Goal: Information Seeking & Learning: Learn about a topic

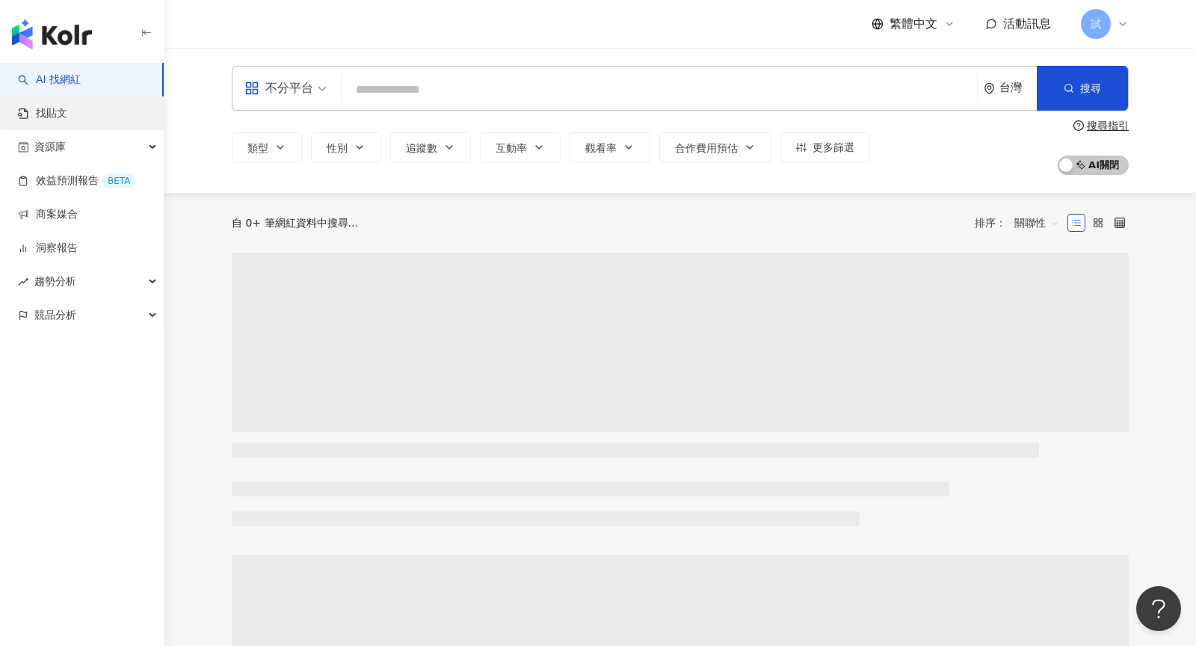
click at [67, 118] on link "找貼文" at bounding box center [42, 113] width 49 height 15
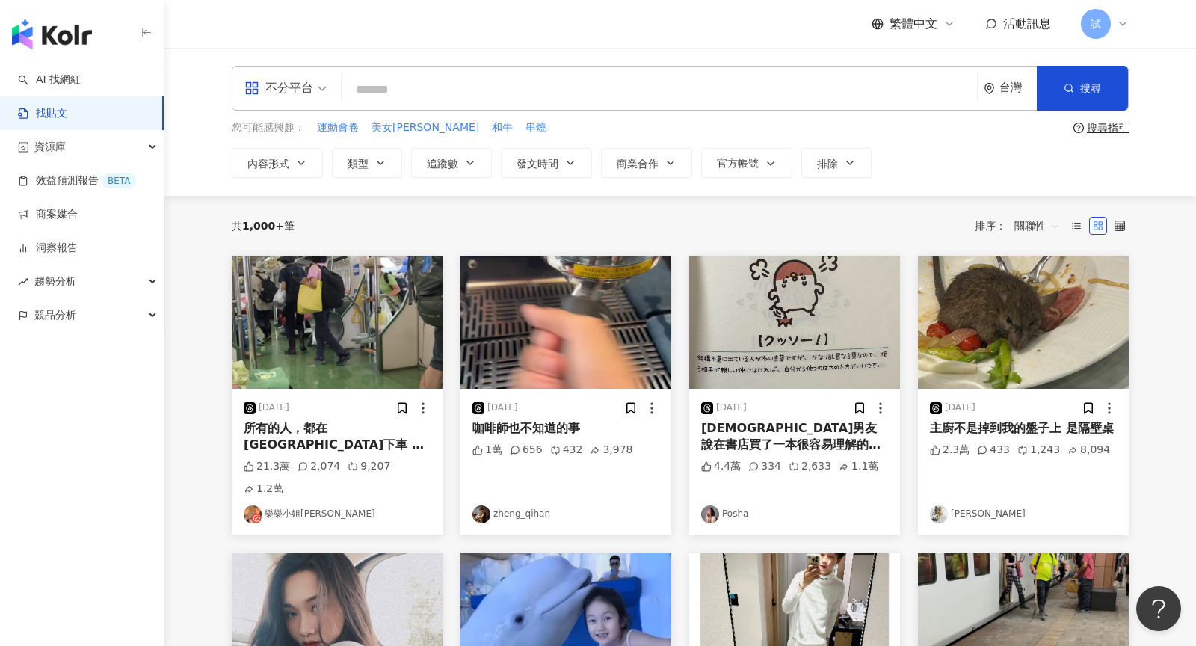
click at [313, 97] on span "不分平台" at bounding box center [285, 88] width 82 height 24
click at [410, 98] on input "search" at bounding box center [659, 89] width 623 height 32
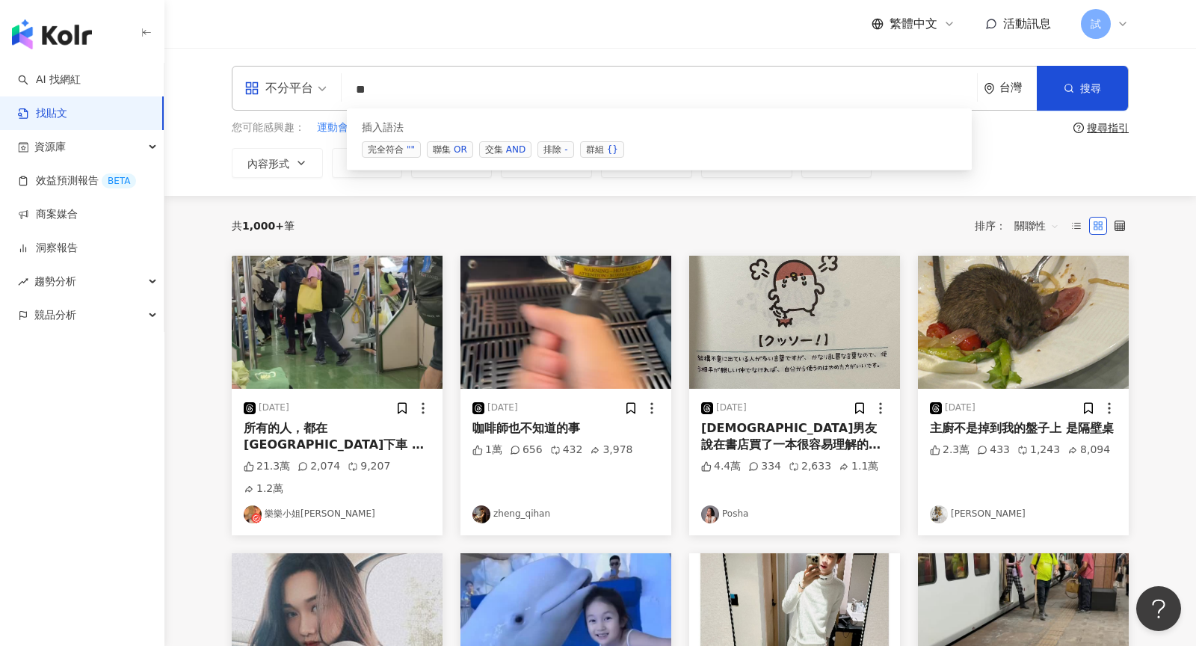
type input "*"
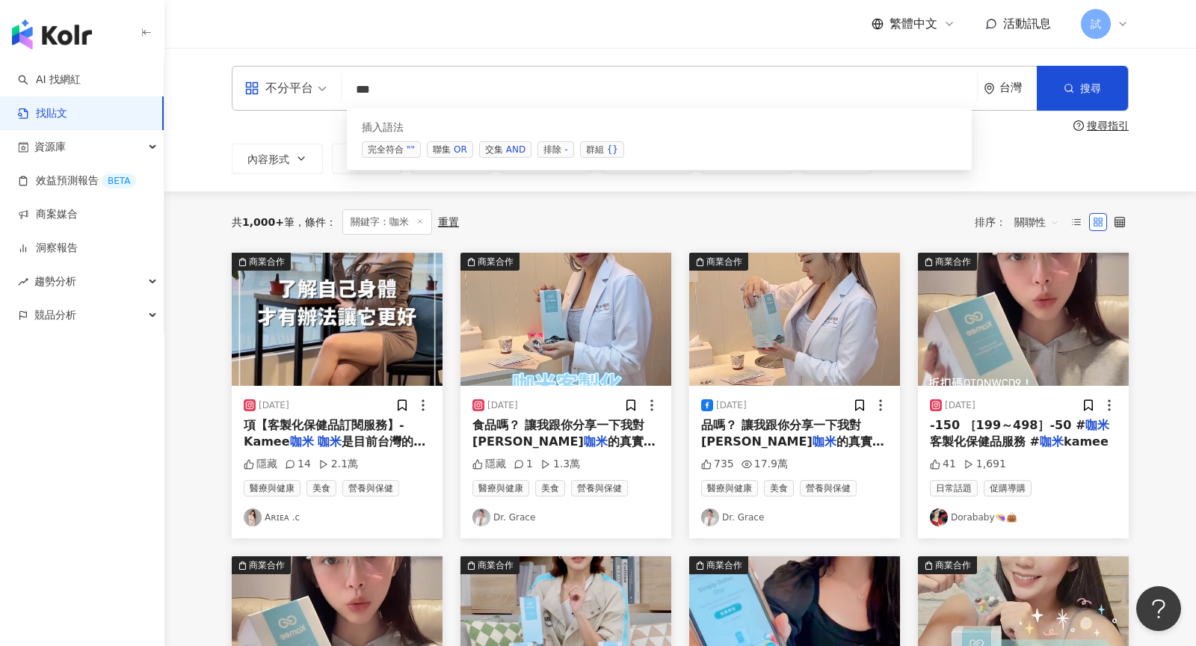
click at [493, 153] on span "交集 AND" at bounding box center [505, 149] width 52 height 16
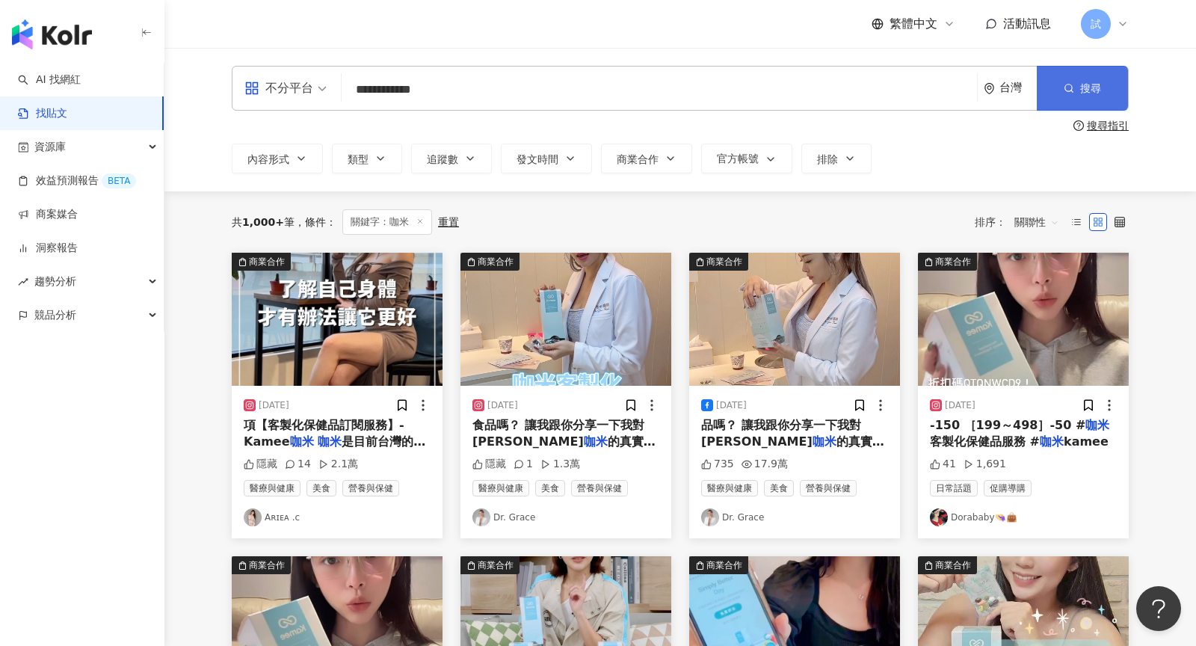
type input "**********"
click at [1085, 94] on button "搜尋" at bounding box center [1082, 88] width 91 height 45
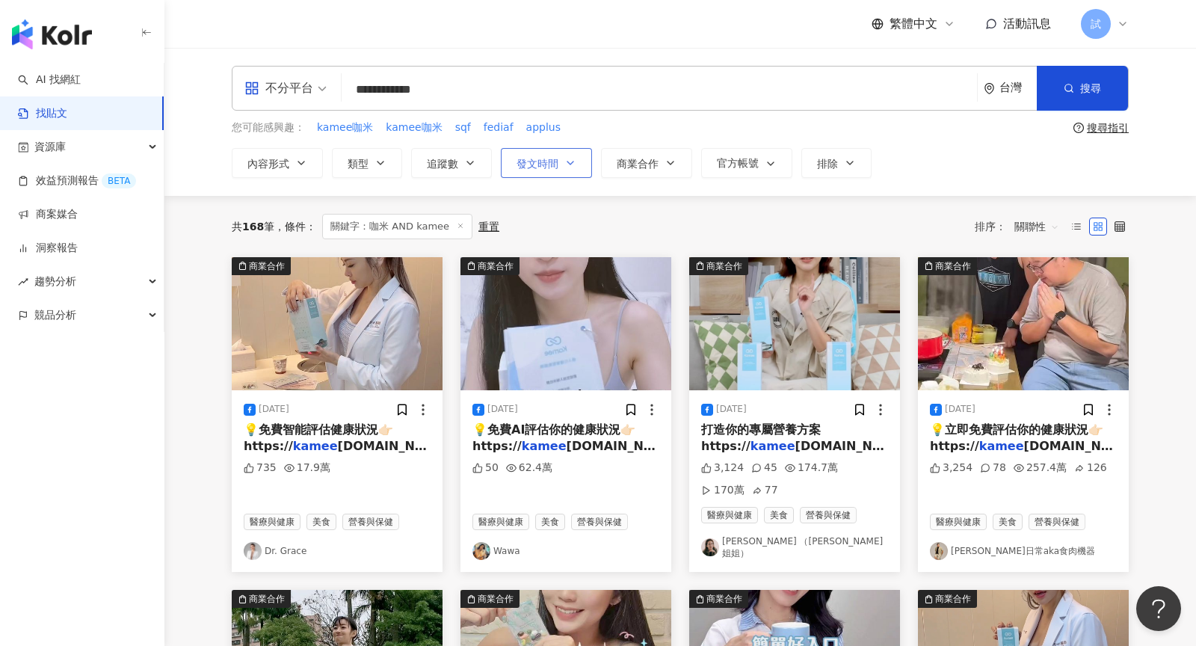
click at [580, 165] on button "發文時間" at bounding box center [546, 163] width 91 height 30
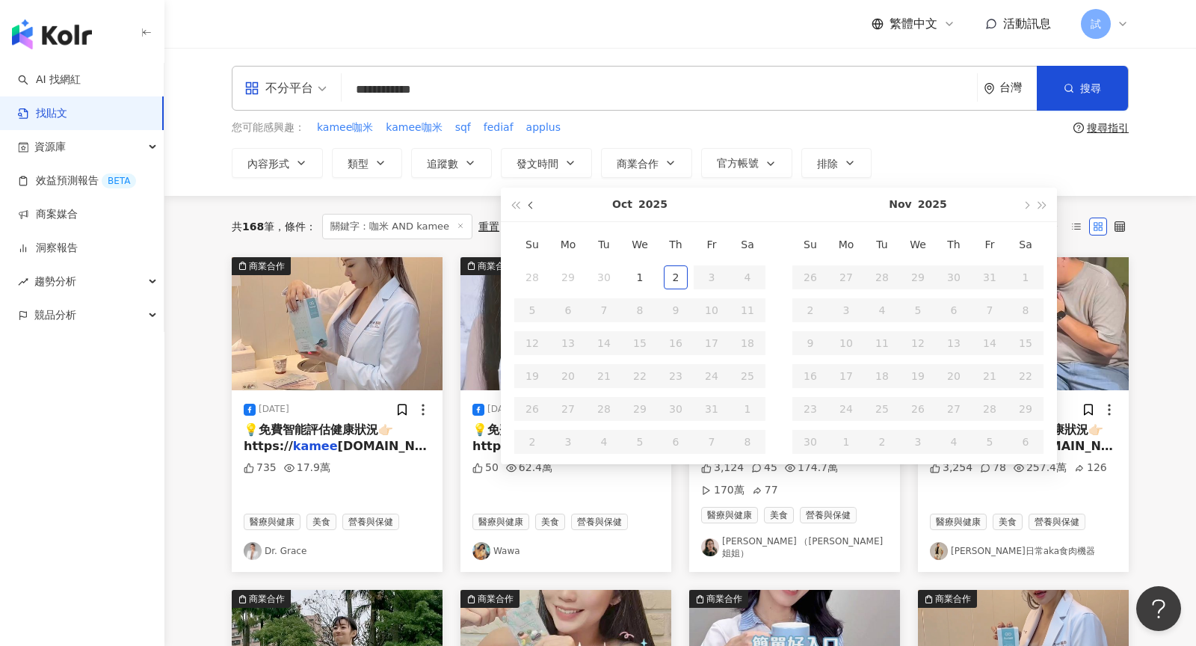
click at [529, 204] on span "button" at bounding box center [532, 205] width 7 height 7
type input "**********"
click at [569, 267] on div "1" at bounding box center [568, 277] width 24 height 24
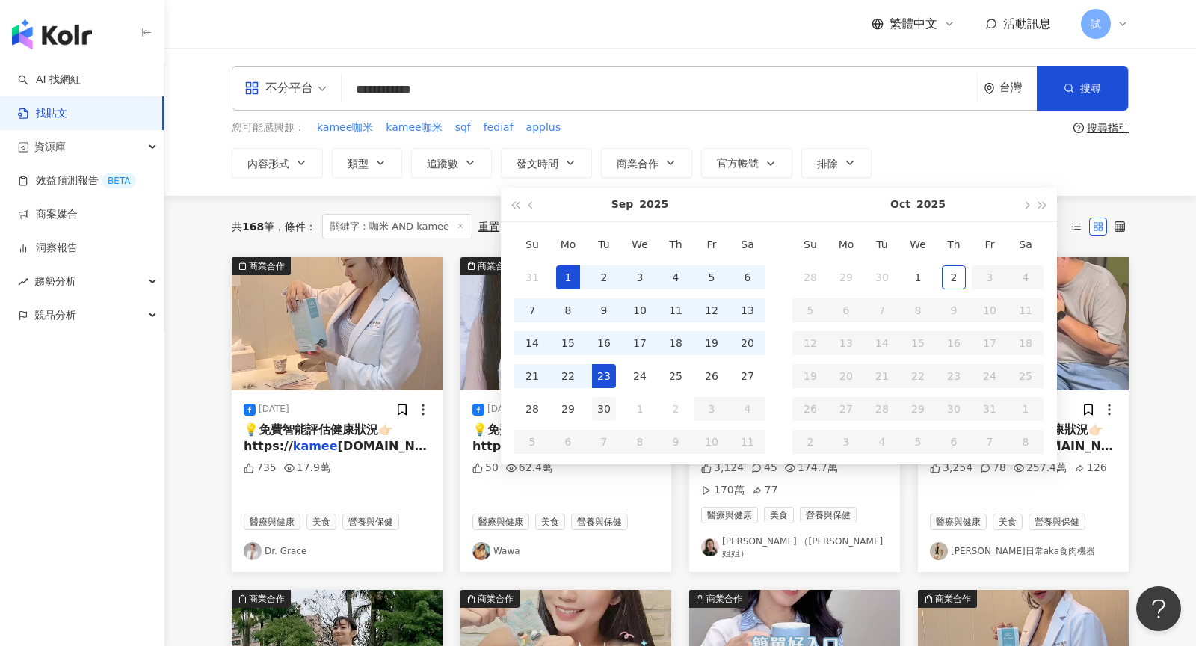
type input "**********"
click at [600, 404] on div "30" at bounding box center [604, 409] width 24 height 24
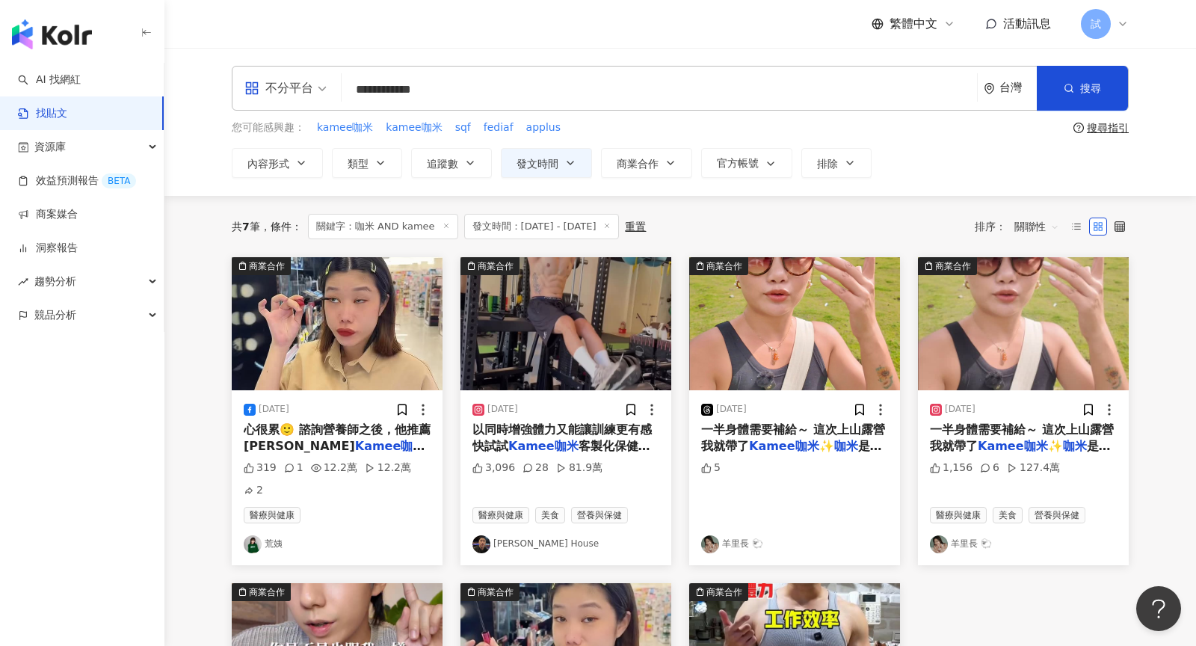
click at [1050, 224] on span "關聯性" at bounding box center [1036, 227] width 45 height 24
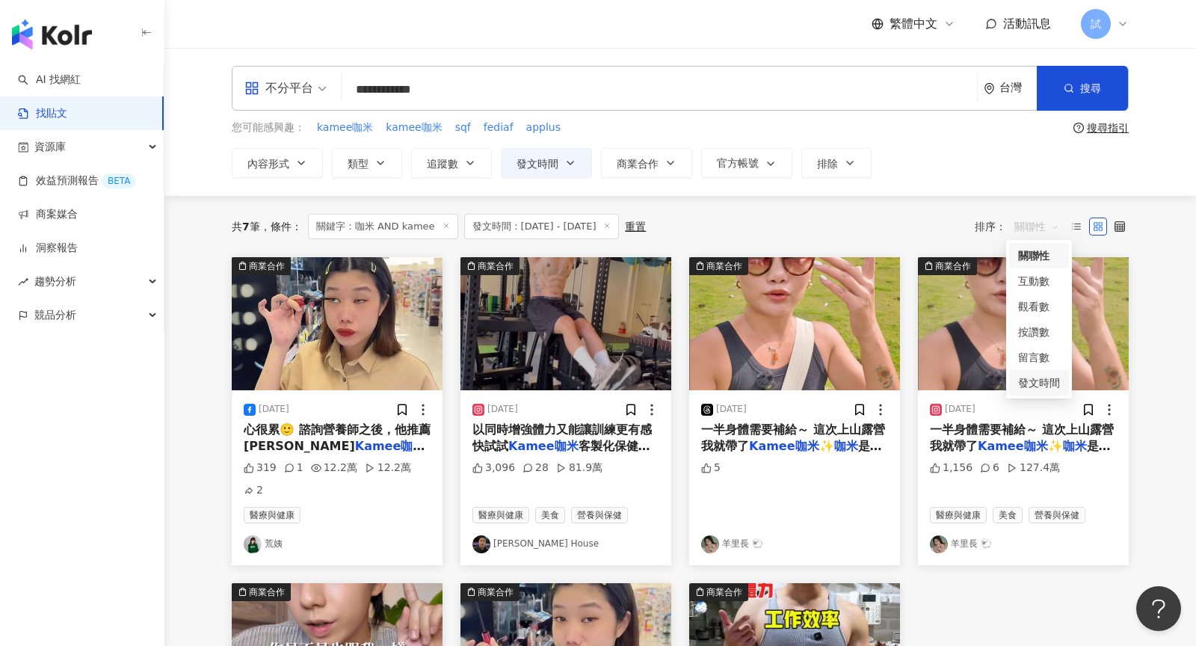
click at [1039, 383] on div "發文時間" at bounding box center [1039, 383] width 42 height 16
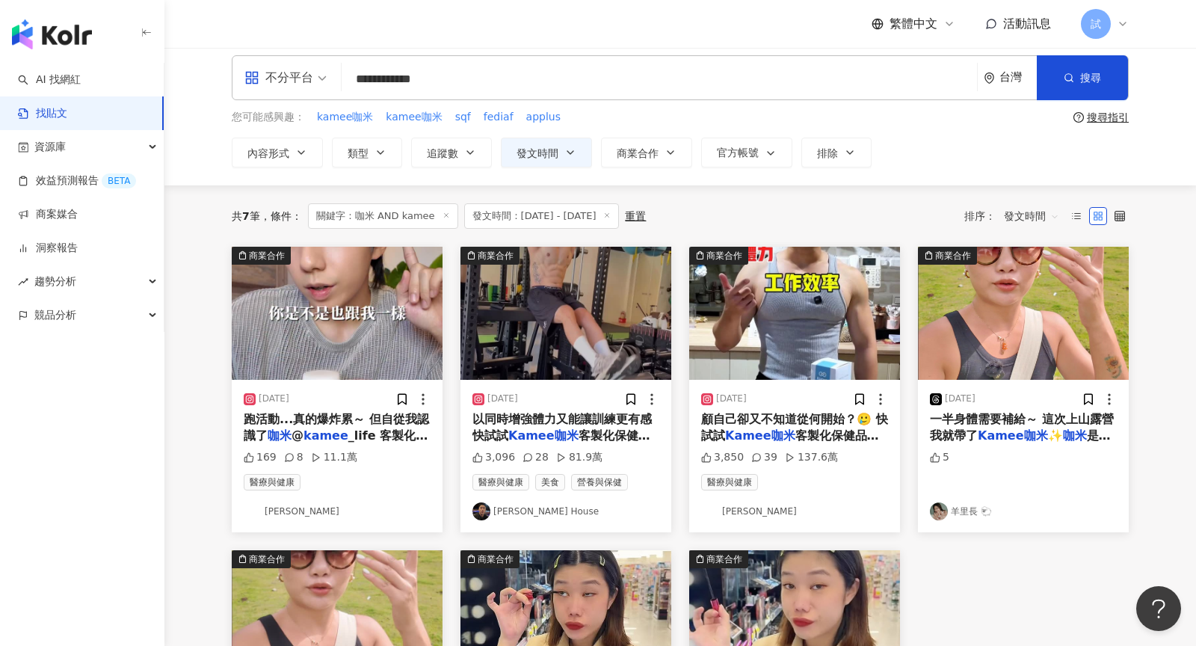
scroll to position [8, 0]
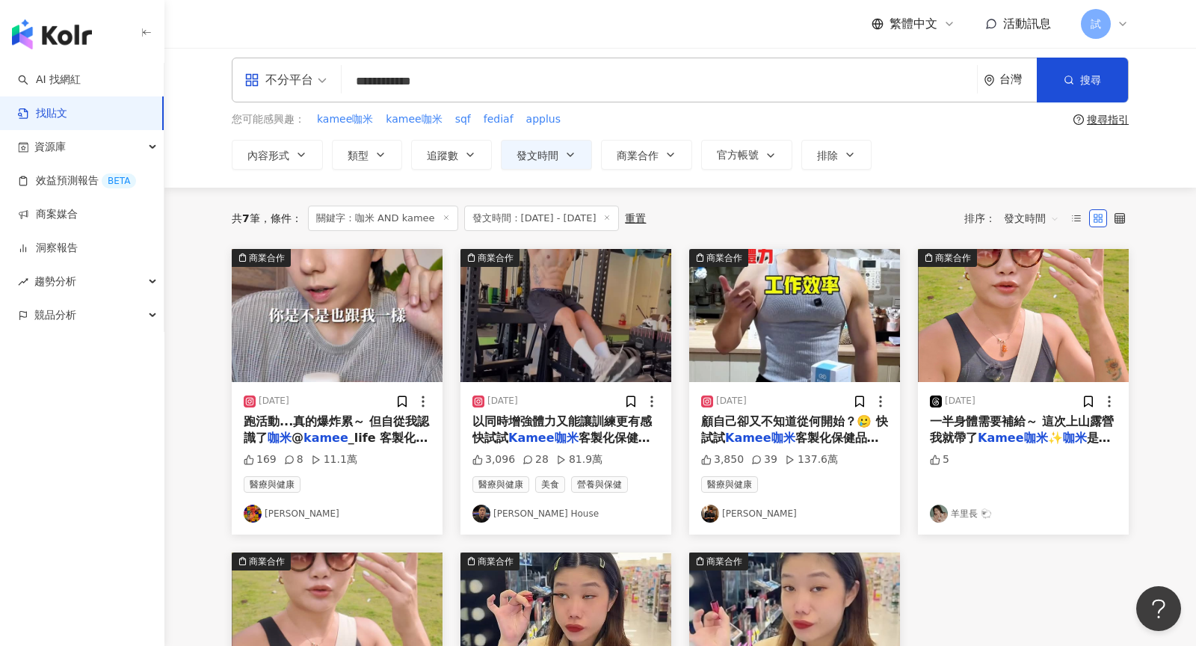
click at [482, 91] on input "**********" at bounding box center [659, 81] width 623 height 32
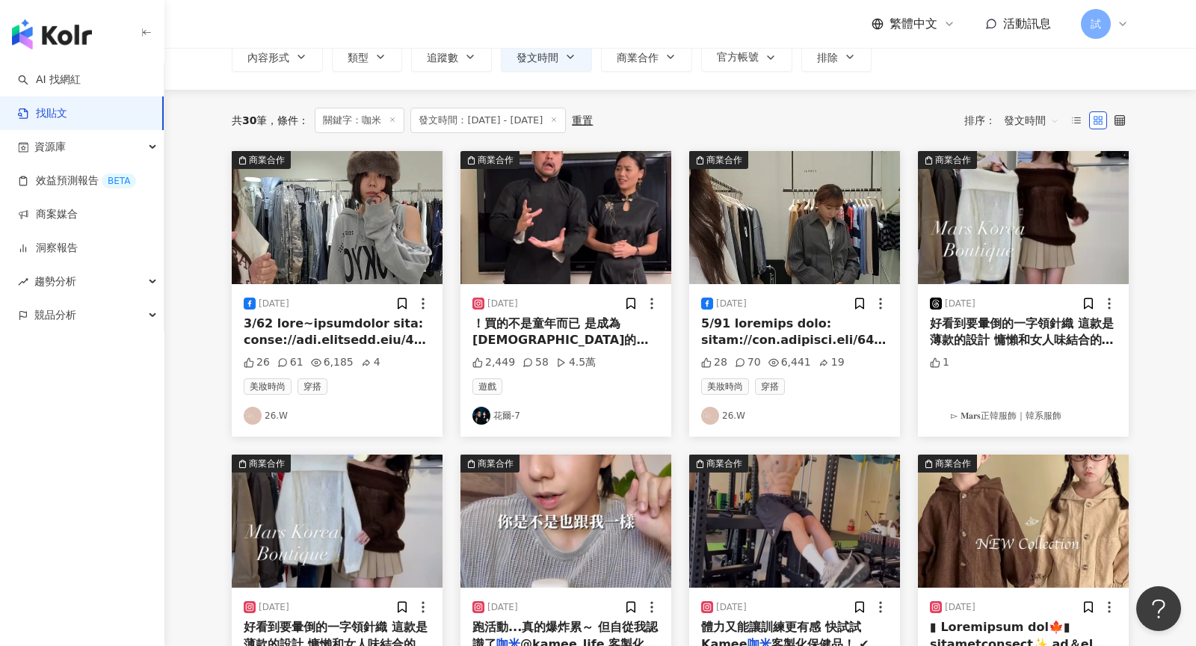
scroll to position [117, 0]
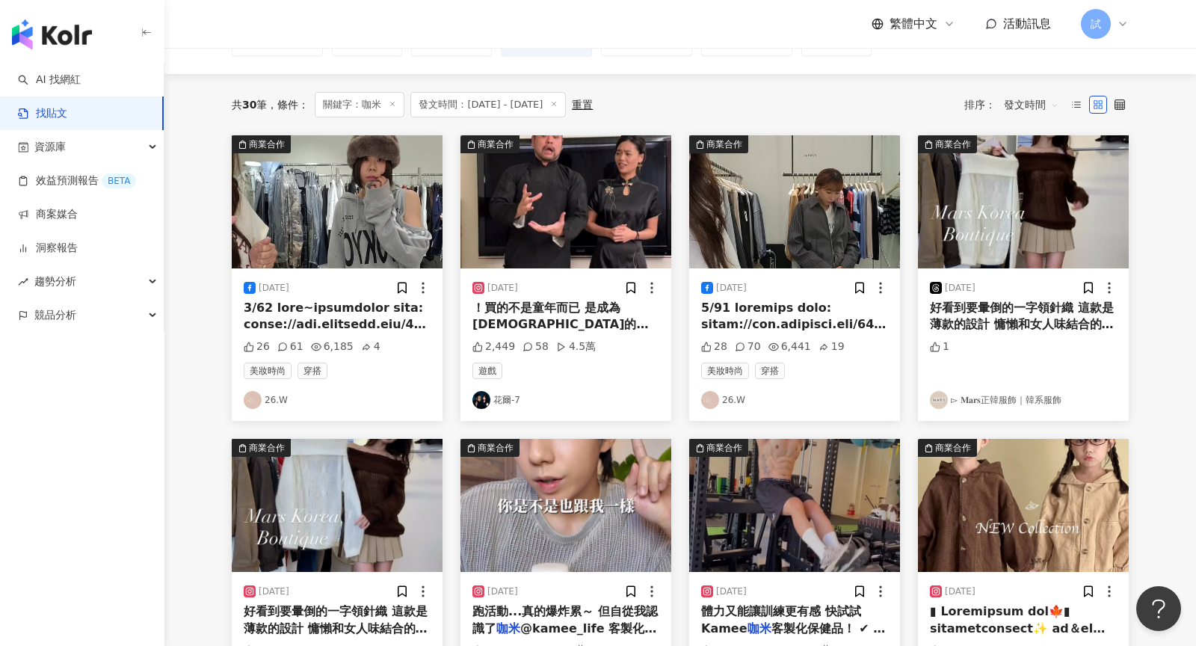
click at [558, 334] on span "打！ @yunivershsieh" at bounding box center [525, 349] width 106 height 31
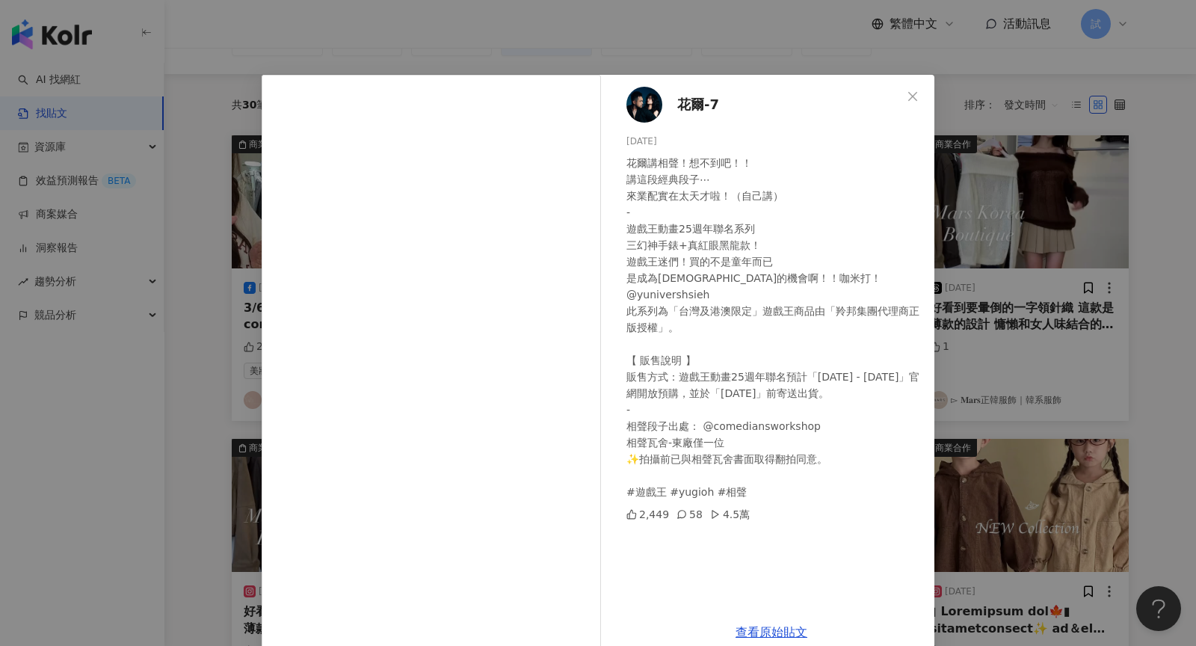
scroll to position [18, 0]
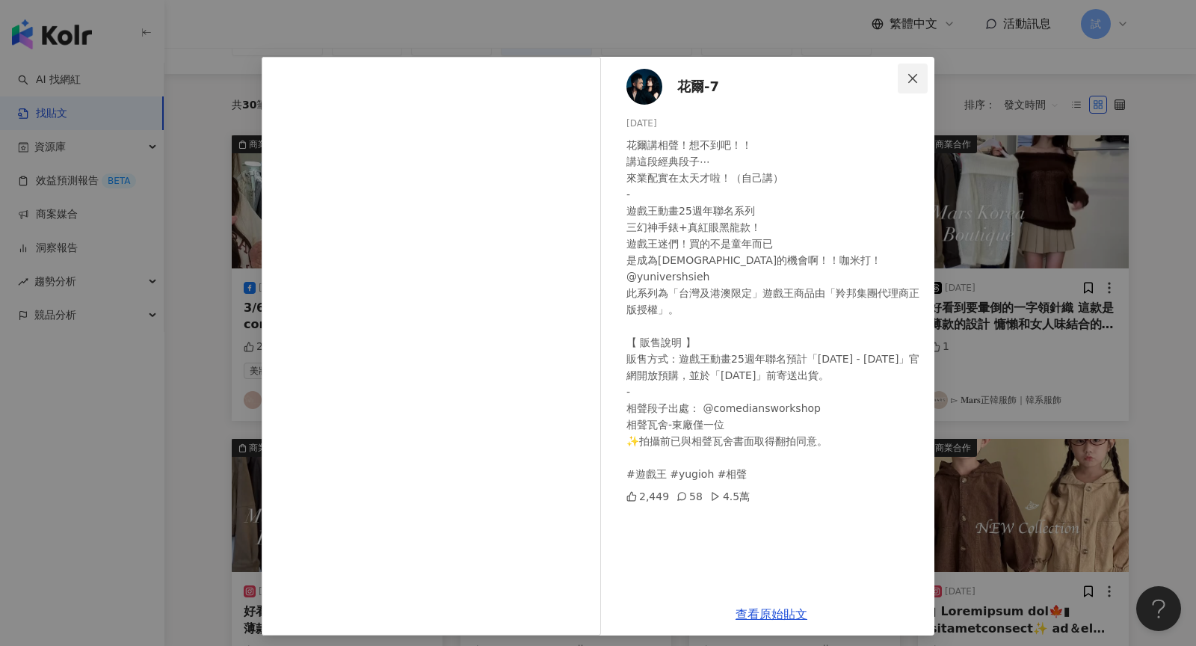
click at [916, 76] on icon "close" at bounding box center [913, 79] width 12 height 12
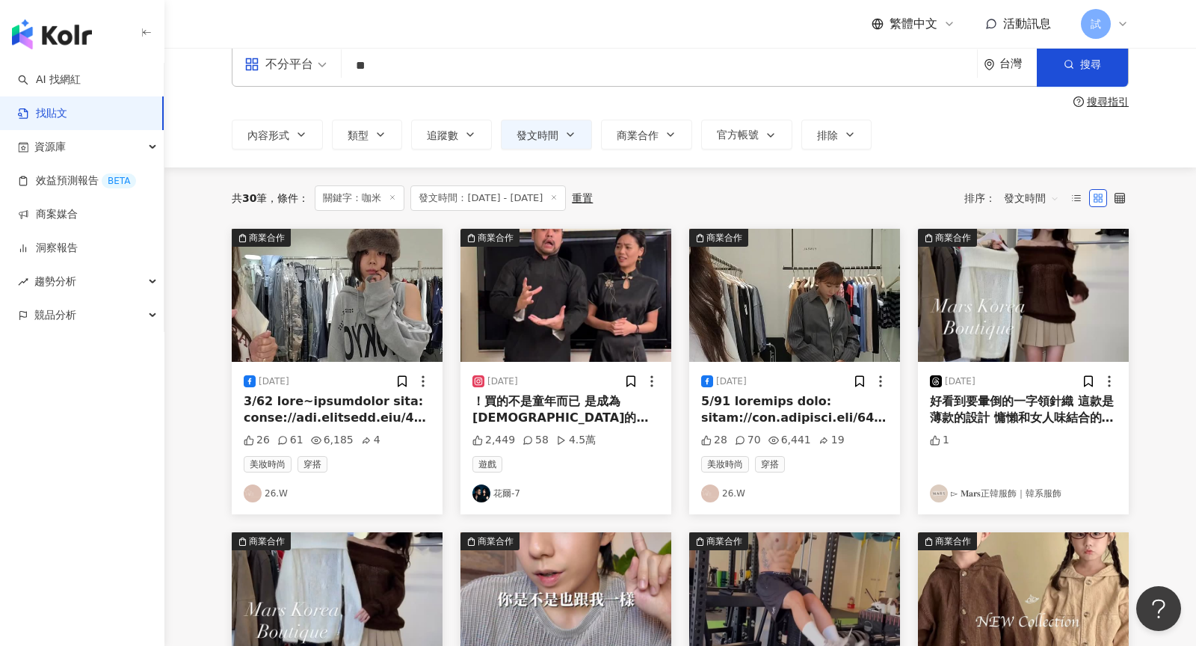
scroll to position [4, 0]
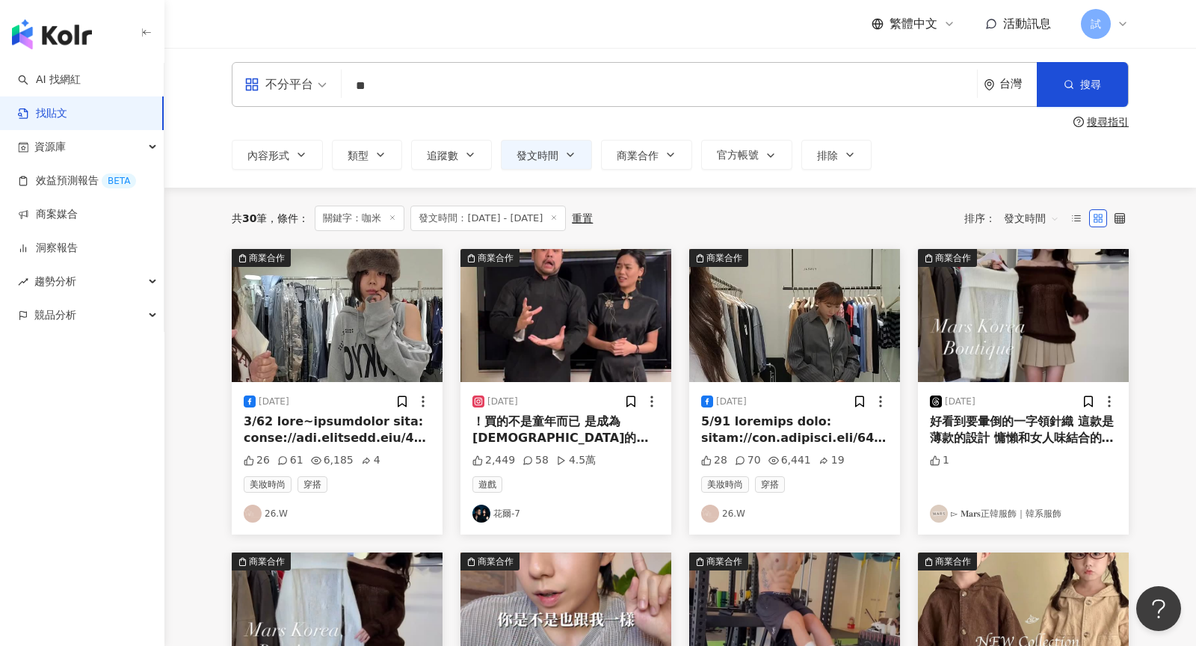
click at [428, 90] on input "**" at bounding box center [659, 86] width 623 height 32
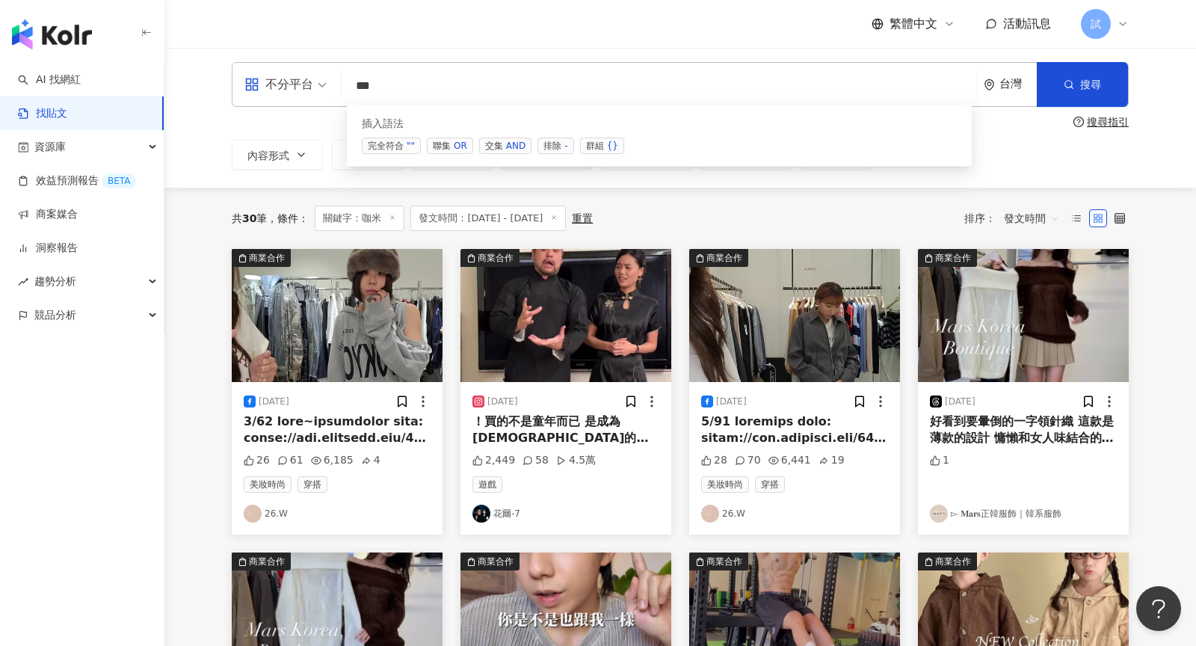
click at [496, 153] on div "插入語法 完全符合 "" 聯集 OR 交集 AND 排除 - 群組 {}" at bounding box center [659, 136] width 625 height 62
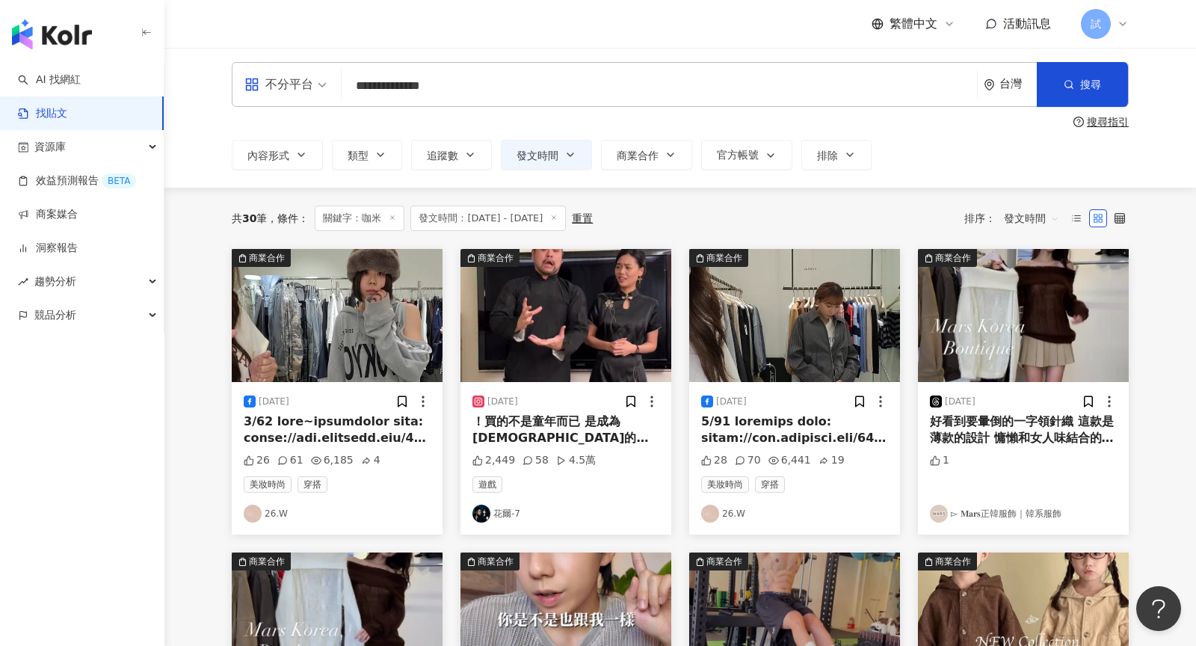
click at [483, 101] on div "**********" at bounding box center [680, 84] width 897 height 45
drag, startPoint x: 476, startPoint y: 95, endPoint x: 188, endPoint y: 82, distance: 288.8
click at [188, 82] on div "**********" at bounding box center [680, 116] width 1032 height 144
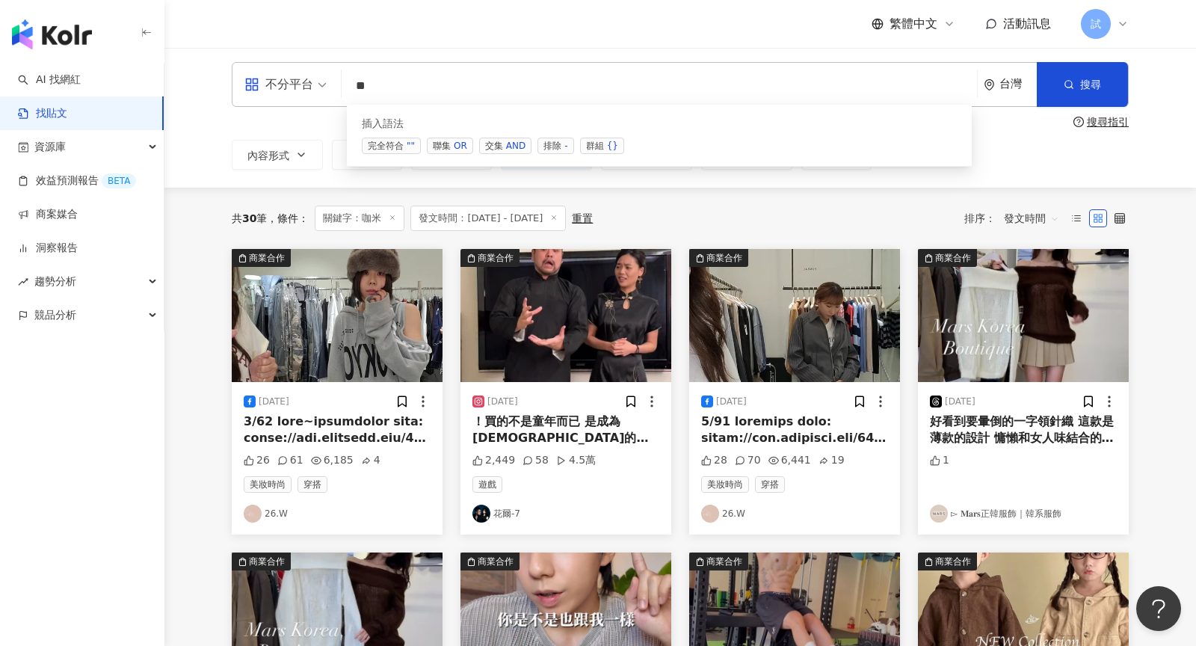
type input "*"
click at [490, 152] on span "交集 AND" at bounding box center [505, 146] width 52 height 16
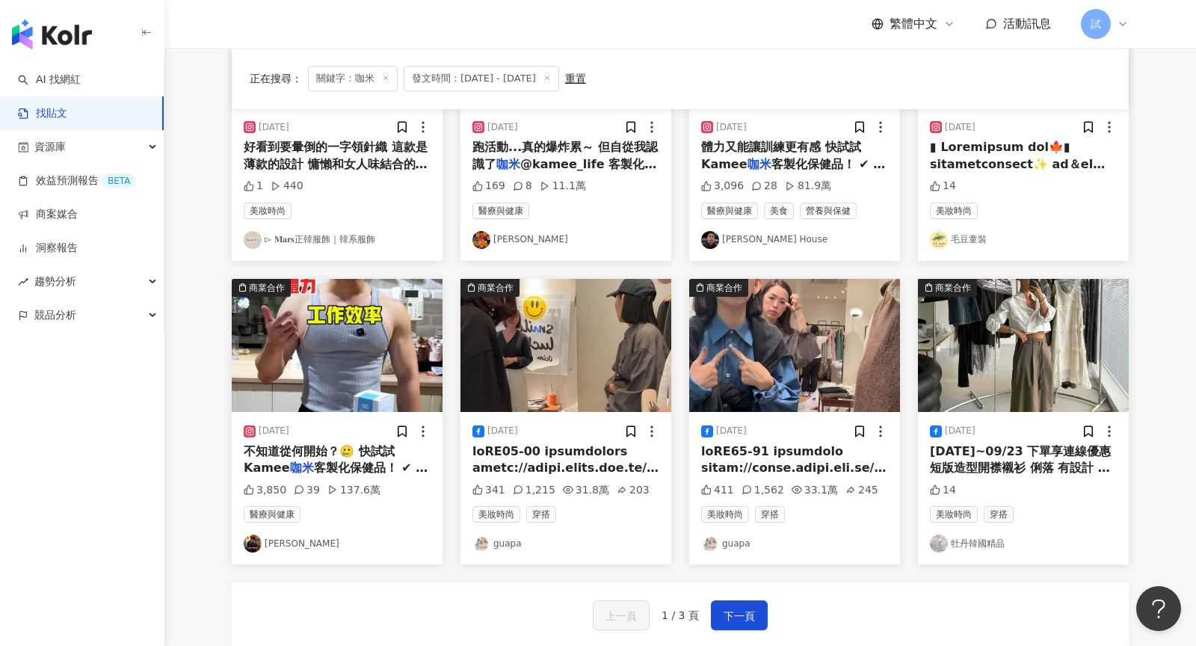
scroll to position [614, 0]
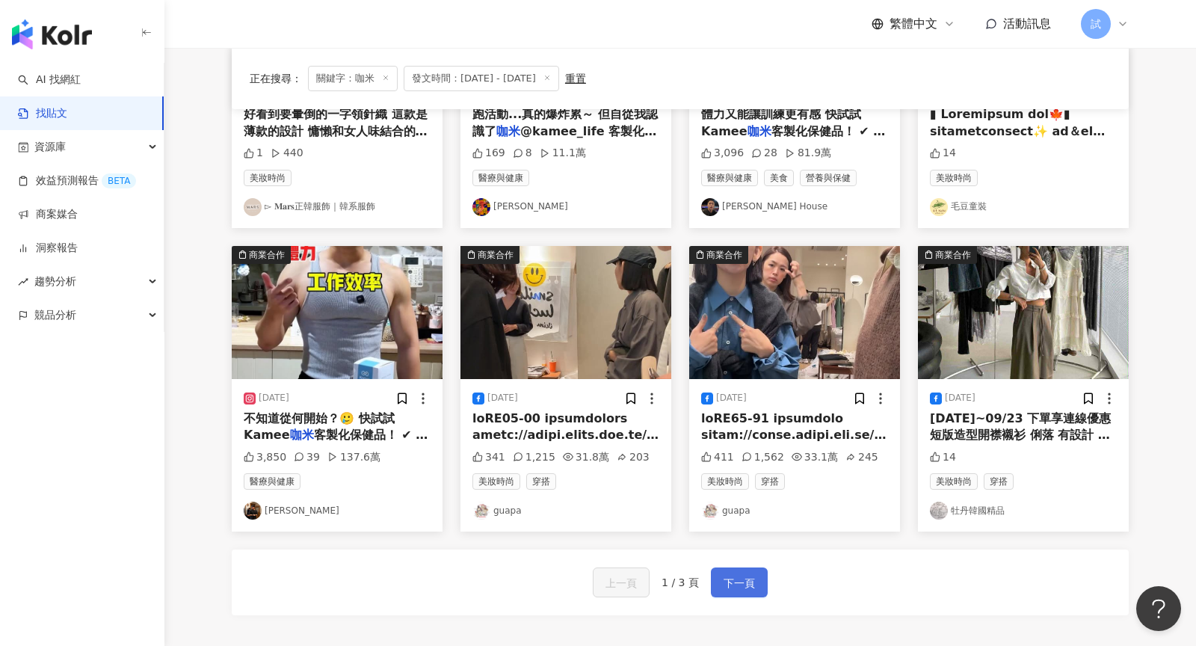
click at [740, 570] on button "下一頁" at bounding box center [739, 582] width 57 height 30
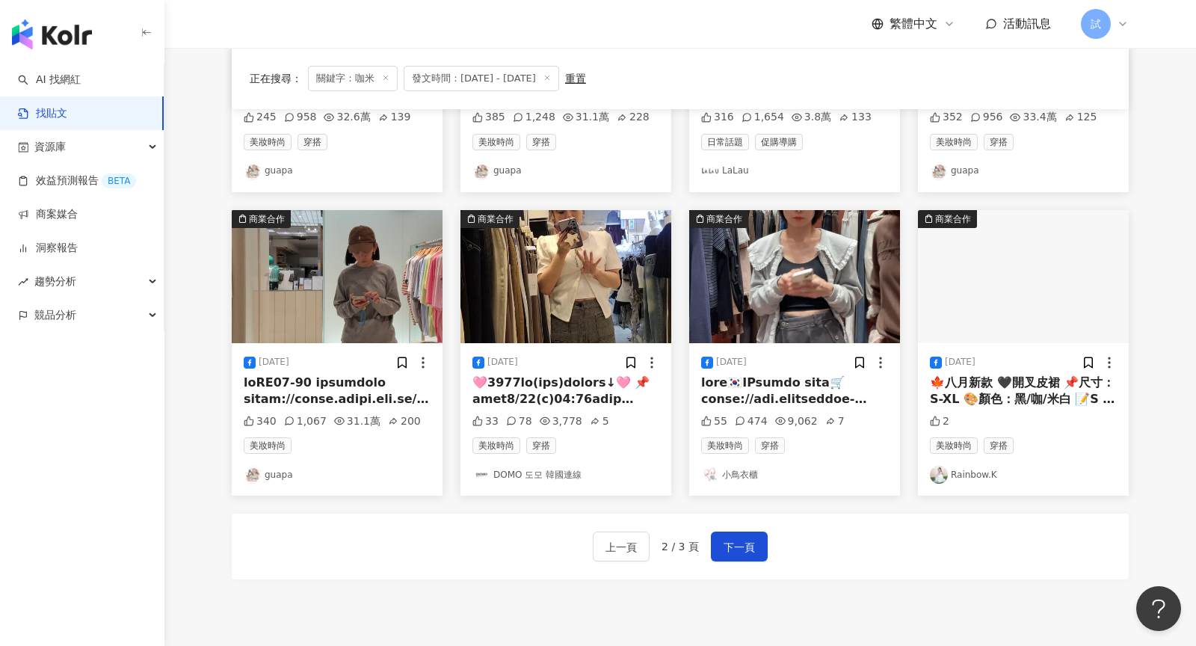
scroll to position [783, 0]
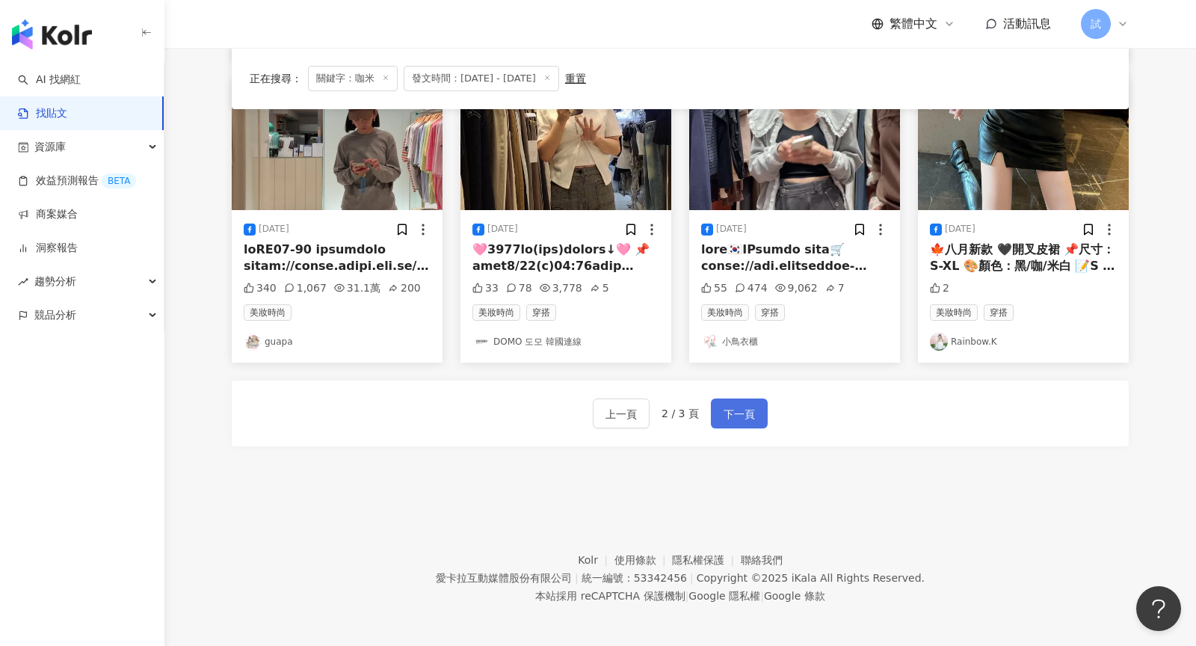
click at [736, 419] on button "下一頁" at bounding box center [739, 413] width 57 height 30
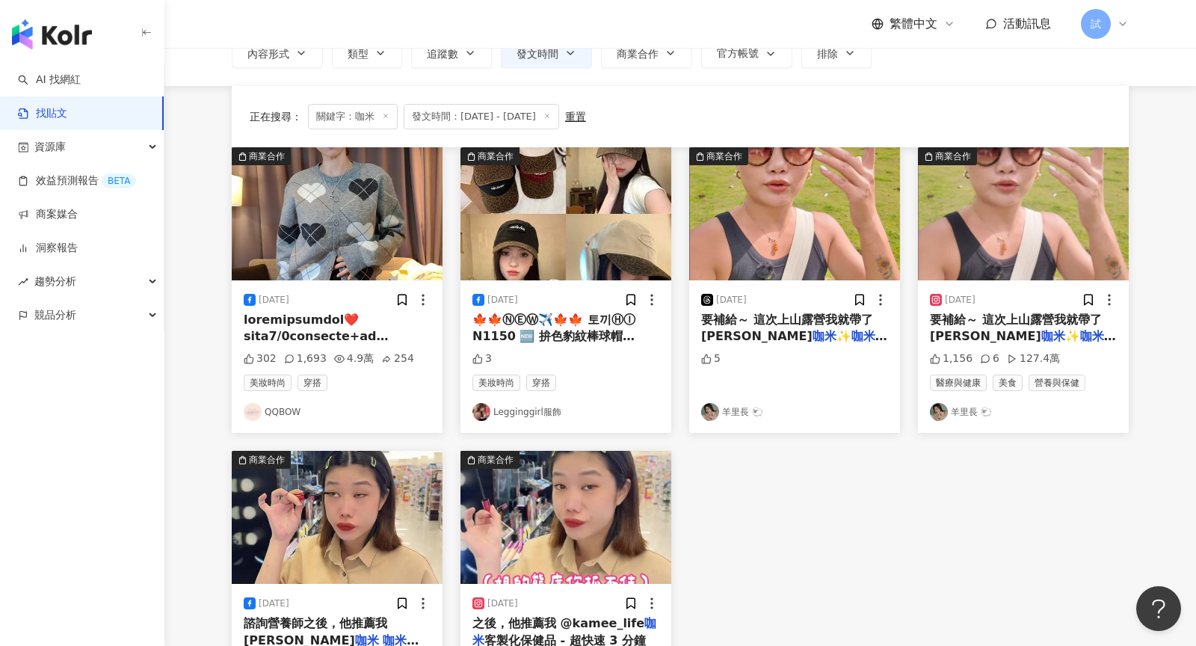
scroll to position [0, 0]
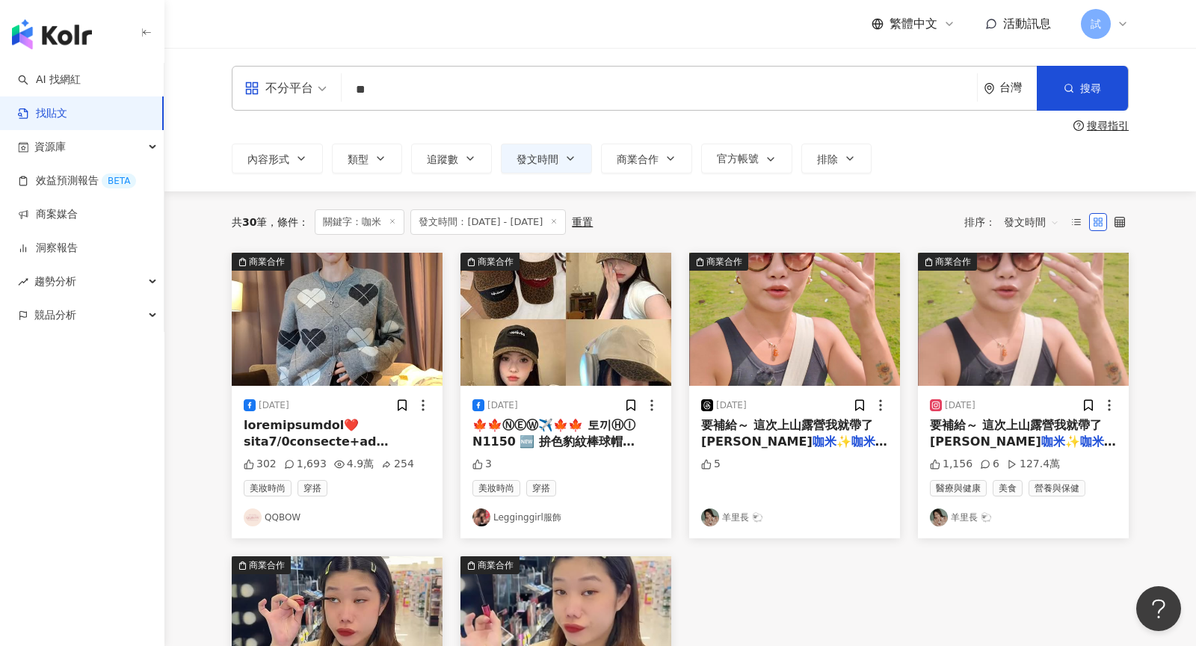
click at [446, 96] on input "**" at bounding box center [659, 89] width 623 height 32
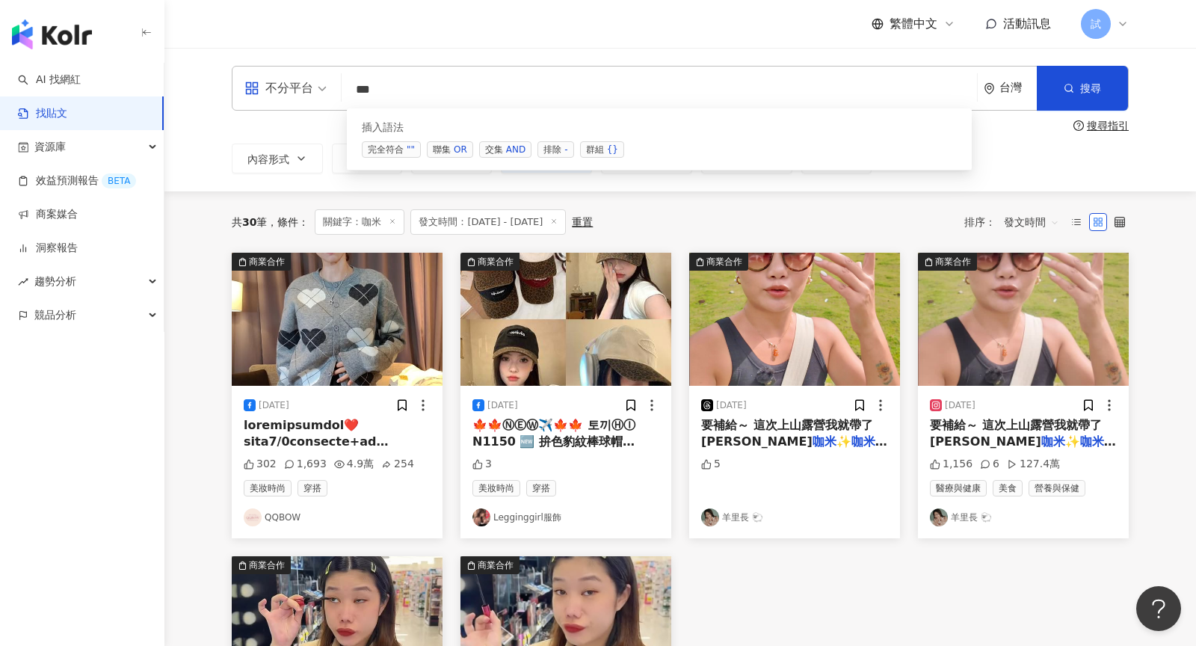
click at [506, 155] on div "AND" at bounding box center [515, 149] width 19 height 15
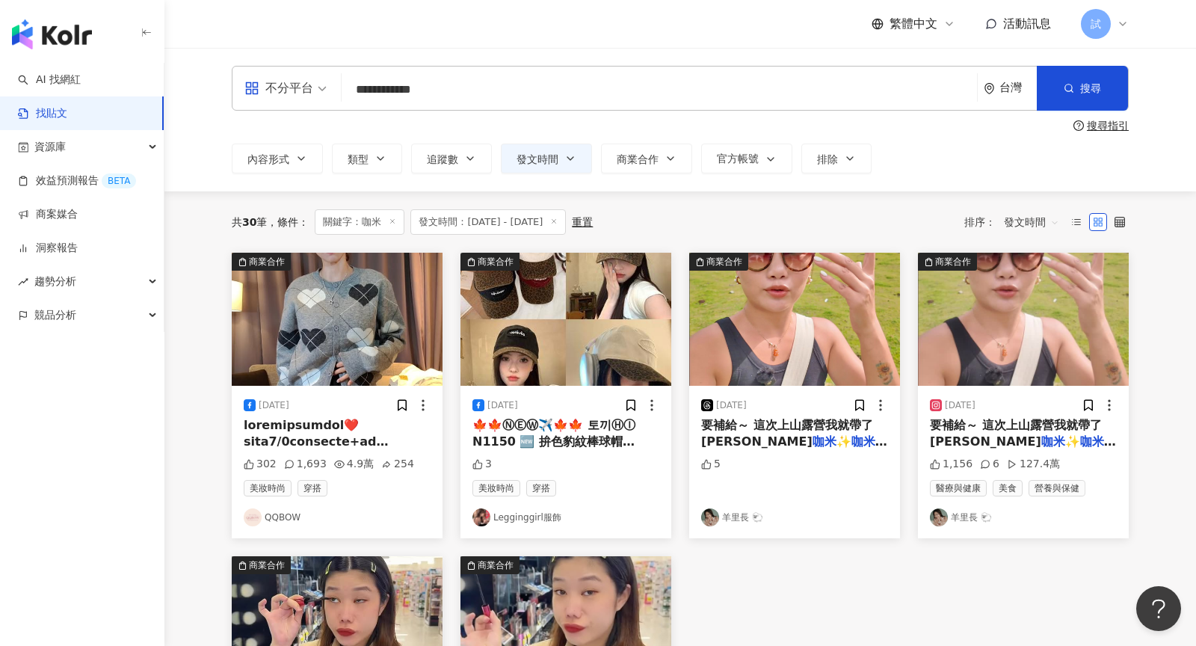
type input "**********"
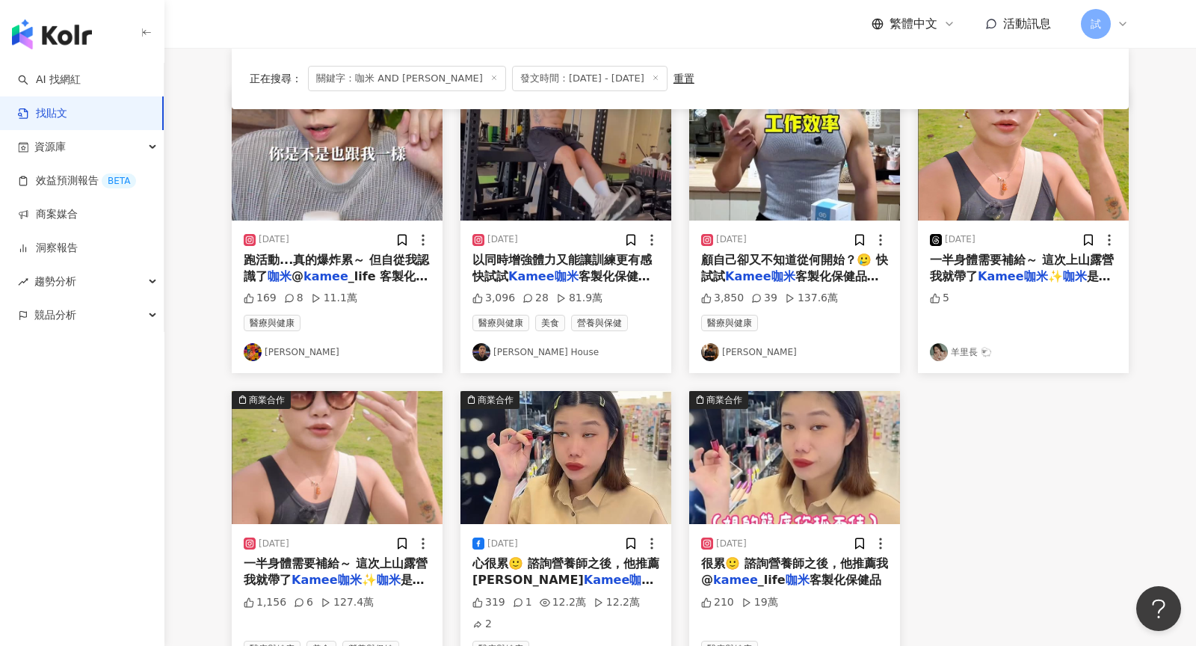
scroll to position [221, 0]
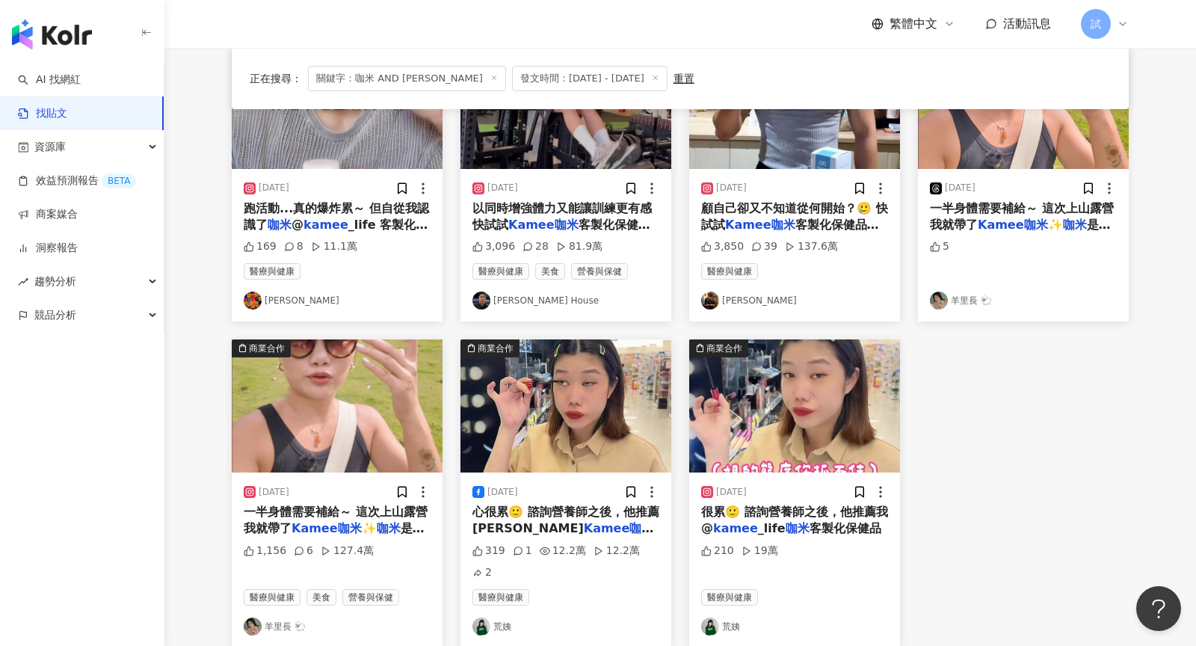
click at [730, 617] on link "荒姨" at bounding box center [794, 626] width 187 height 18
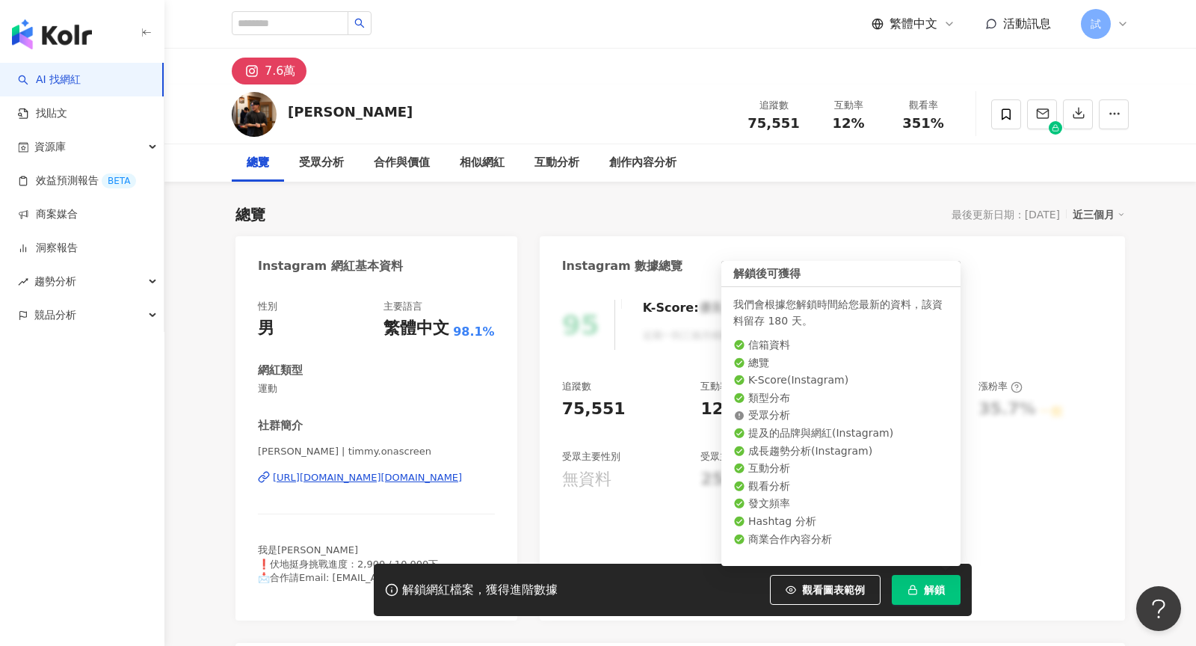
click at [917, 581] on button "解鎖" at bounding box center [926, 590] width 69 height 30
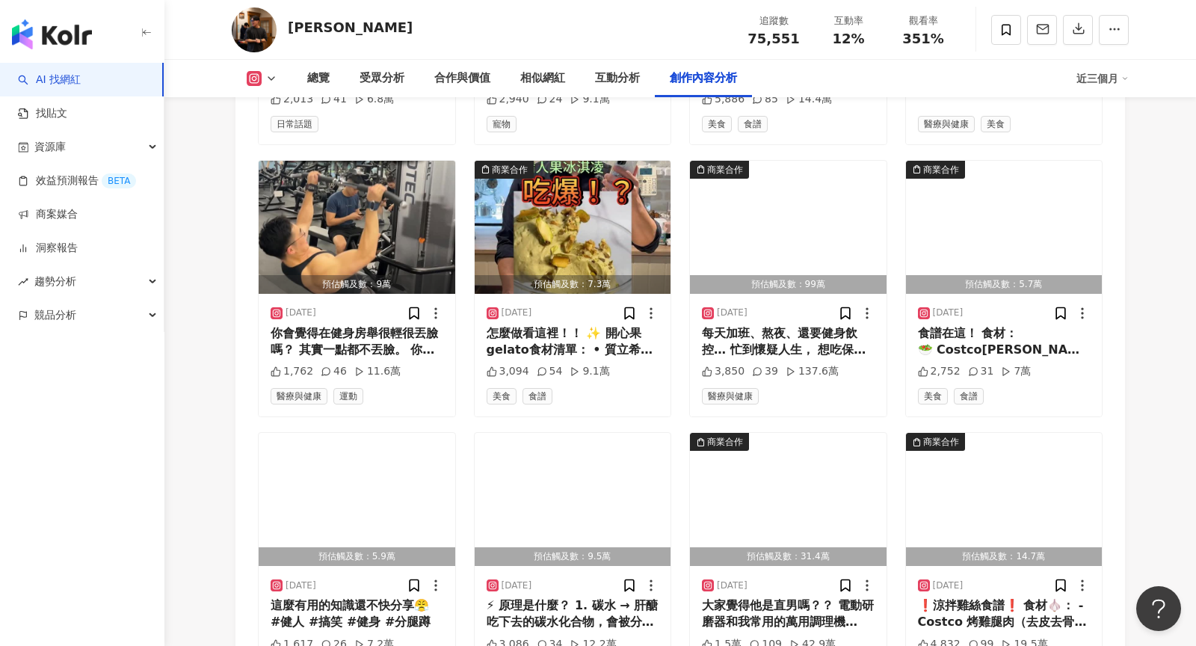
scroll to position [4915, 0]
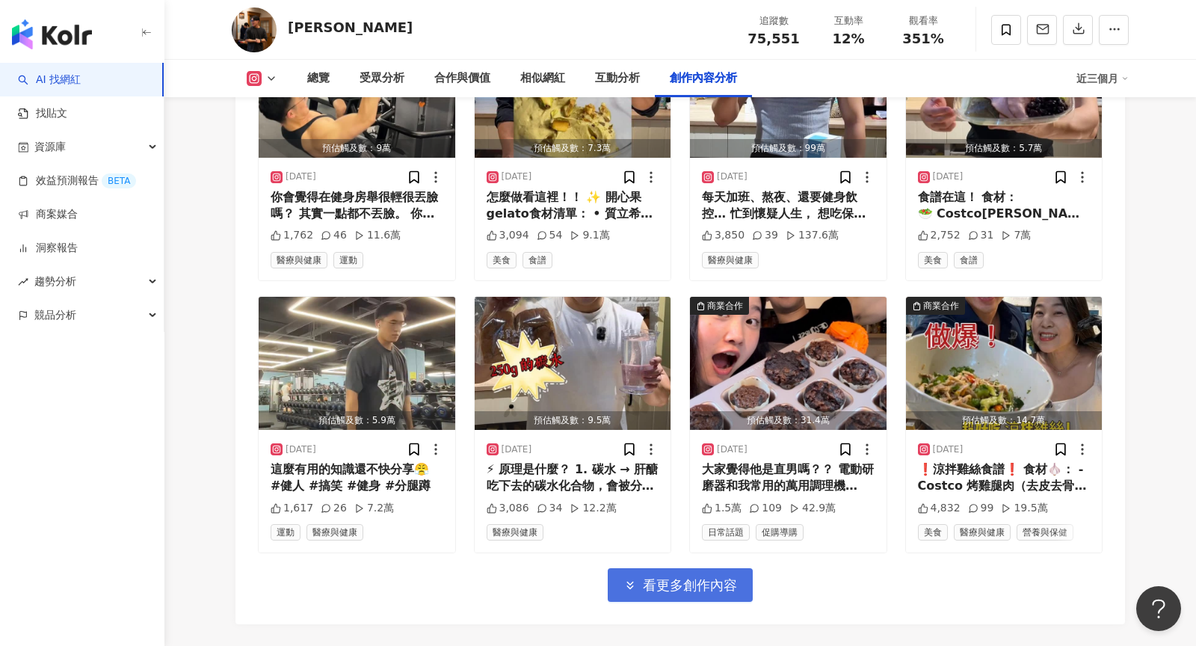
click at [683, 585] on span "看更多創作內容" at bounding box center [690, 585] width 94 height 16
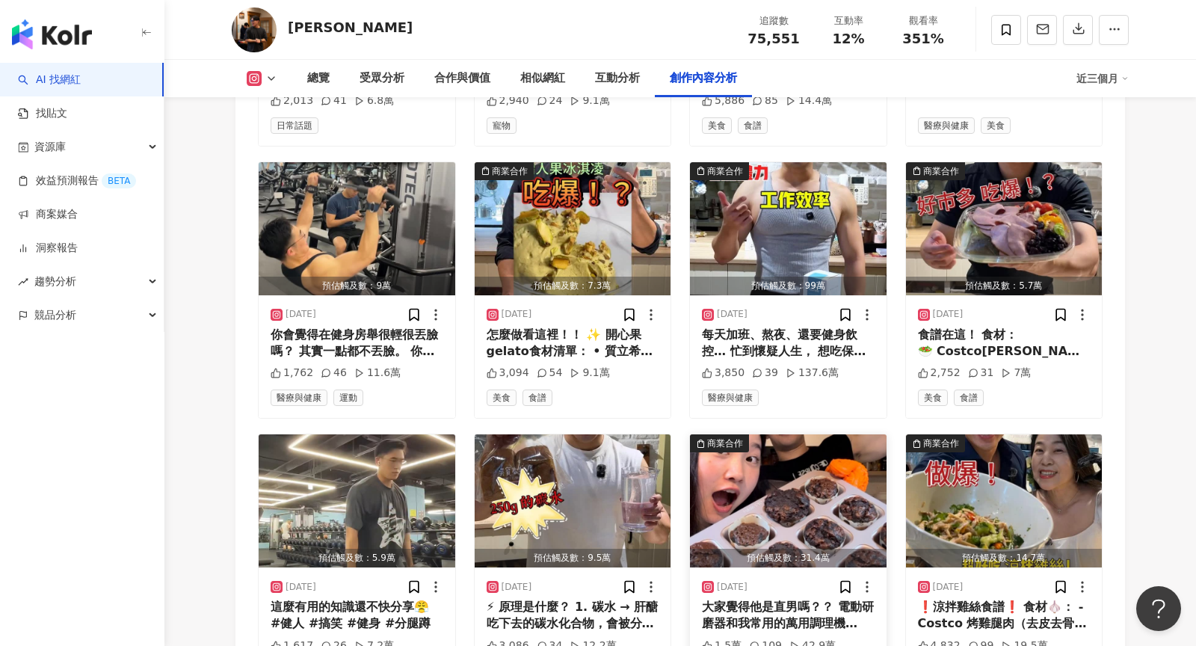
scroll to position [4776, 0]
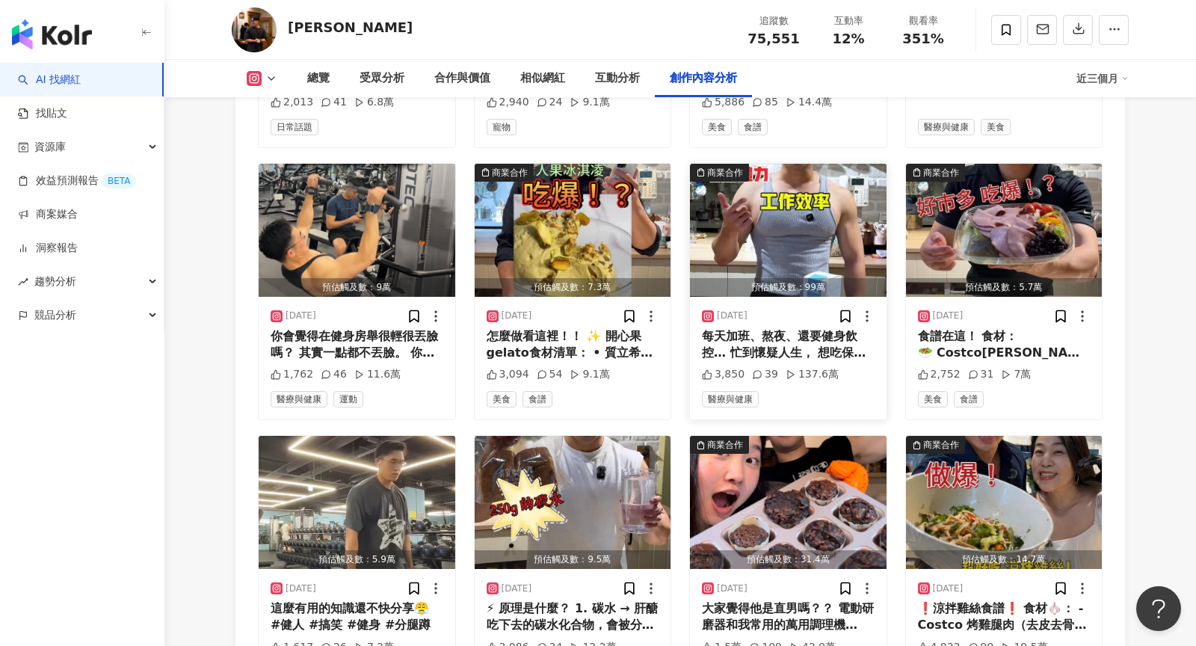
click at [787, 338] on div "每天加班、熬夜、還要健身飲控… 忙到懷疑人生， 想吃保健品照顧自己卻又不知道從何開始？🥲 快試試Kamee咖米客製化保健品！ ✔ AI 健康評估，幫你挑對保健…" at bounding box center [788, 345] width 173 height 34
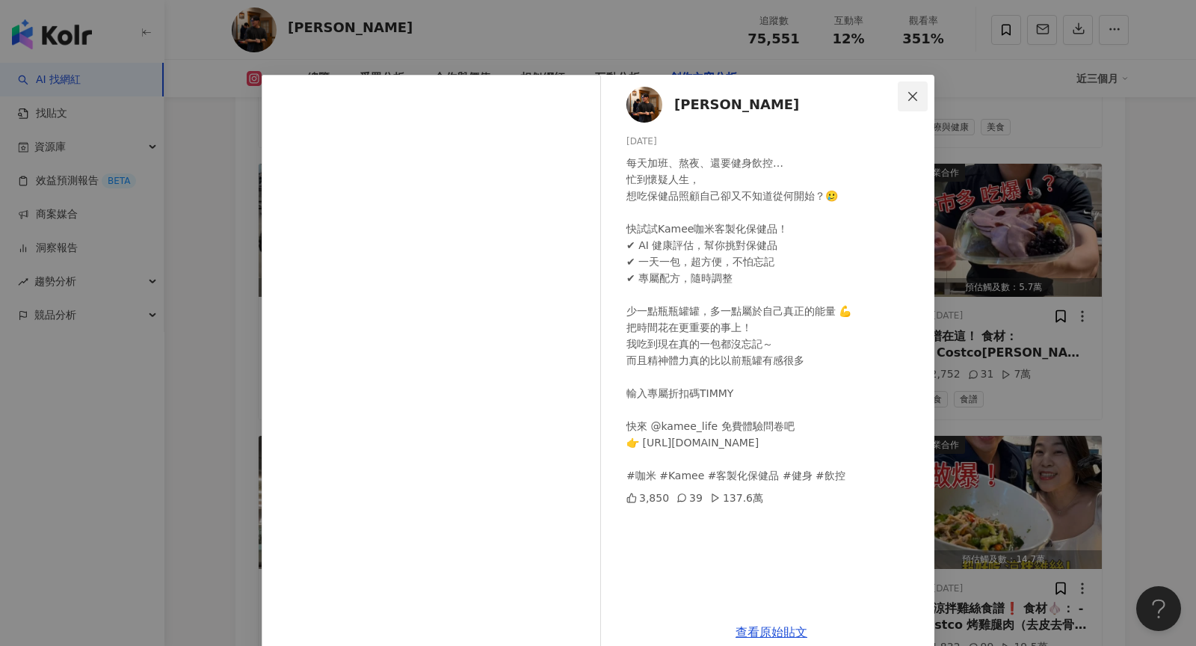
click at [916, 98] on icon "close" at bounding box center [913, 96] width 12 height 12
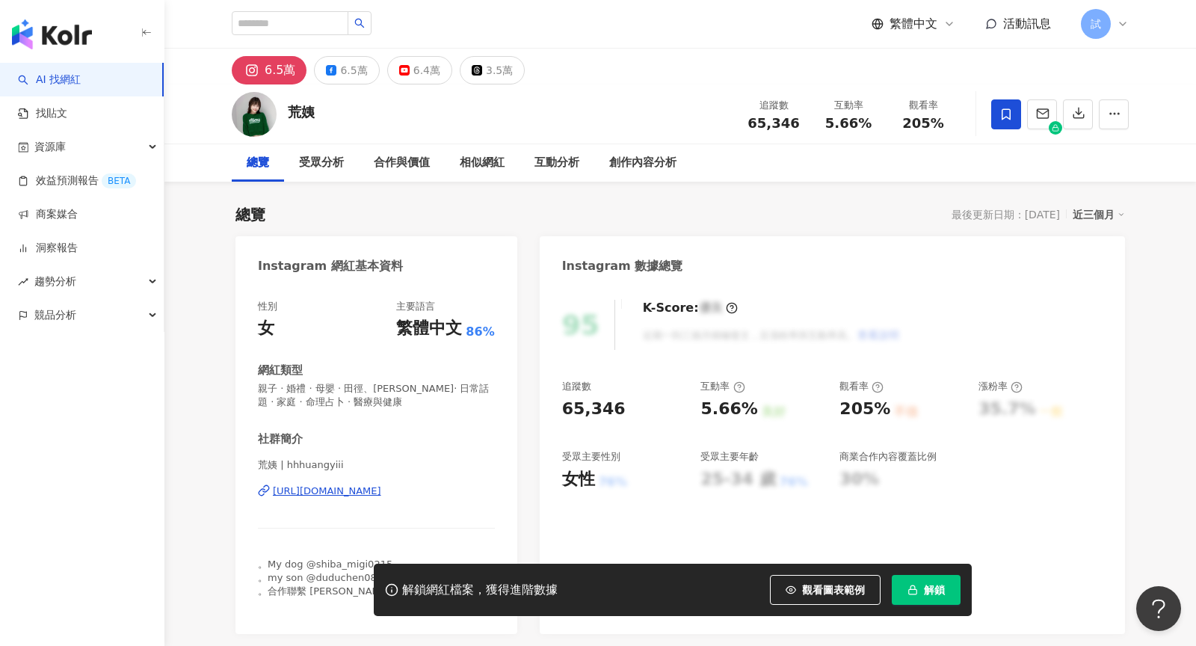
click at [936, 587] on span "解鎖" at bounding box center [934, 590] width 21 height 12
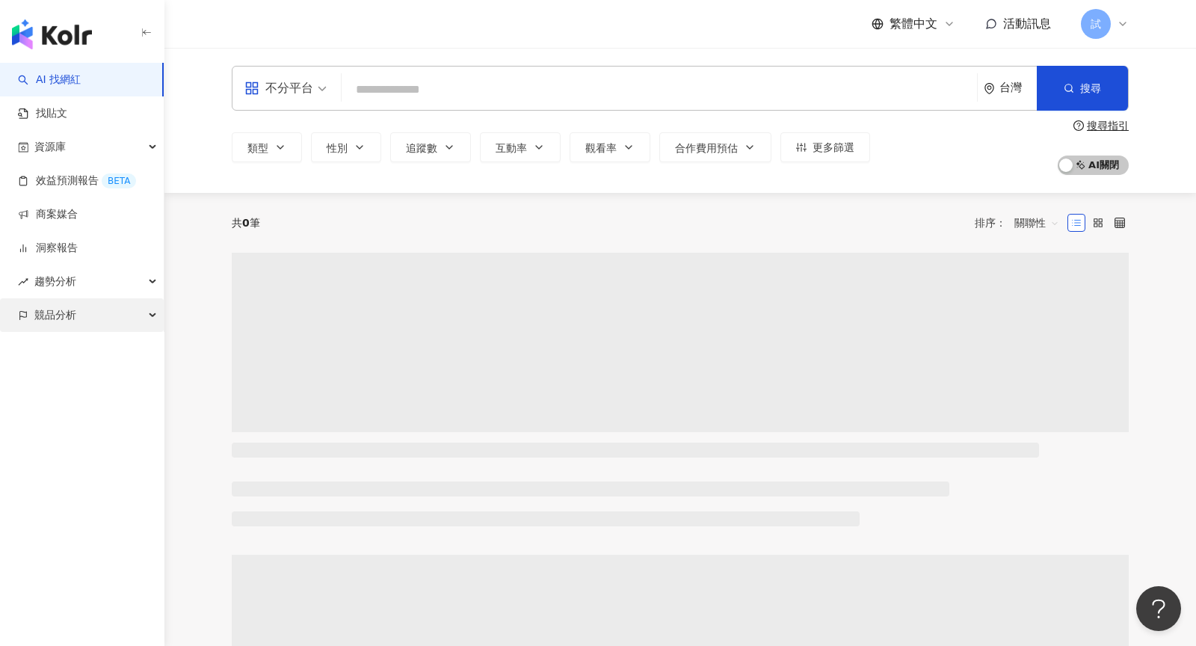
click at [120, 322] on div "競品分析" at bounding box center [82, 315] width 164 height 34
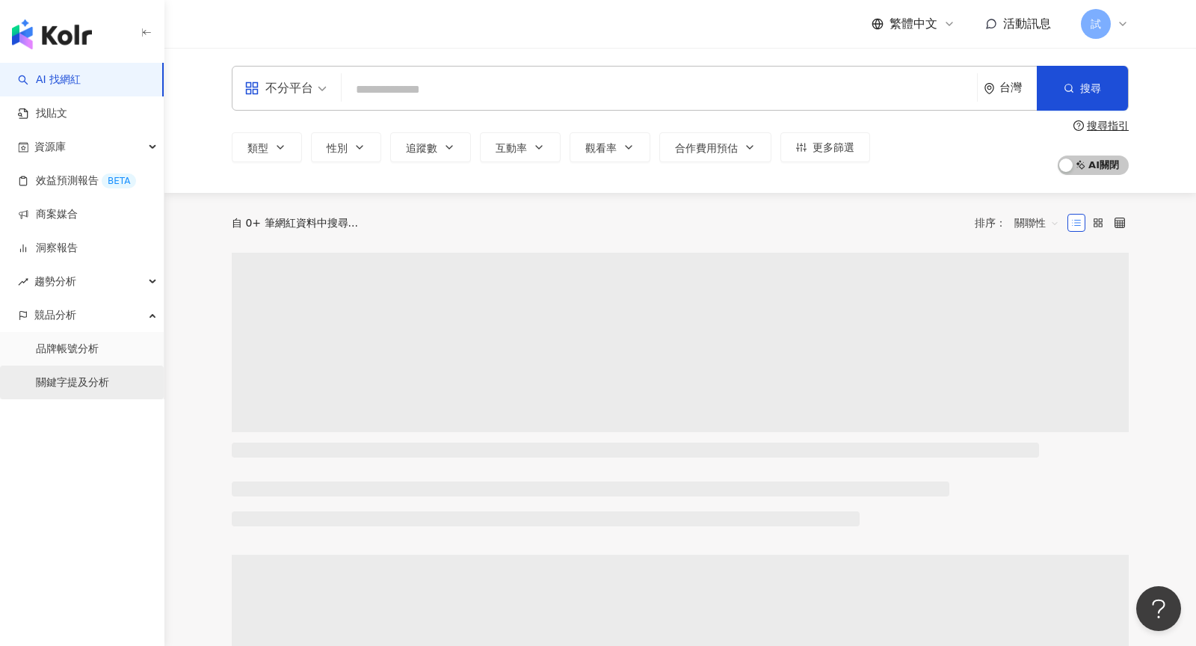
click at [109, 381] on link "關鍵字提及分析" at bounding box center [72, 382] width 73 height 15
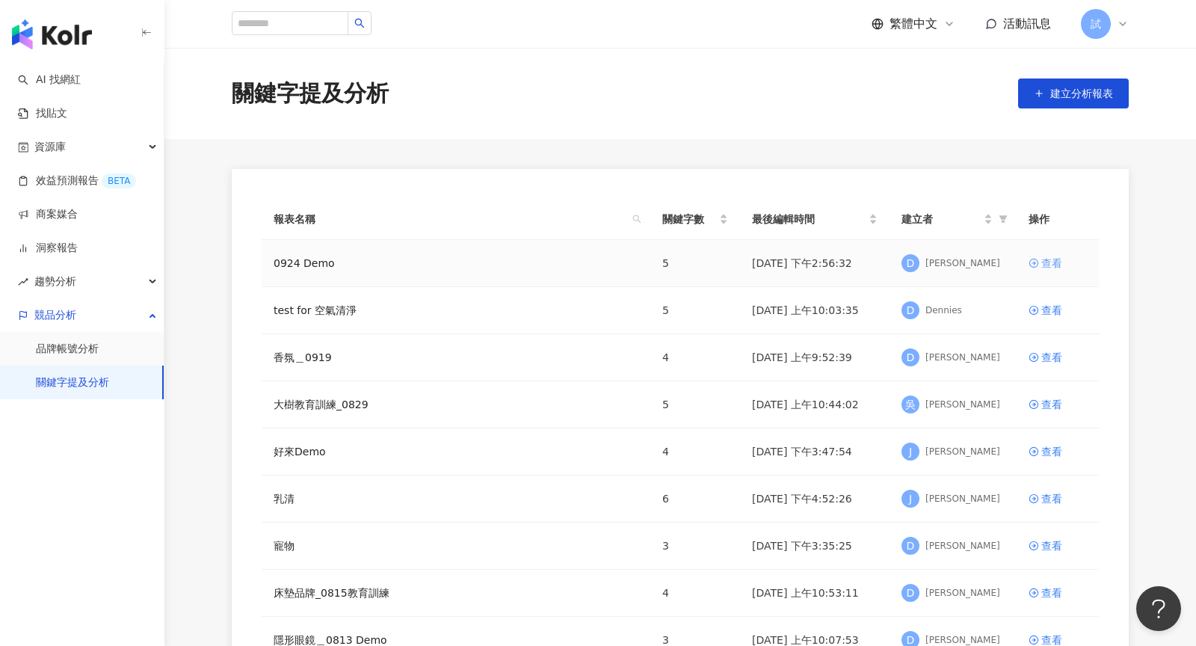
click at [1059, 264] on div "查看" at bounding box center [1051, 263] width 21 height 16
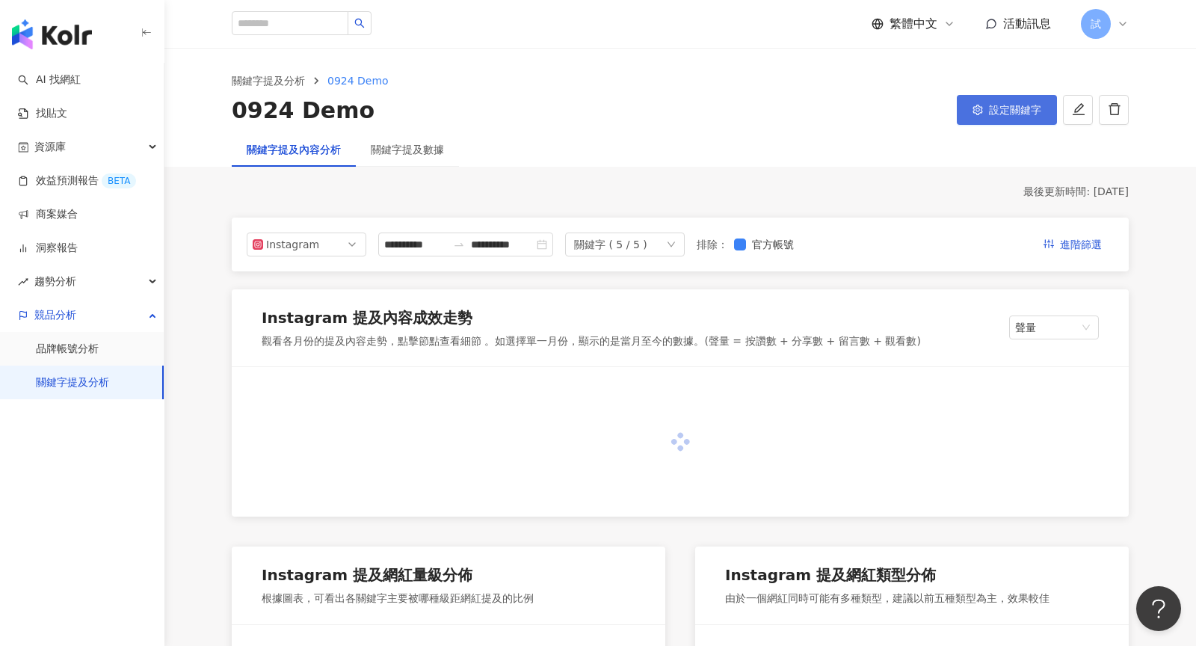
click at [987, 99] on button "設定關鍵字" at bounding box center [1007, 110] width 100 height 30
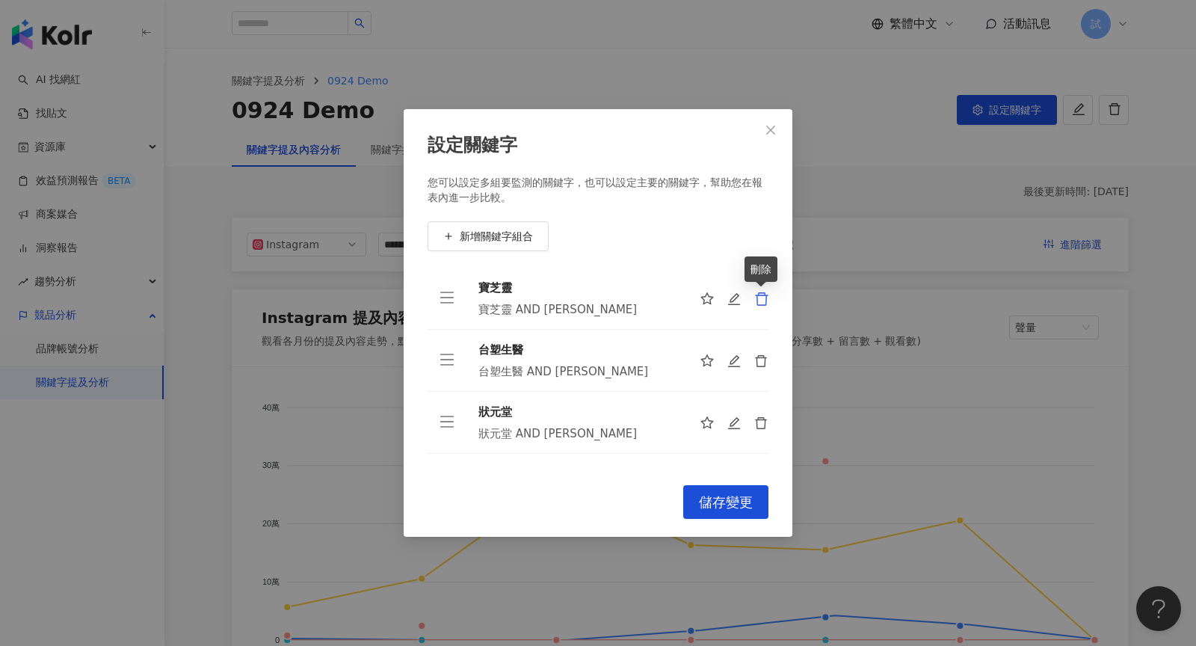
click at [763, 300] on icon "delete" at bounding box center [761, 299] width 15 height 15
click at [763, 354] on icon "delete" at bounding box center [761, 361] width 15 height 15
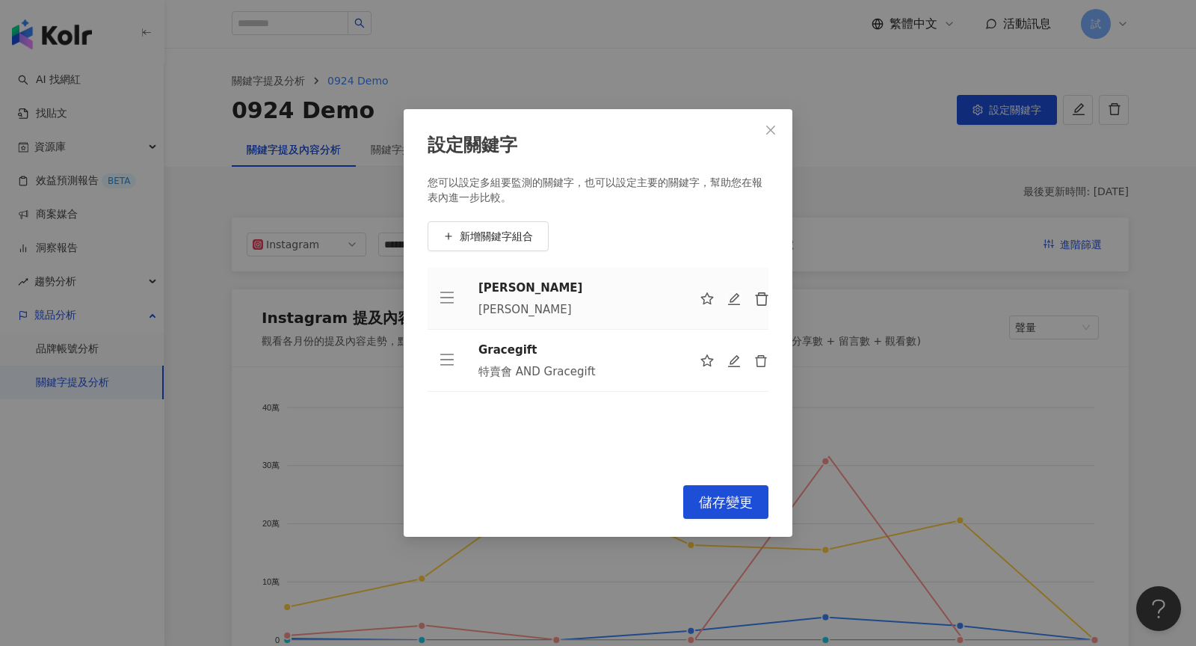
click at [763, 300] on icon "delete" at bounding box center [761, 299] width 15 height 15
click at [763, 354] on icon "delete" at bounding box center [761, 361] width 15 height 15
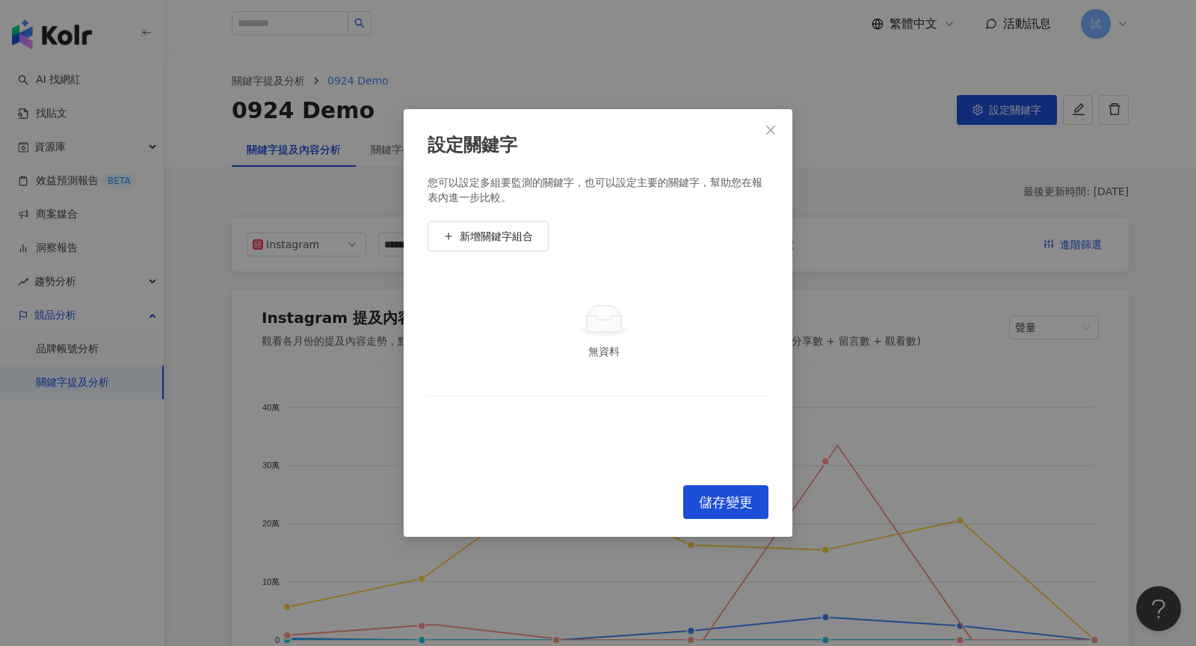
click at [763, 300] on td "無資料" at bounding box center [598, 332] width 341 height 129
click at [487, 234] on span "新增關鍵字組合" at bounding box center [496, 236] width 73 height 12
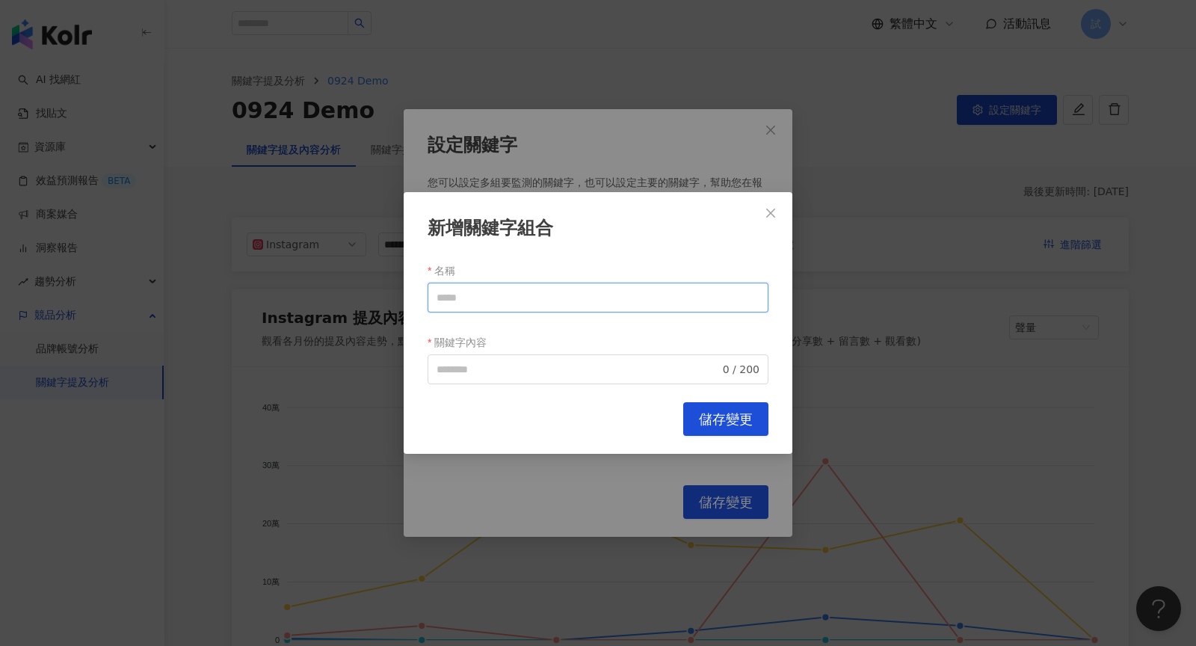
click at [534, 296] on input "名稱" at bounding box center [598, 298] width 341 height 30
type input "**"
paste input "**"
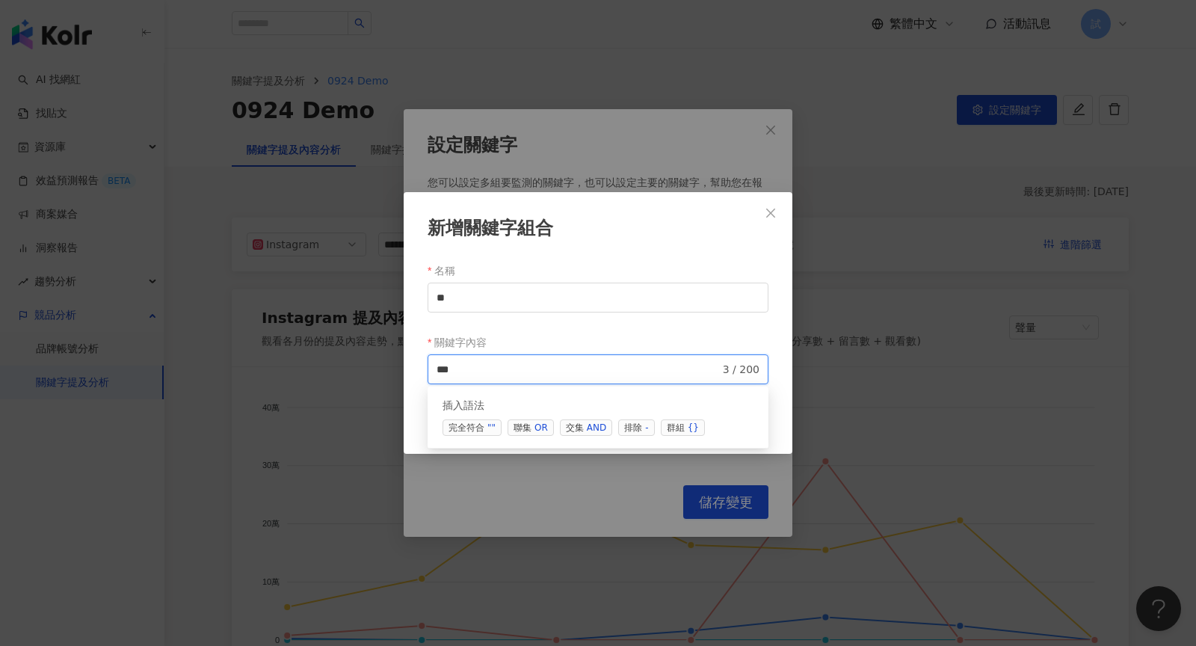
click at [587, 427] on div "AND" at bounding box center [596, 427] width 19 height 15
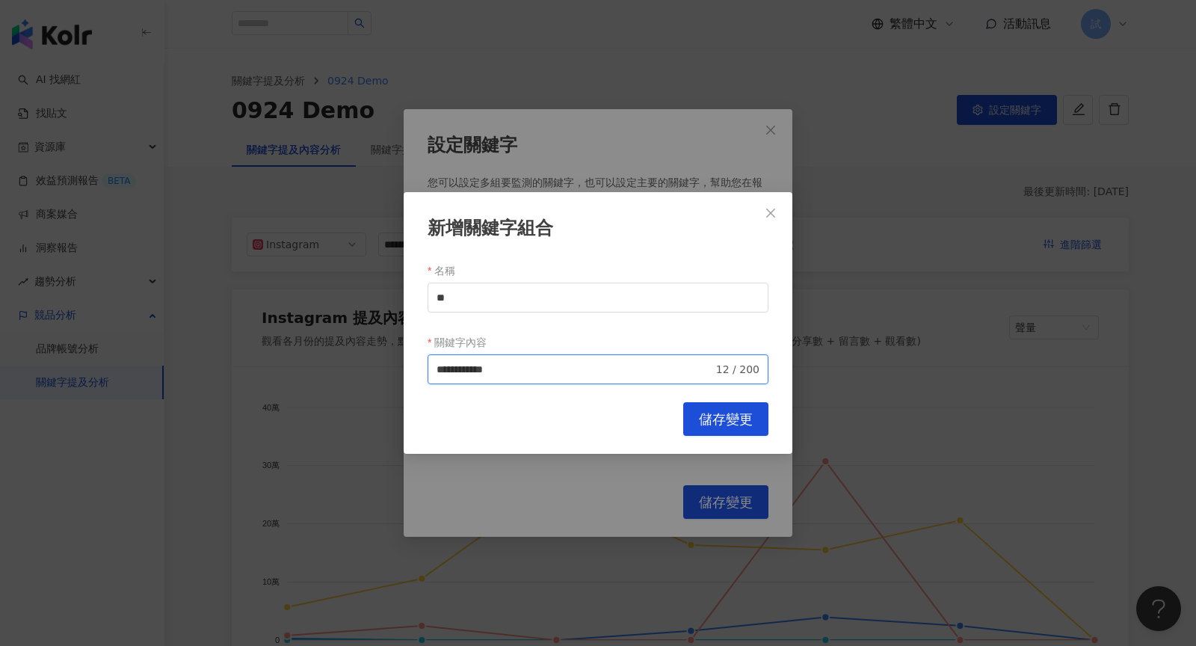
type input "**********"
click at [735, 414] on span "儲存變更" at bounding box center [726, 419] width 54 height 16
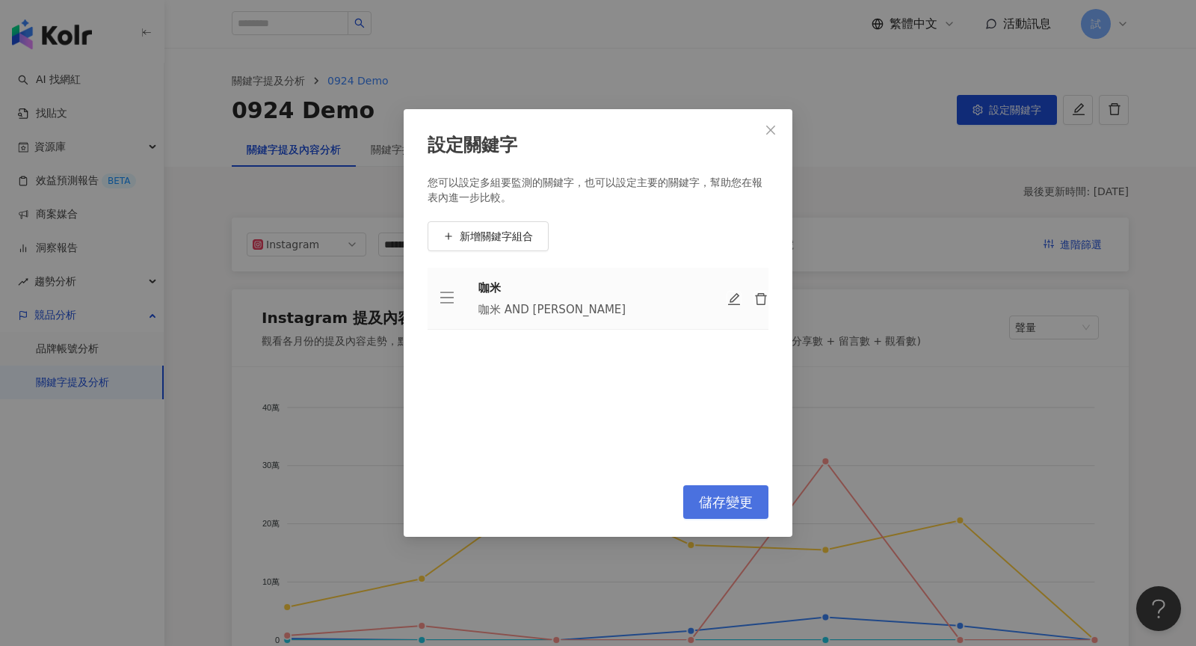
click at [718, 488] on button "儲存變更" at bounding box center [725, 502] width 85 height 34
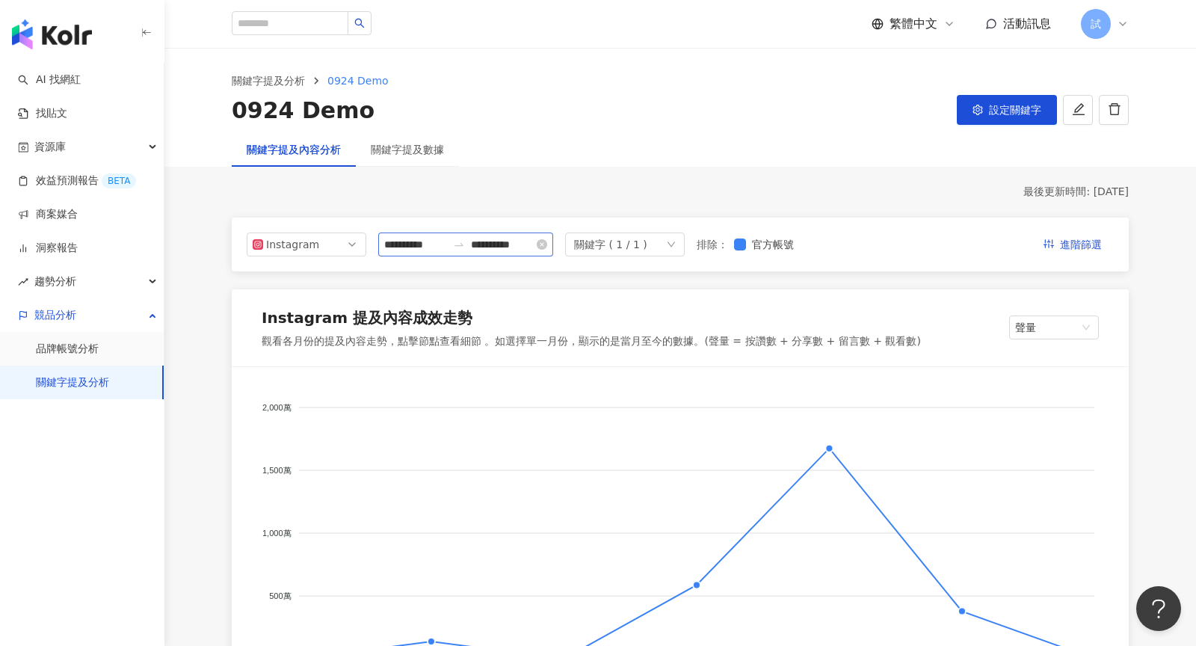
click at [456, 247] on icon "swap-right" at bounding box center [459, 244] width 12 height 12
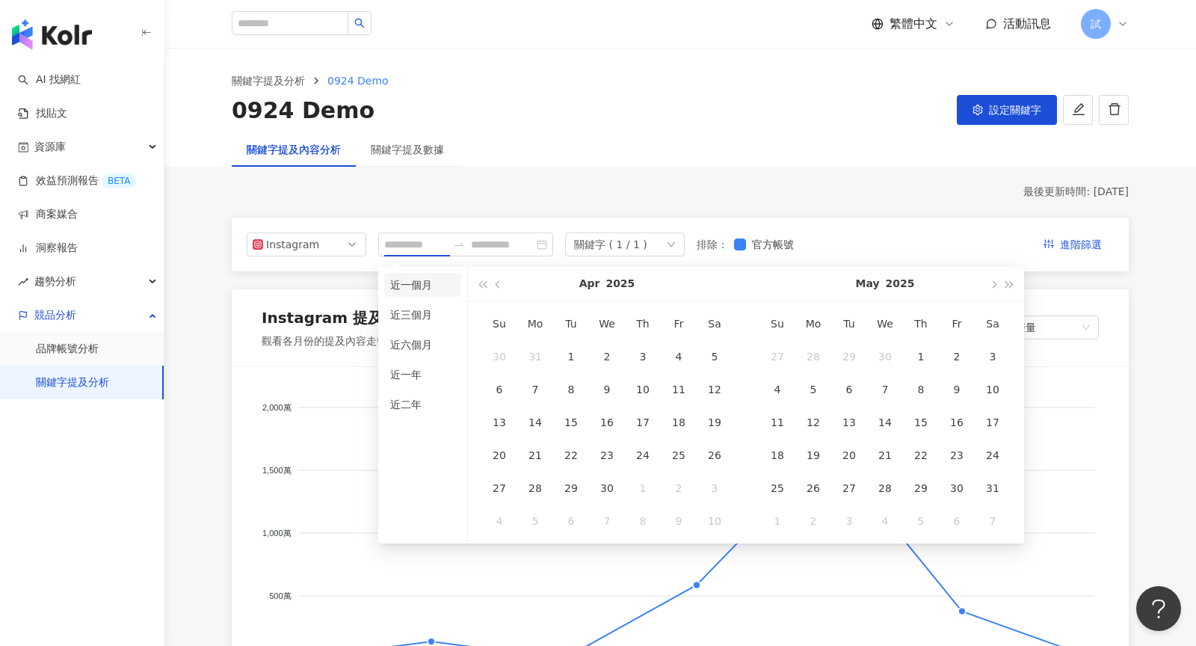
click at [418, 292] on li "近一個月" at bounding box center [422, 285] width 77 height 24
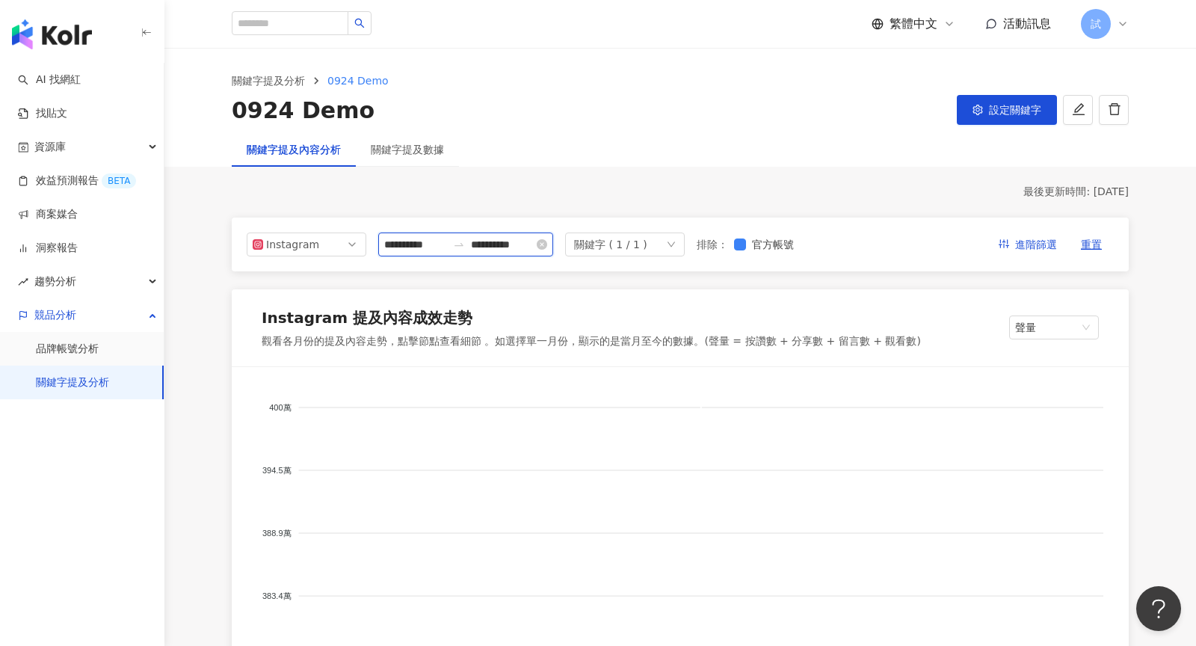
click at [400, 236] on input "**********" at bounding box center [415, 244] width 63 height 16
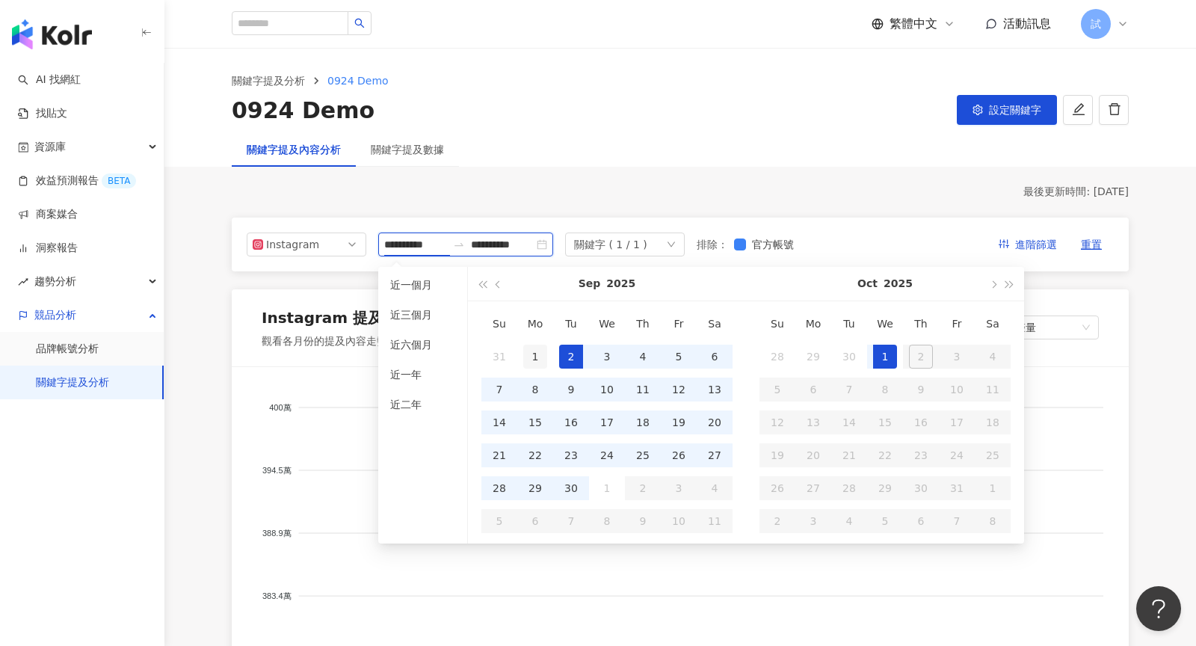
type input "**********"
click at [535, 347] on div "1" at bounding box center [535, 357] width 24 height 24
click at [573, 481] on div "30" at bounding box center [571, 488] width 24 height 24
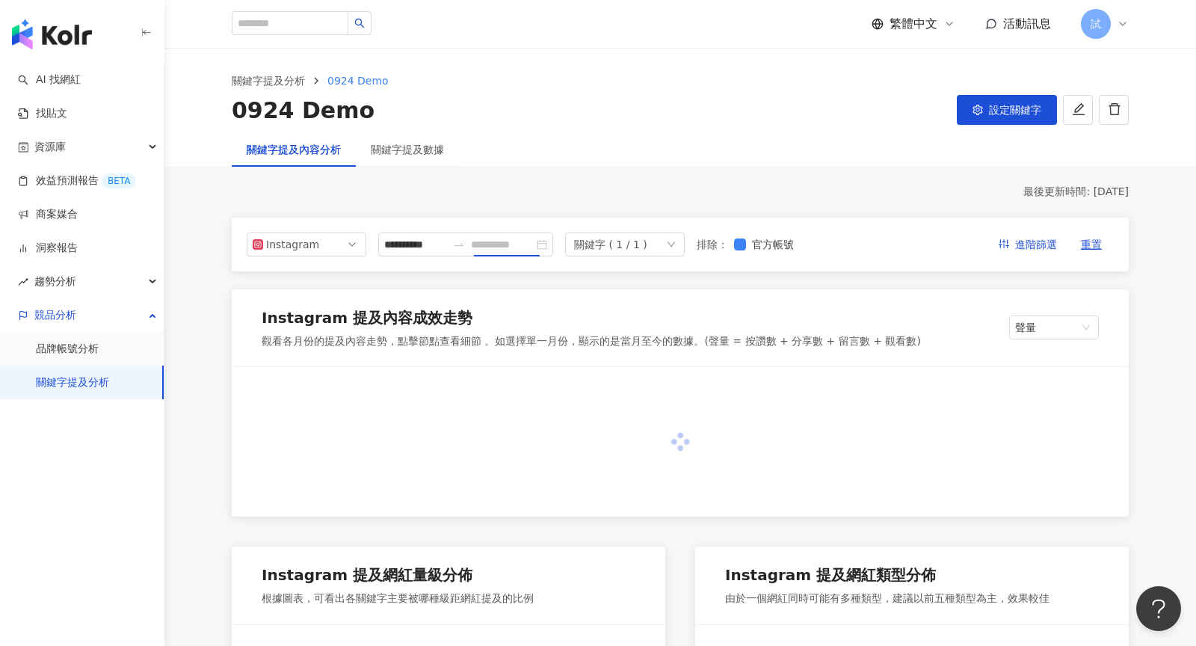
type input "**********"
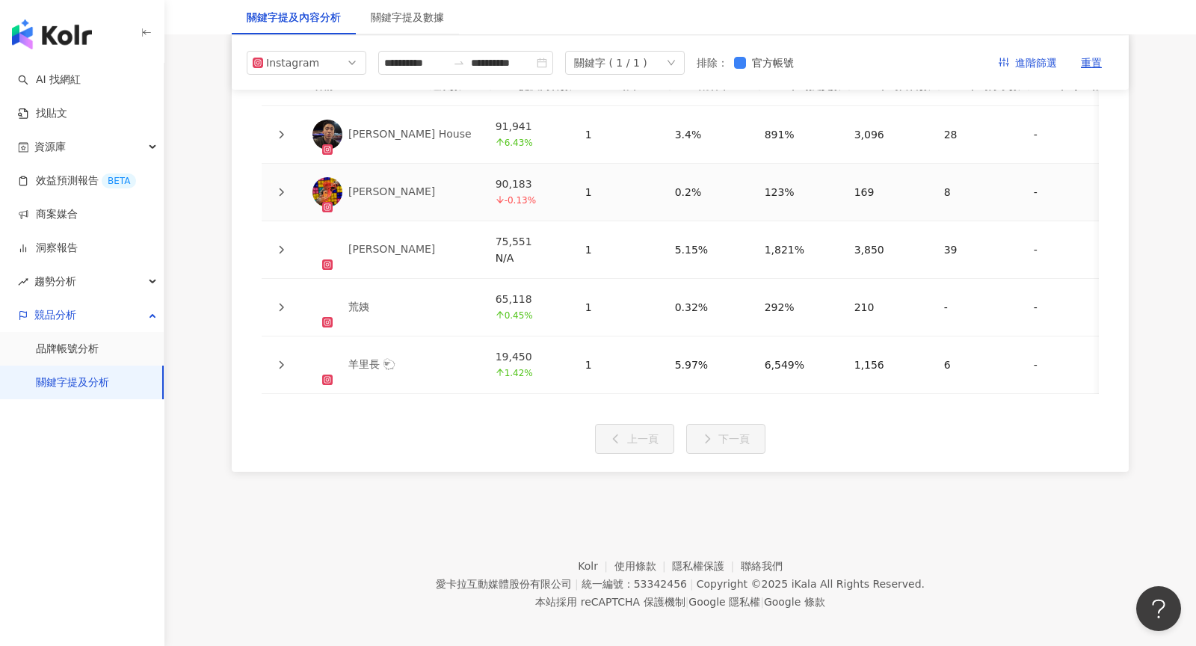
scroll to position [3339, 0]
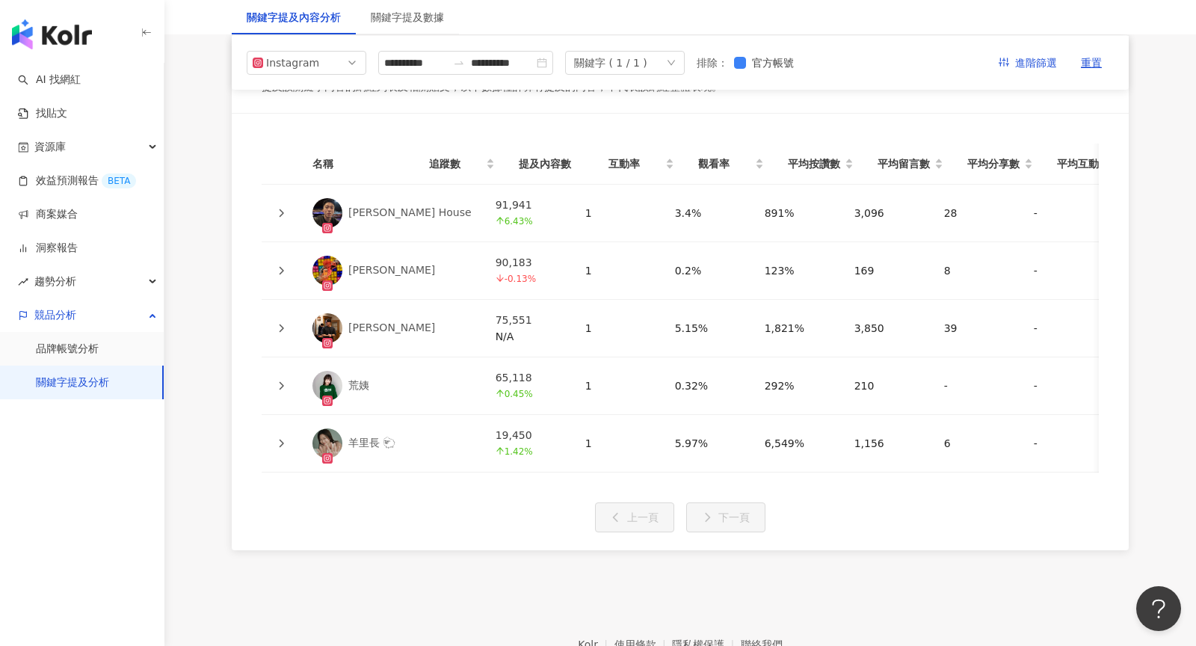
click at [278, 381] on icon at bounding box center [281, 385] width 9 height 9
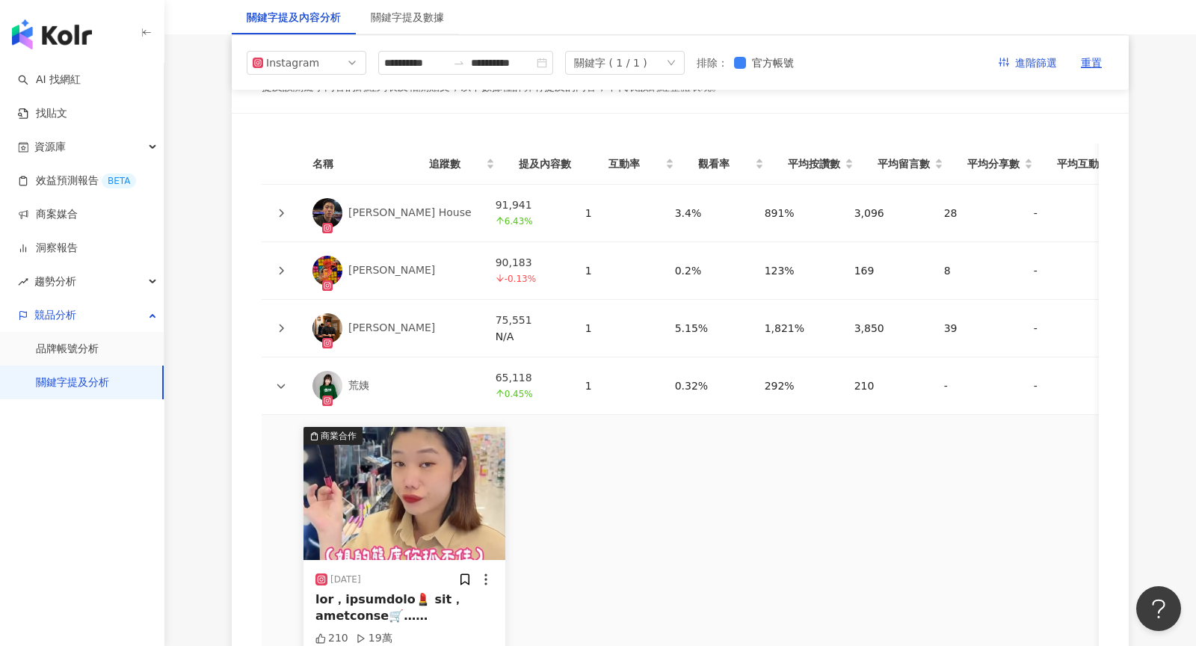
click at [284, 381] on icon at bounding box center [281, 385] width 9 height 9
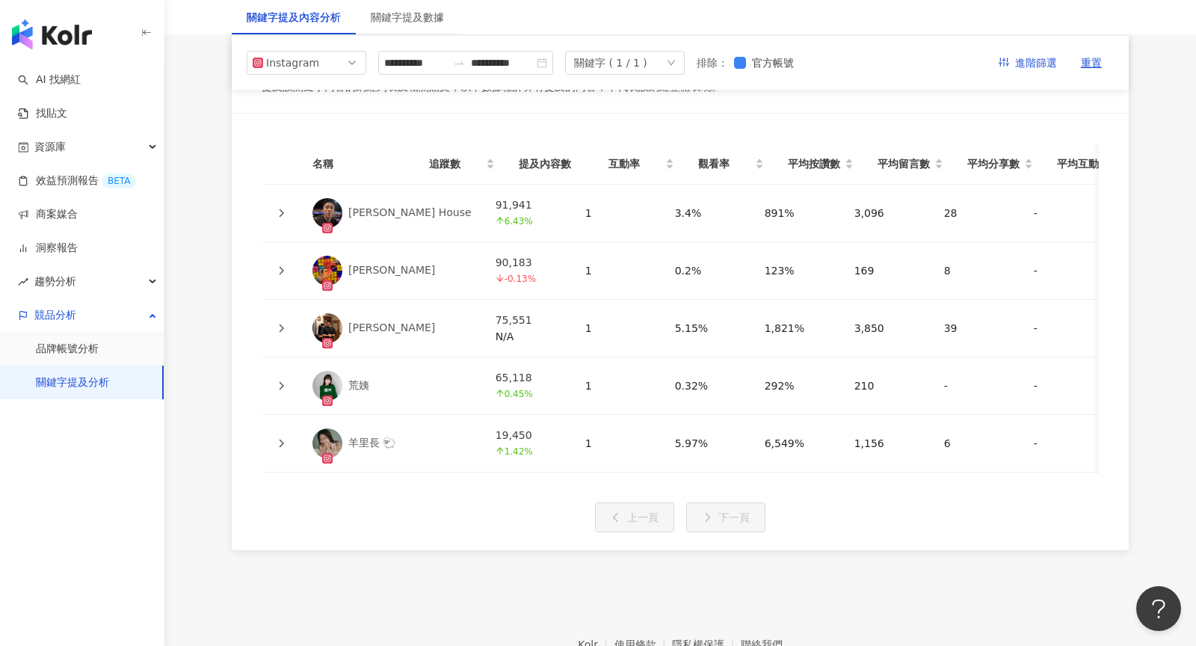
click at [282, 324] on icon at bounding box center [281, 328] width 9 height 9
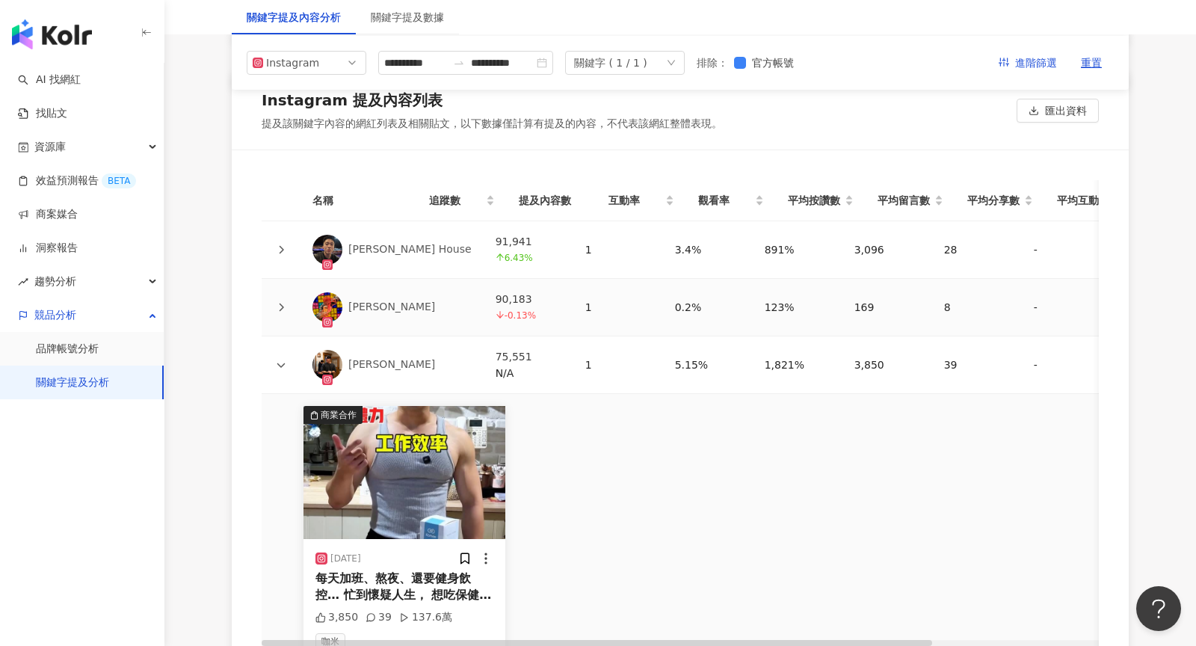
scroll to position [3284, 0]
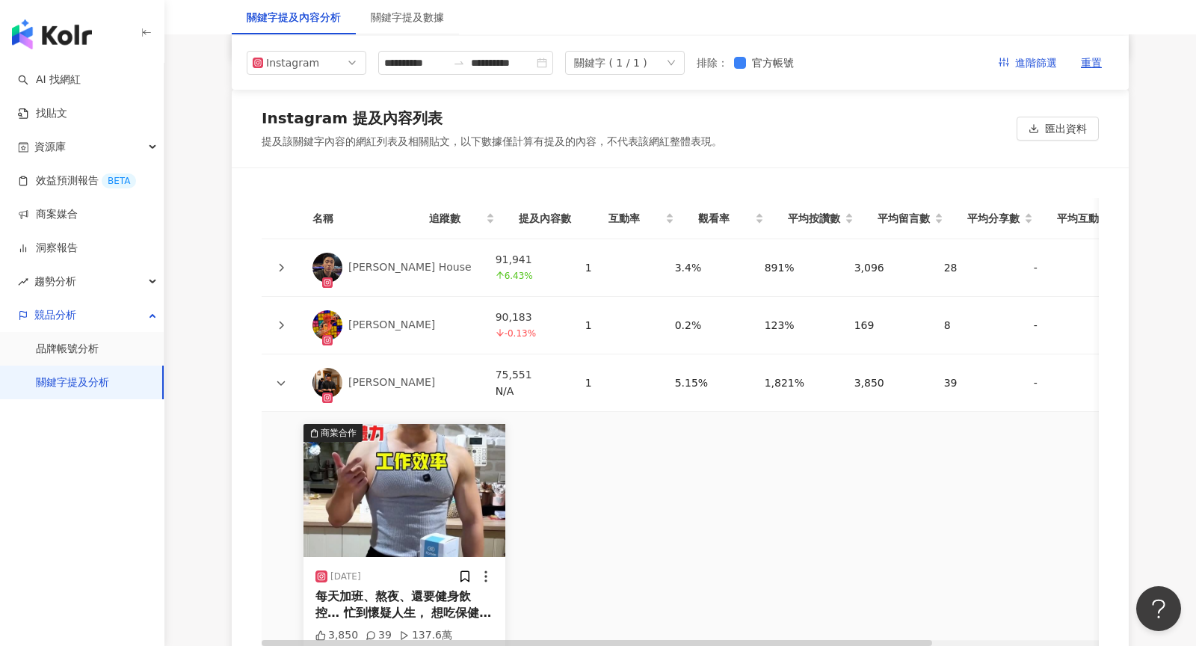
click at [283, 378] on icon at bounding box center [281, 382] width 9 height 9
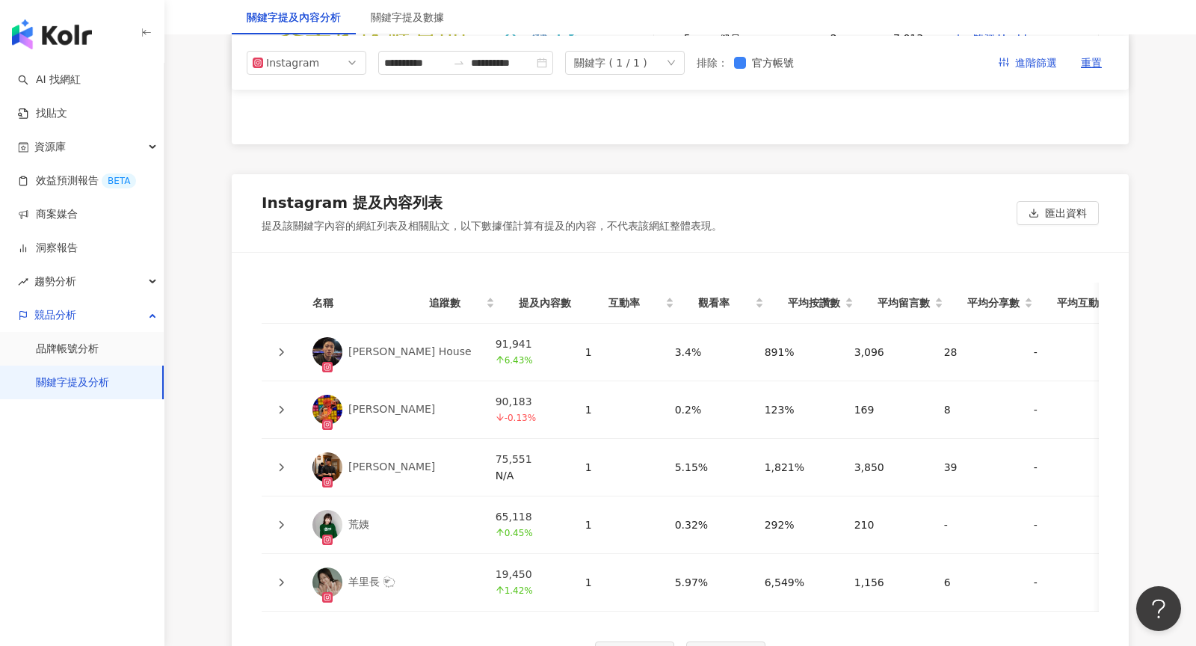
scroll to position [3197, 0]
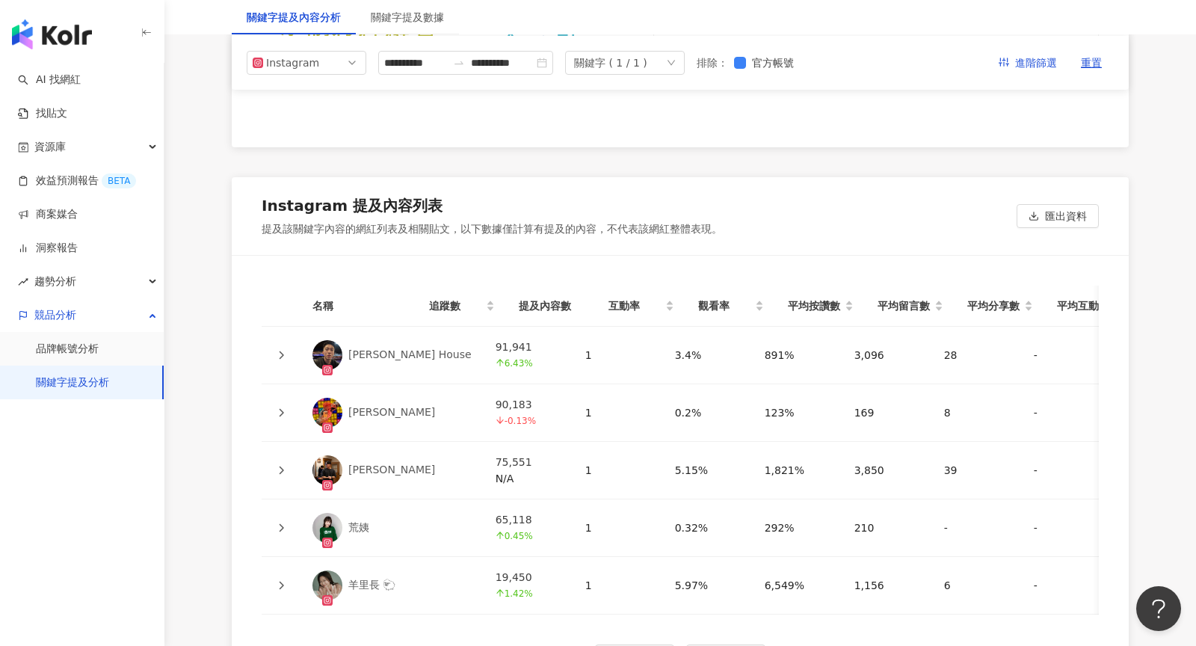
click at [75, 21] on img "button" at bounding box center [52, 34] width 80 height 30
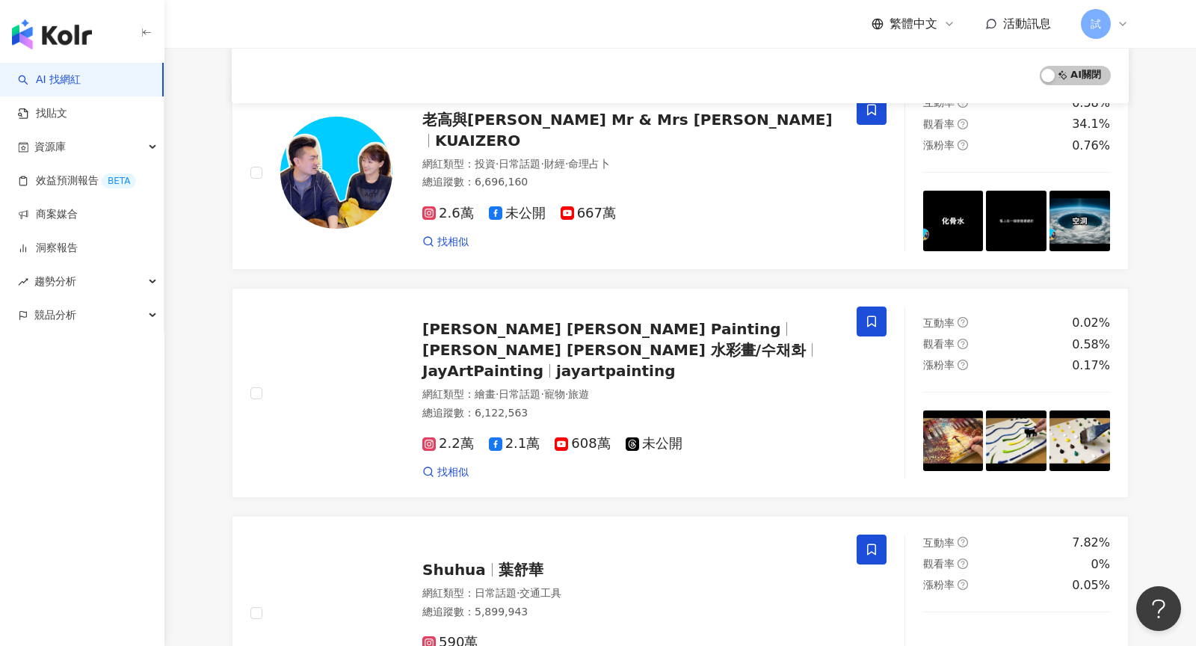
scroll to position [2458, 0]
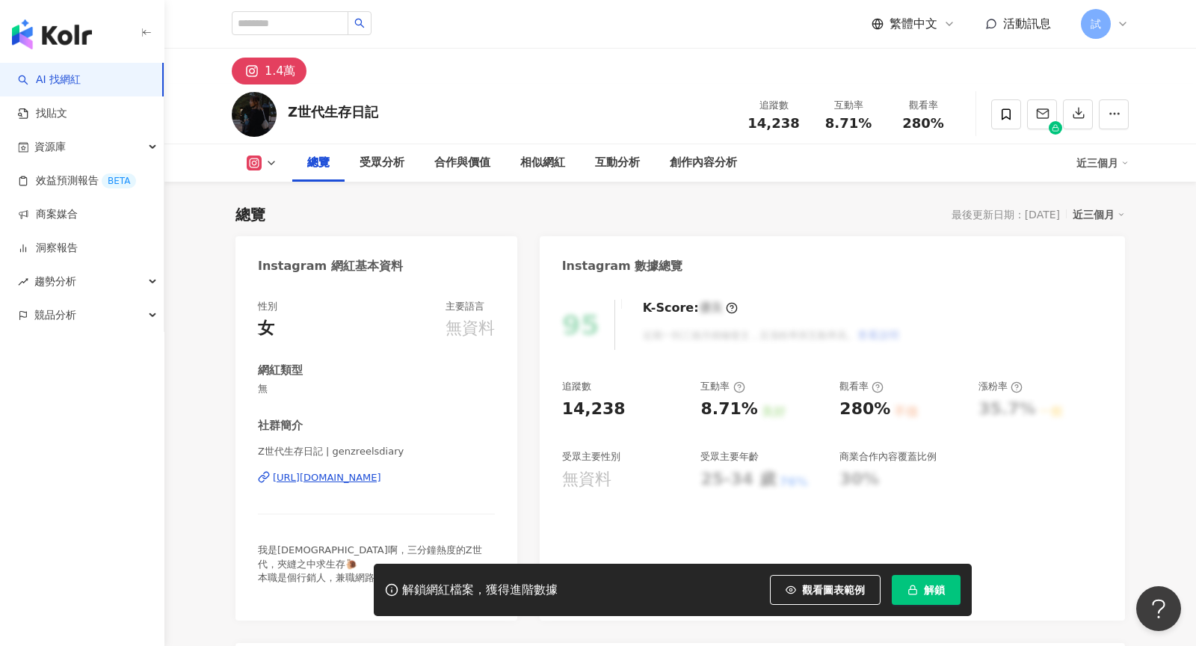
scroll to position [91, 0]
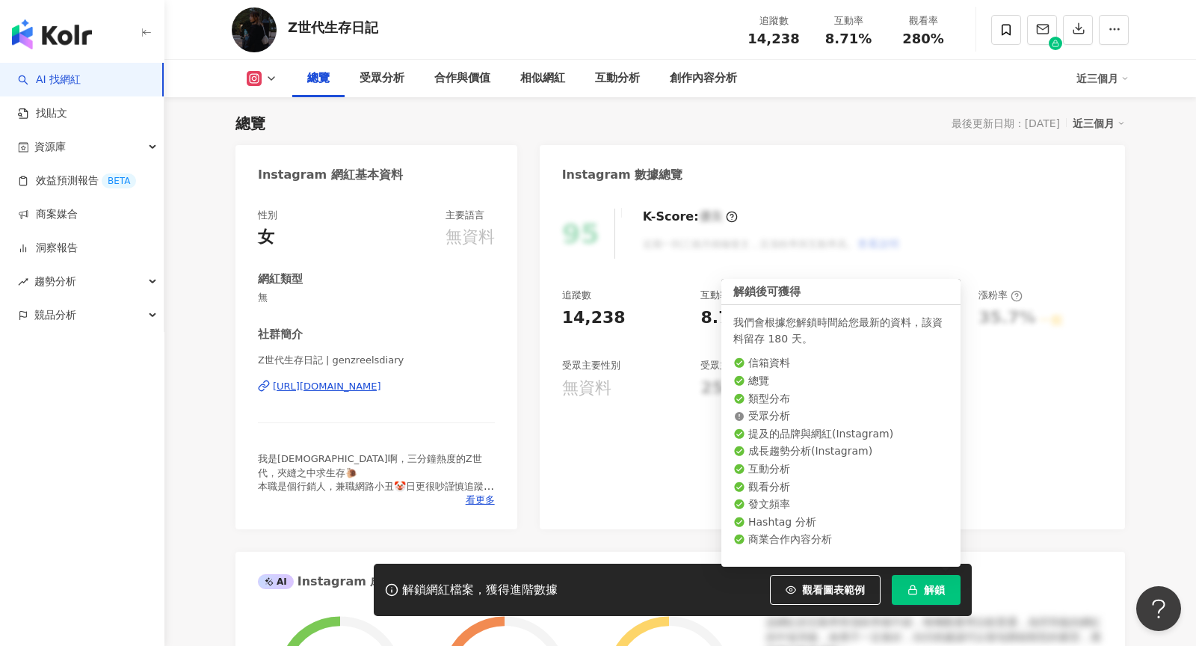
click at [951, 583] on button "解鎖" at bounding box center [926, 590] width 69 height 30
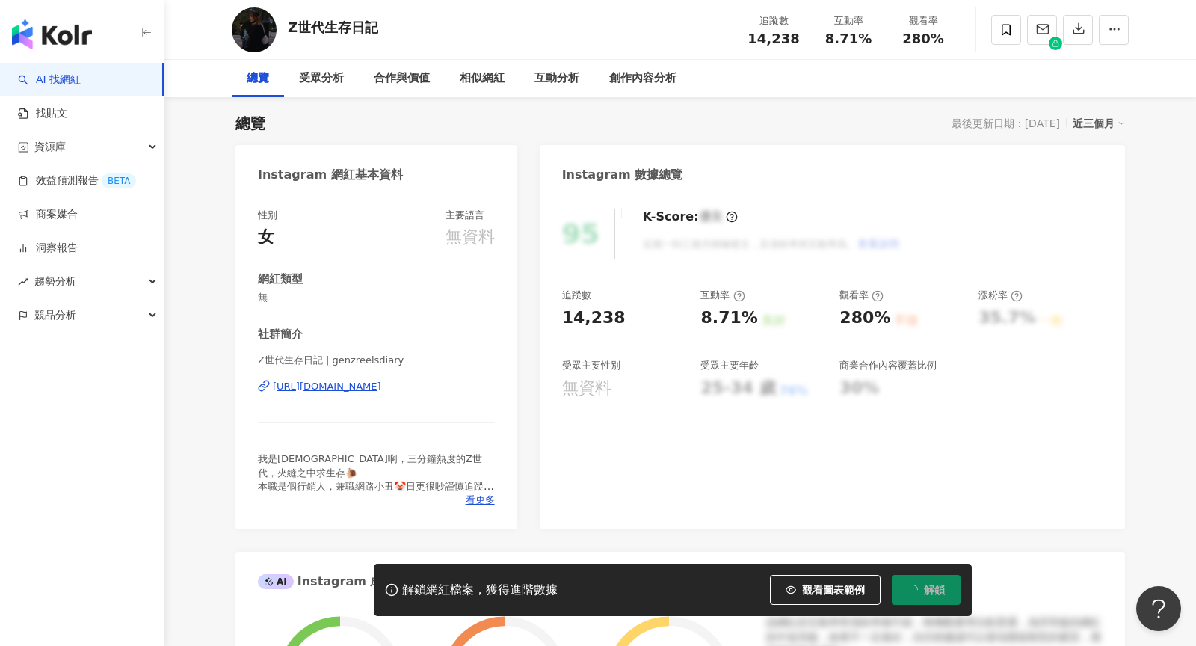
scroll to position [0, 0]
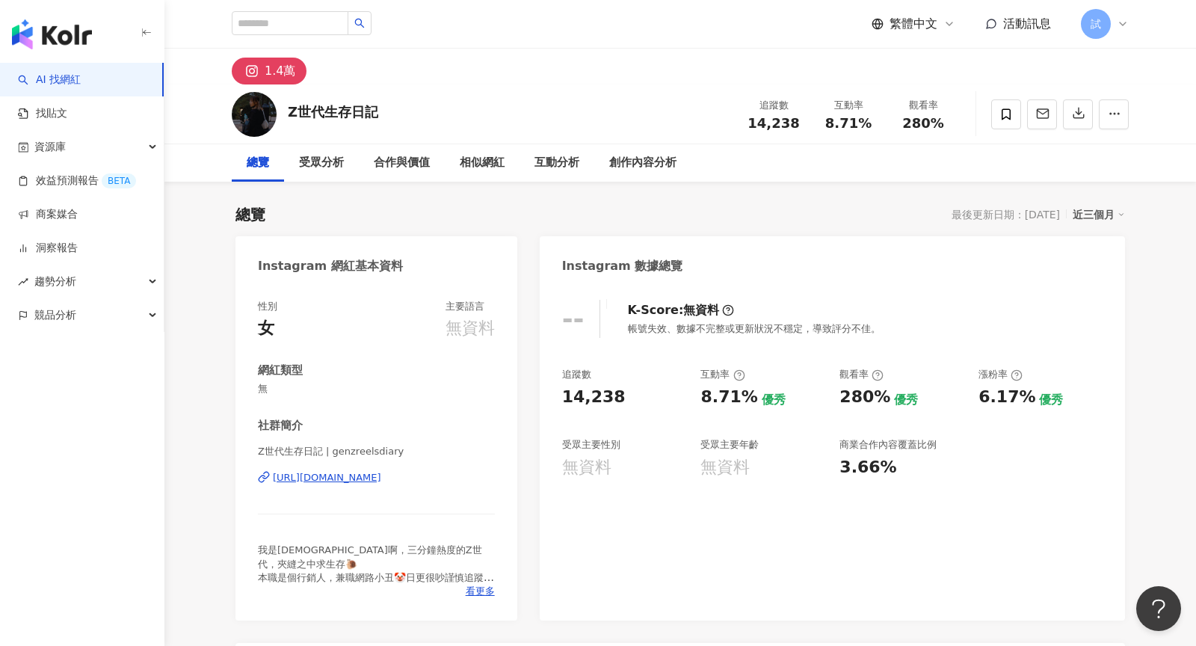
click at [1121, 30] on div "試" at bounding box center [1105, 24] width 48 height 30
click at [442, 115] on div "Z世代生存日記 追蹤數 14,238 互動率 8.71% 觀看率 280%" at bounding box center [680, 113] width 957 height 59
drag, startPoint x: 288, startPoint y: 111, endPoint x: 381, endPoint y: 112, distance: 92.7
click at [381, 112] on div "Z世代生存日記 追蹤數 14,238 互動率 8.71% 觀看率 280%" at bounding box center [680, 113] width 957 height 59
copy div "Z世代生存日記"
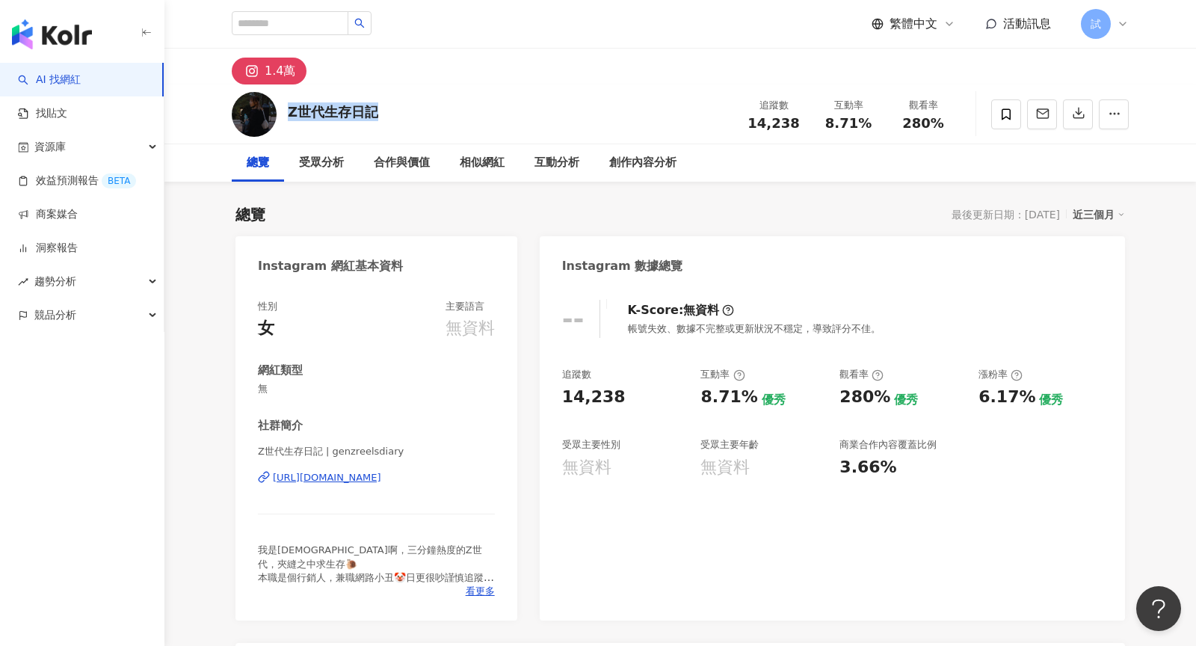
click at [1122, 29] on icon at bounding box center [1123, 24] width 12 height 12
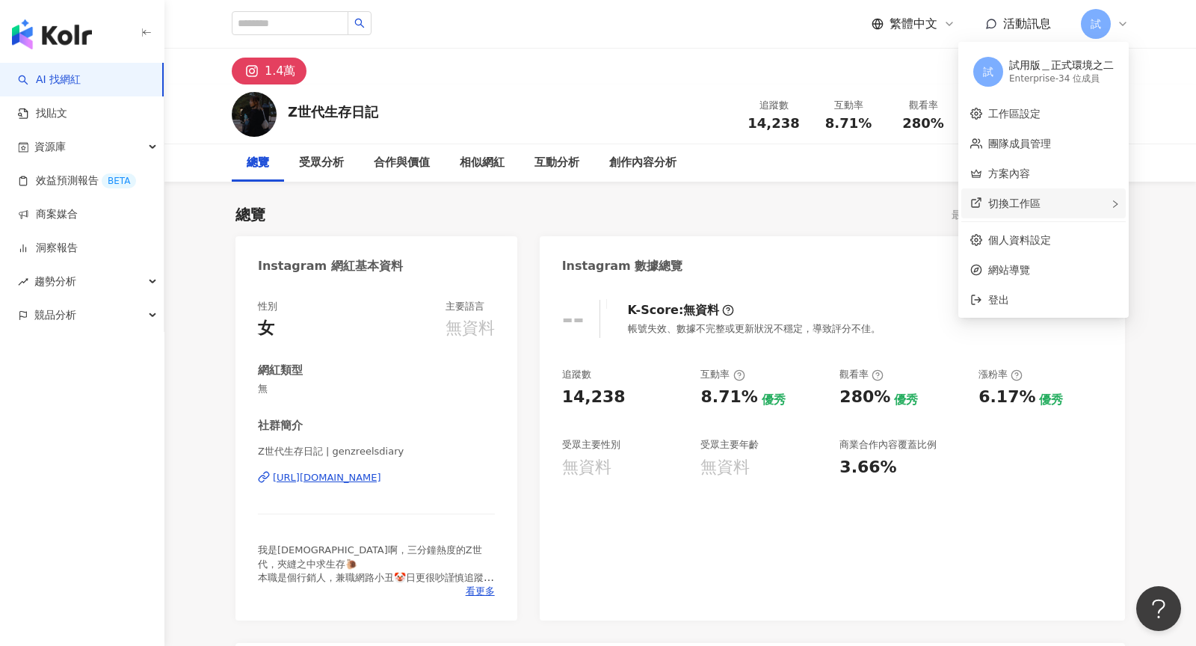
click at [1085, 204] on div "切換工作區" at bounding box center [1043, 203] width 164 height 30
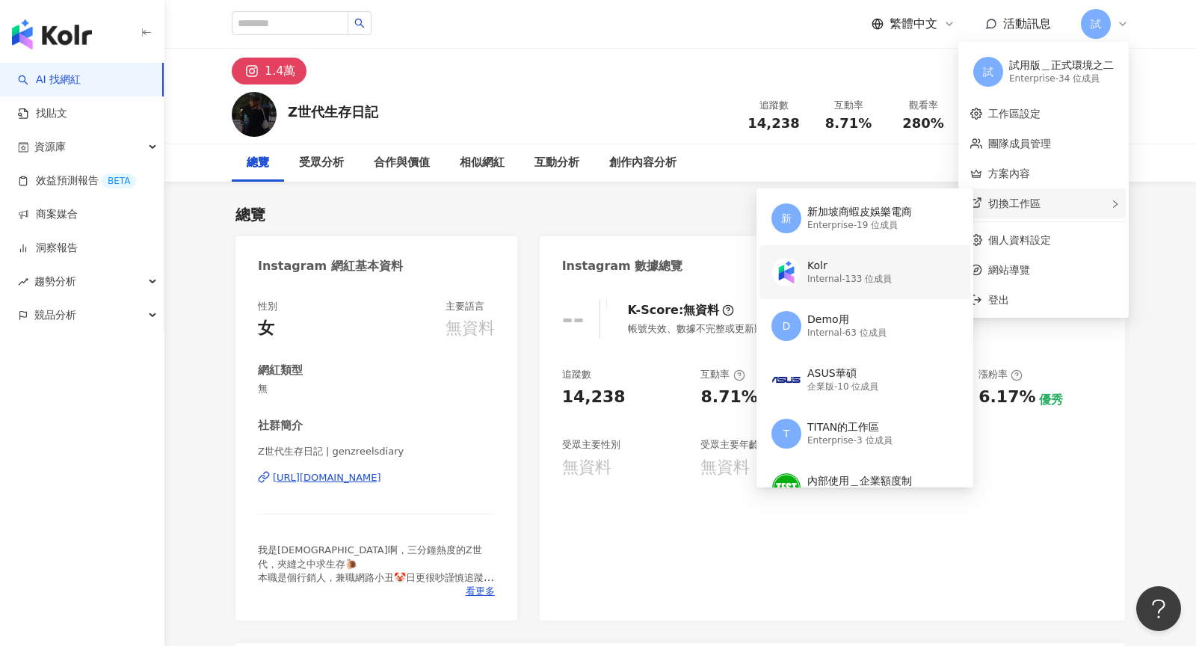
click at [899, 271] on div "Kolr Internal - 133 位成員" at bounding box center [863, 272] width 184 height 54
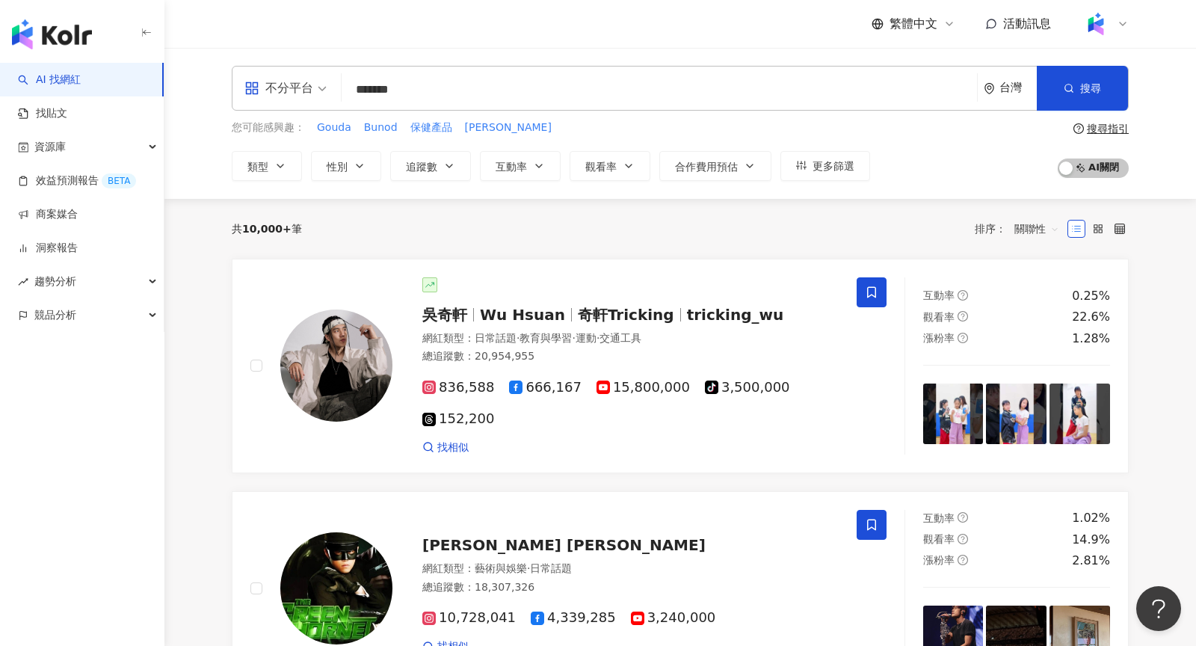
click at [490, 93] on input "*******" at bounding box center [659, 90] width 623 height 28
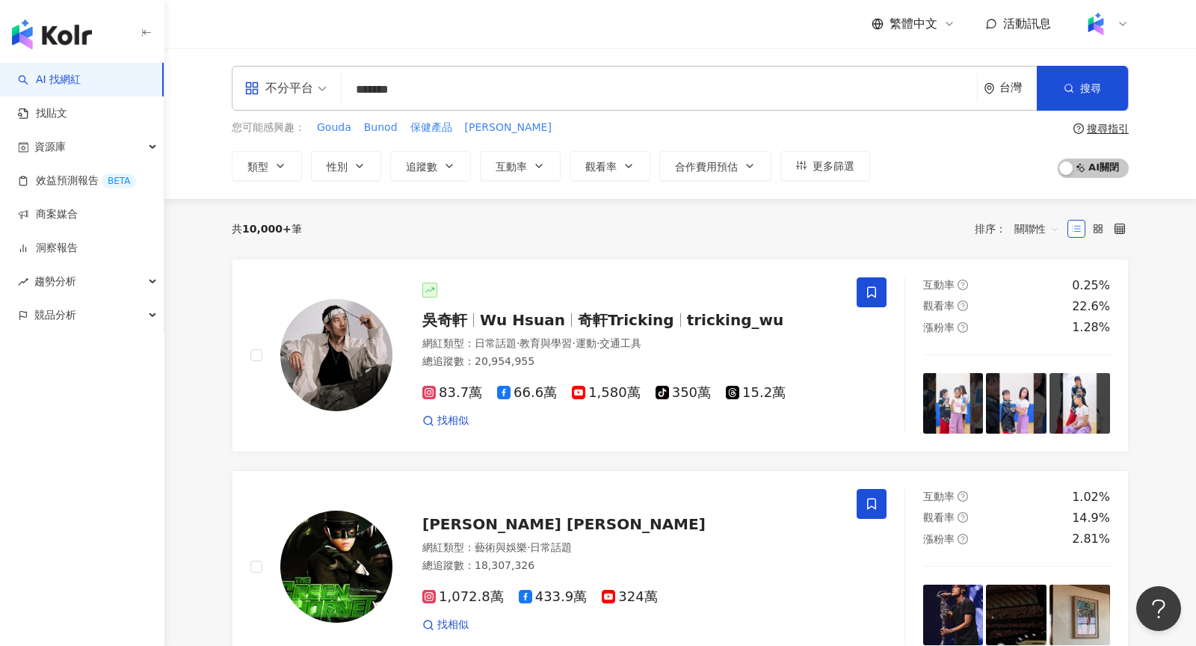
type input "*******"
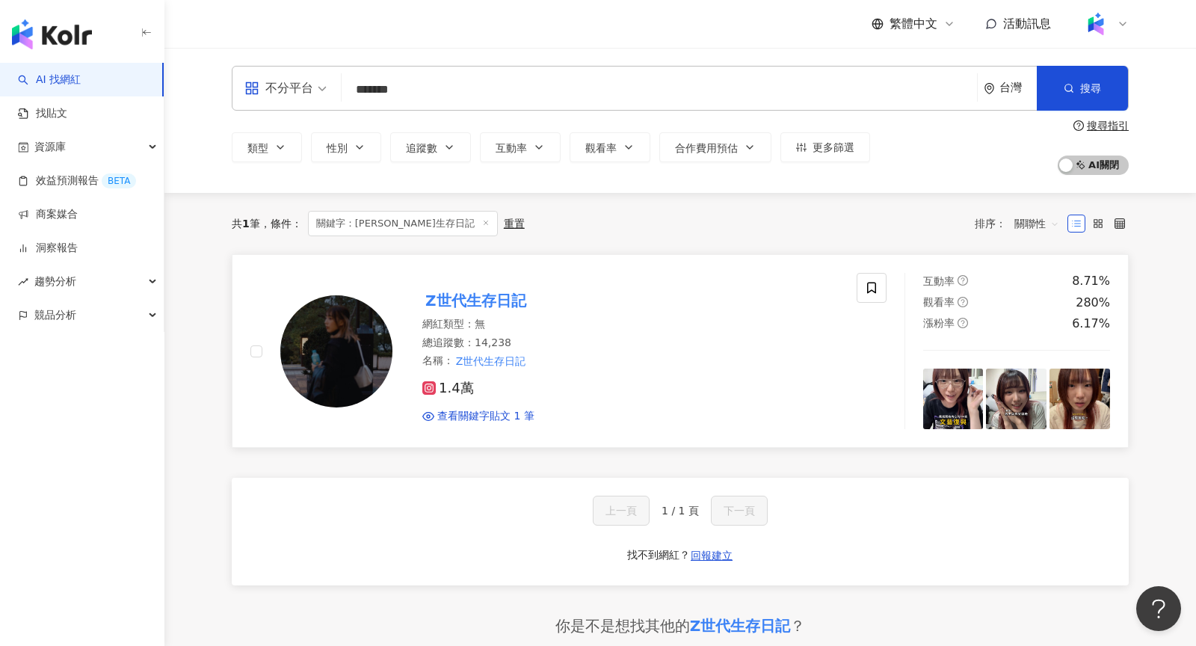
click at [546, 378] on div "1.4萬 查看關鍵字貼文 1 筆" at bounding box center [630, 396] width 416 height 55
click at [1123, 22] on icon at bounding box center [1123, 24] width 12 height 12
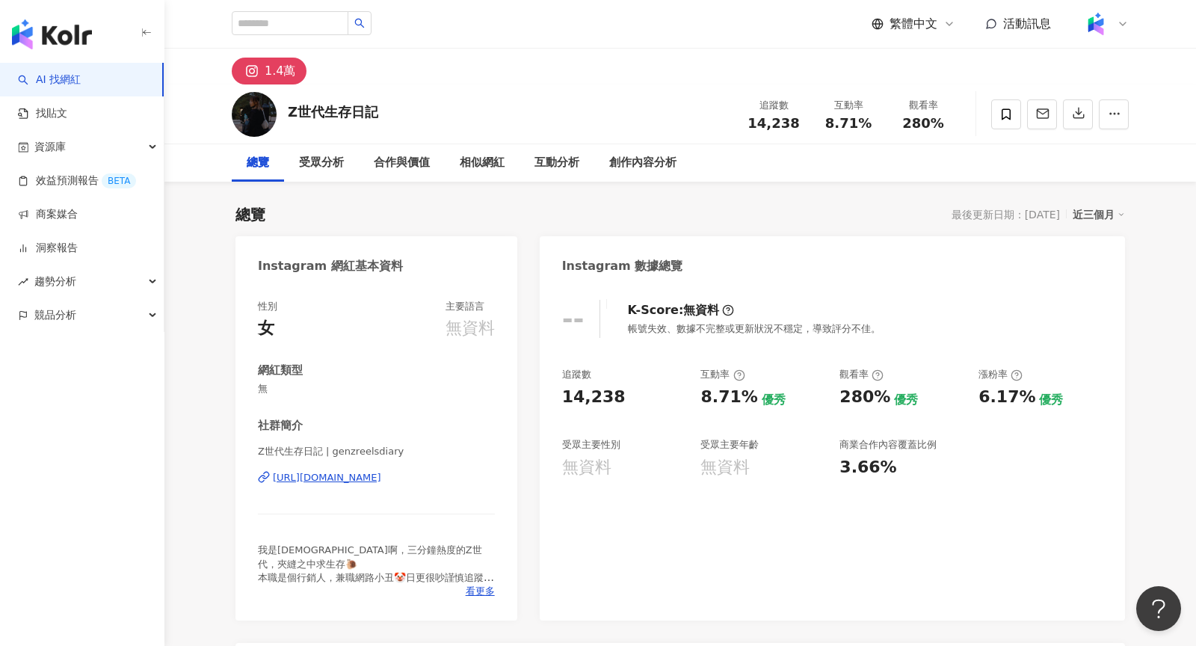
click at [1124, 33] on div at bounding box center [1105, 24] width 48 height 30
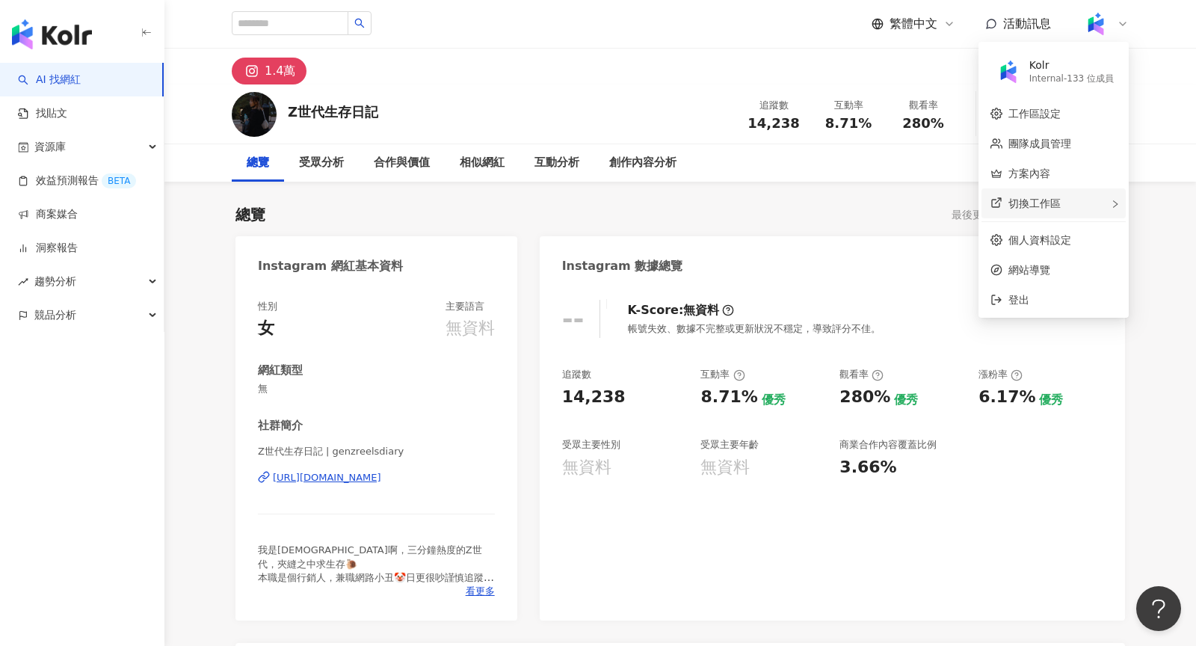
click at [1080, 200] on div "切換工作區" at bounding box center [1054, 203] width 144 height 30
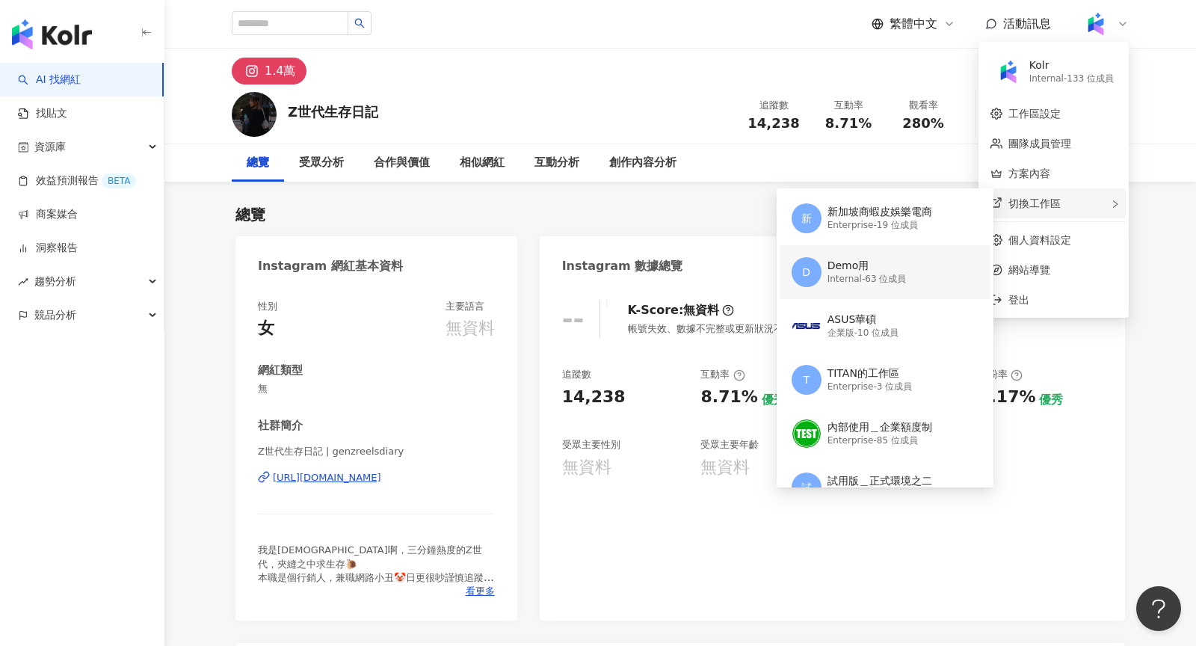
click at [895, 275] on div "Internal - 63 位成員" at bounding box center [867, 279] width 79 height 13
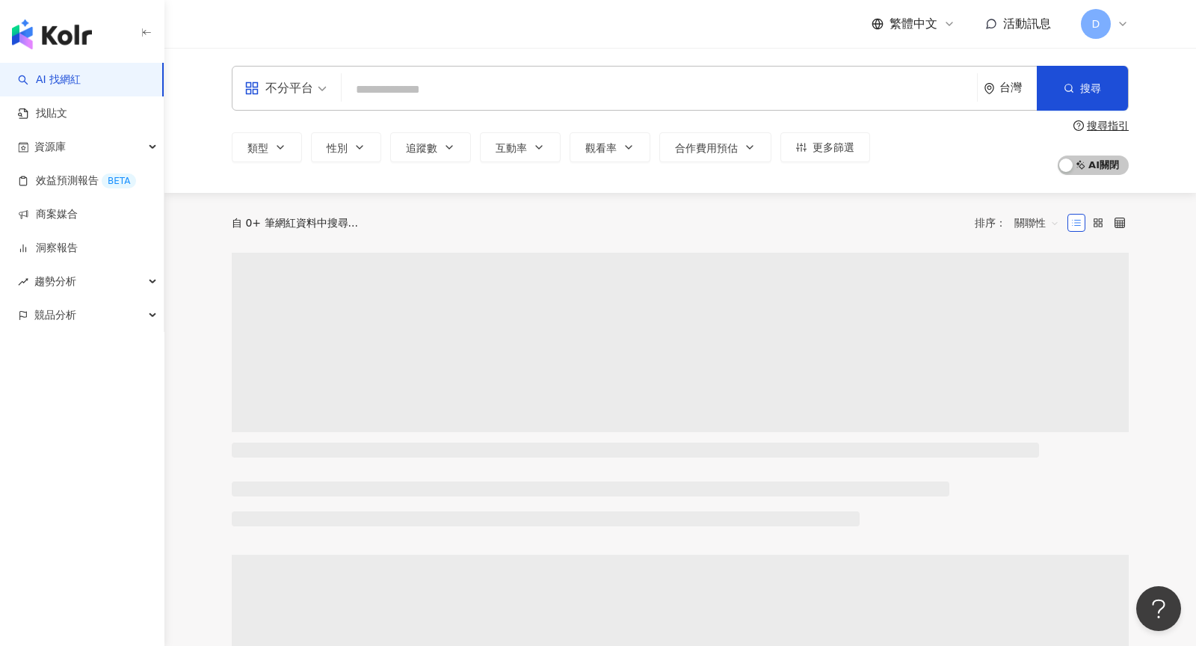
click at [446, 87] on input "search" at bounding box center [659, 90] width 623 height 28
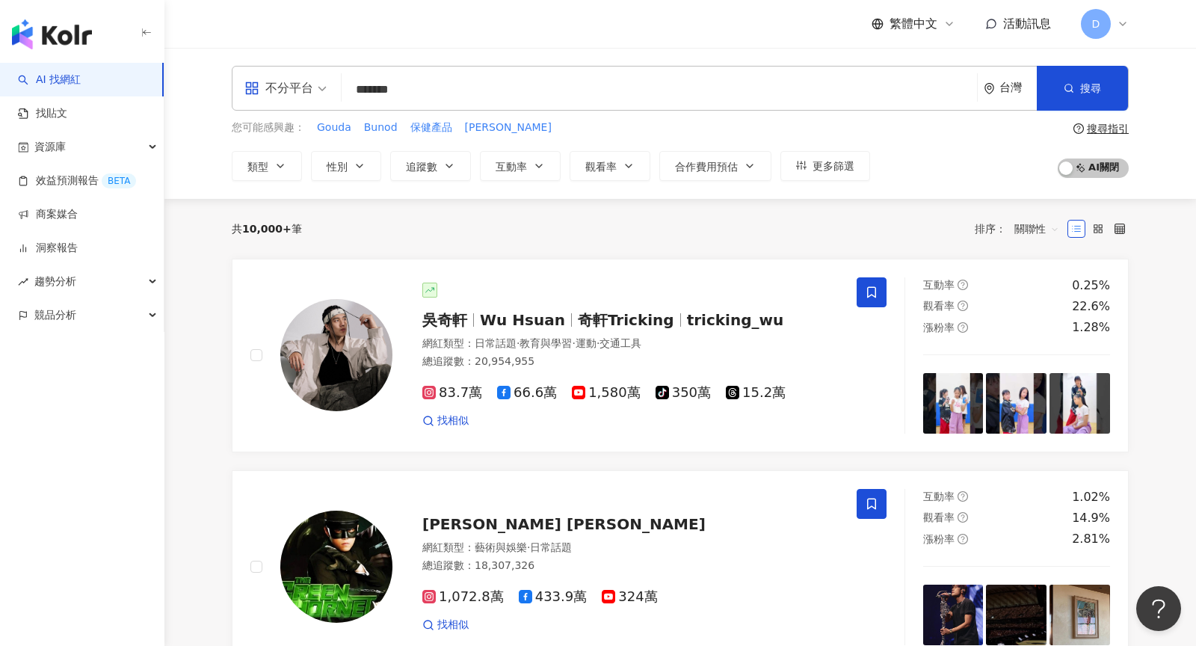
type input "*******"
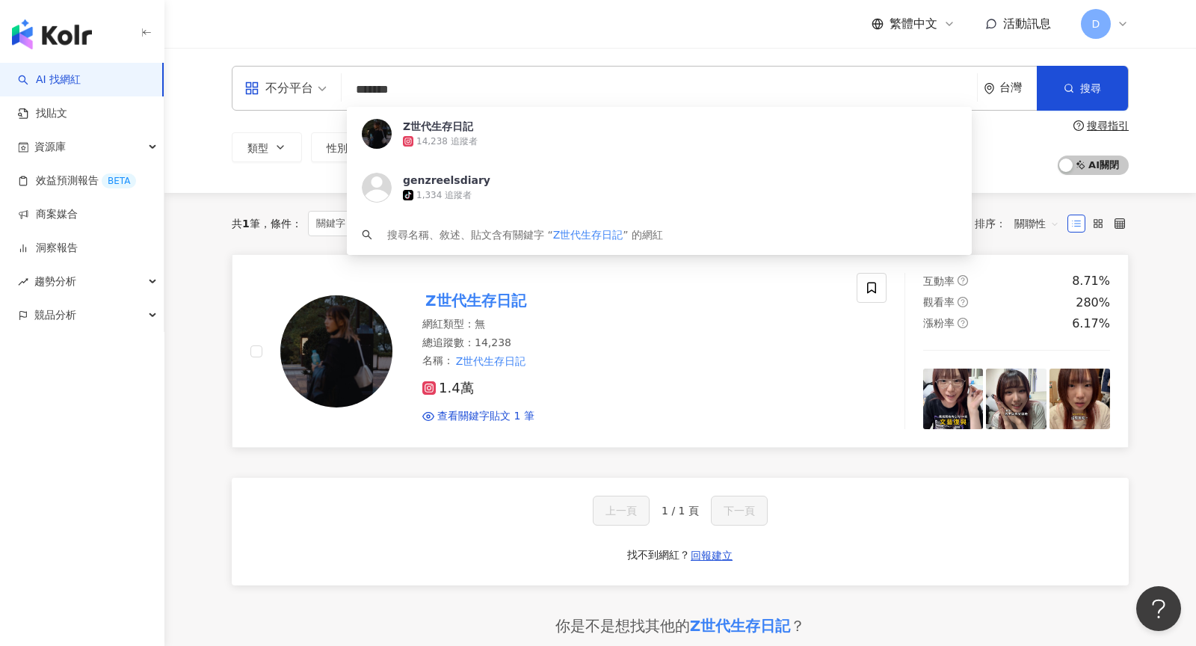
click at [641, 321] on div "網紅類型 ： 無" at bounding box center [630, 324] width 416 height 15
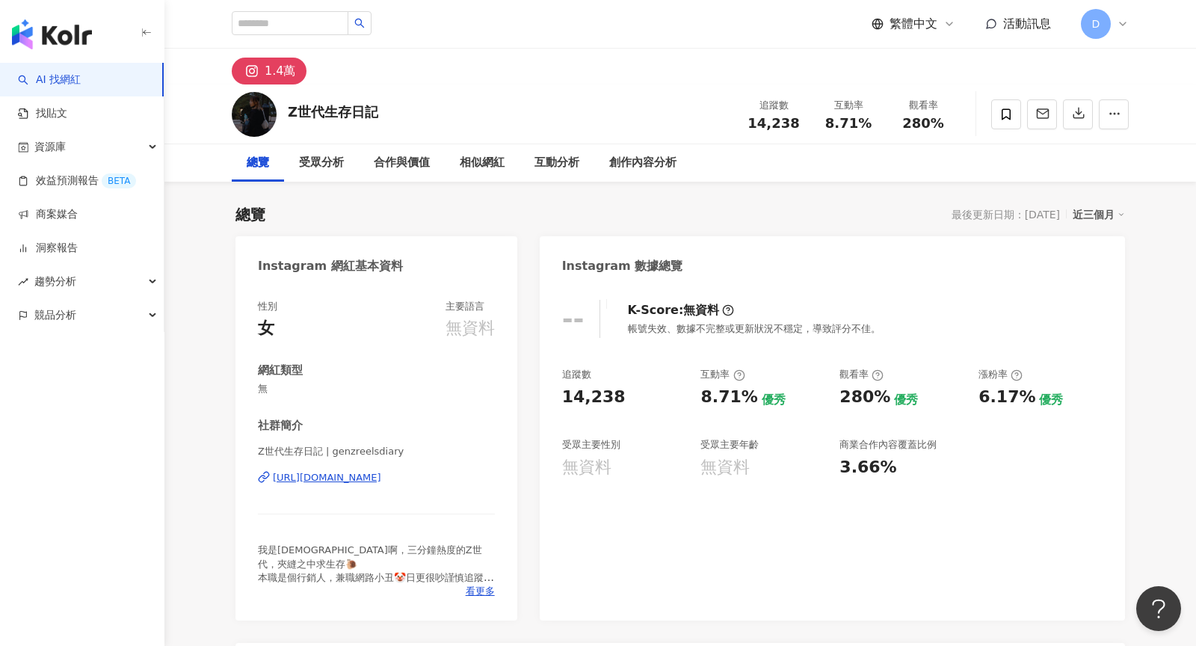
click at [1113, 25] on div "D" at bounding box center [1105, 24] width 48 height 30
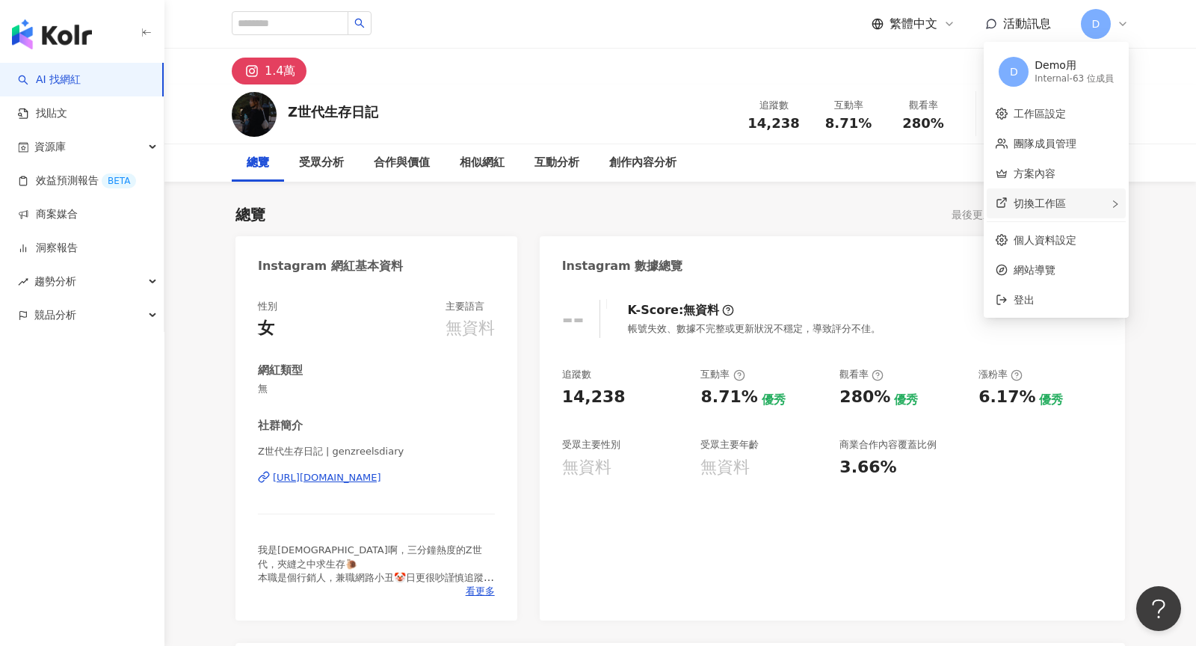
click at [1078, 211] on div "切換工作區" at bounding box center [1056, 203] width 139 height 30
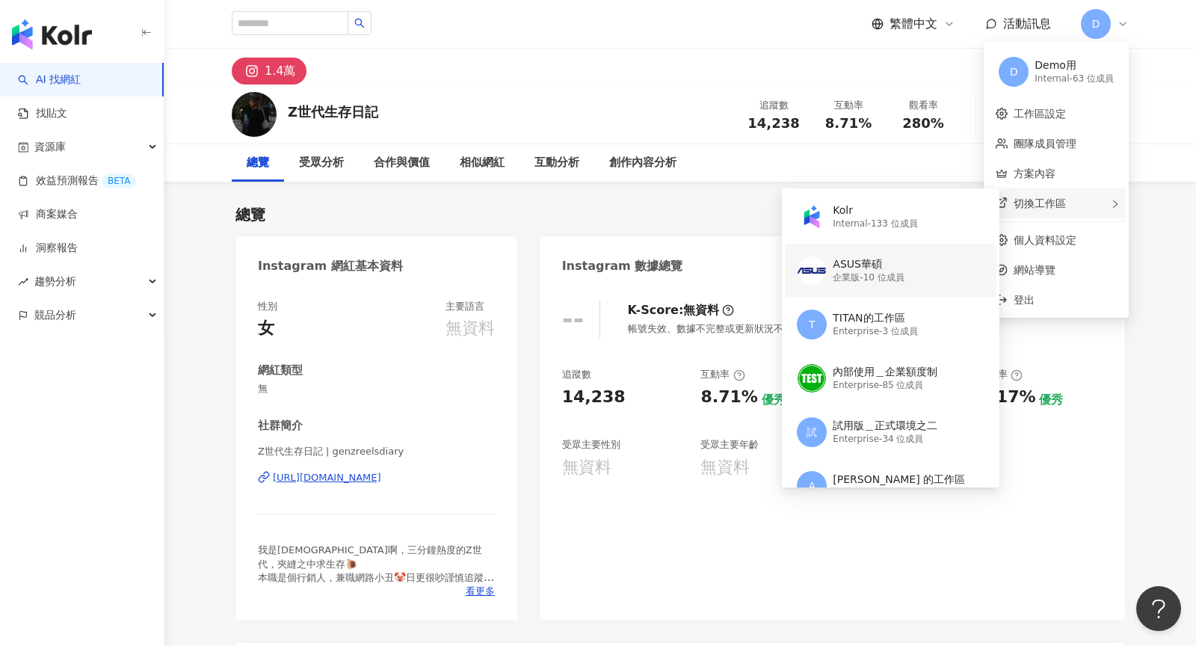
scroll to position [55, 0]
click at [897, 363] on div "內部使用＿企業額度制 Enterprise - 85 位成員" at bounding box center [889, 379] width 184 height 54
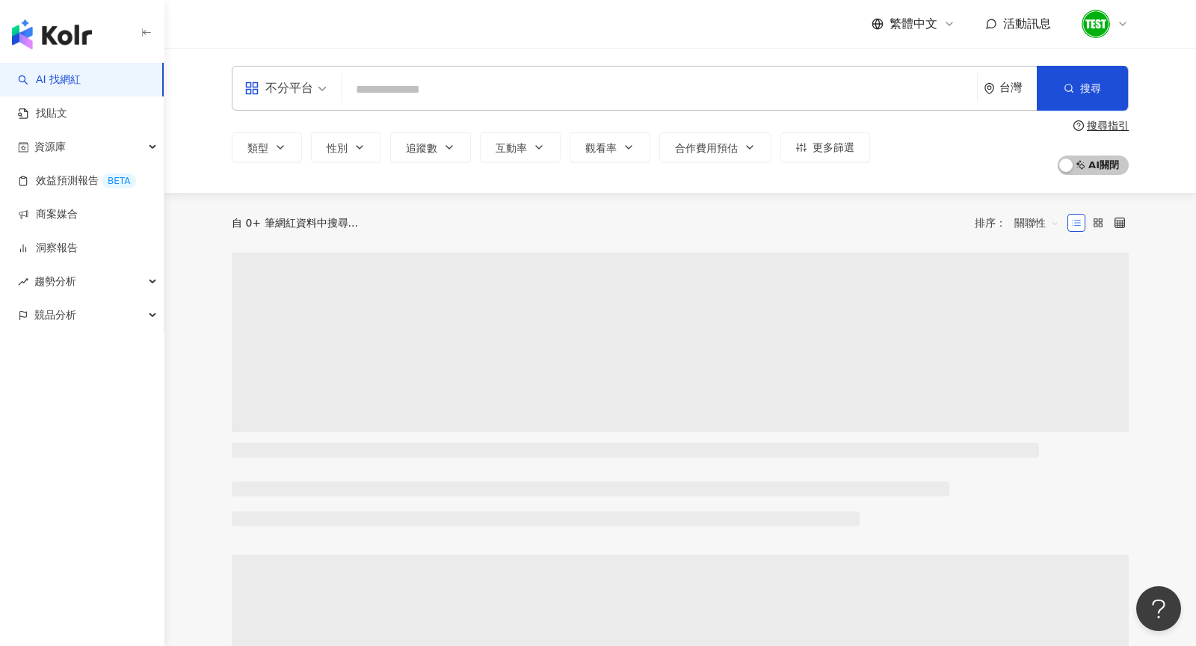
click at [625, 88] on input "search" at bounding box center [659, 90] width 623 height 28
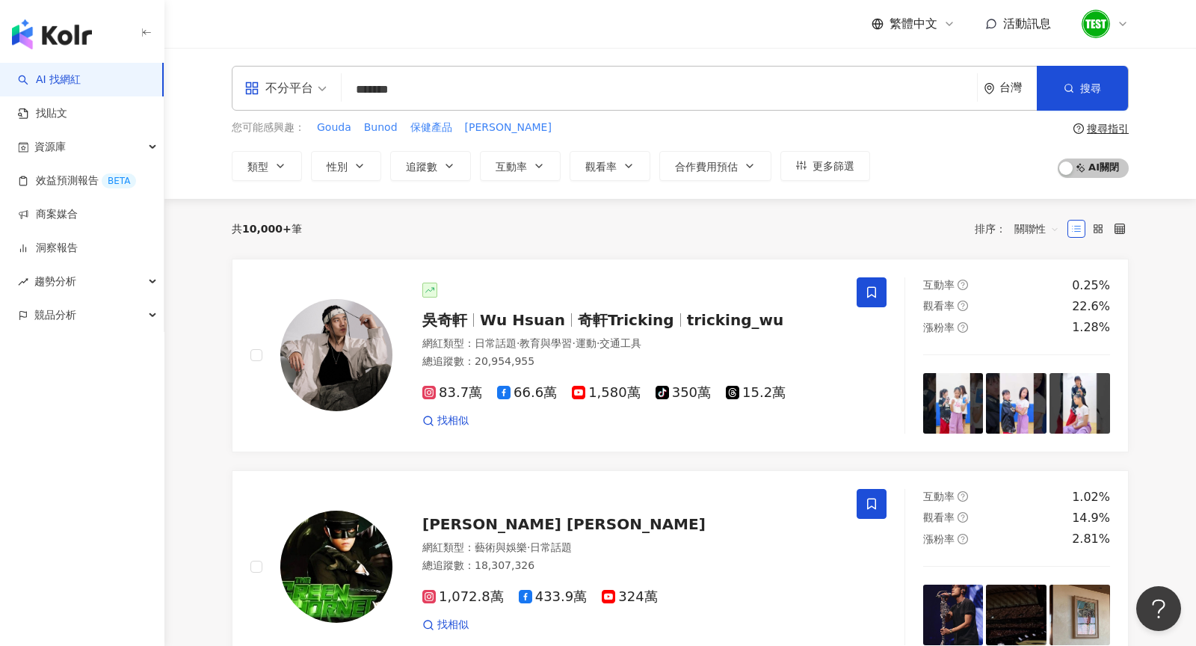
type input "*******"
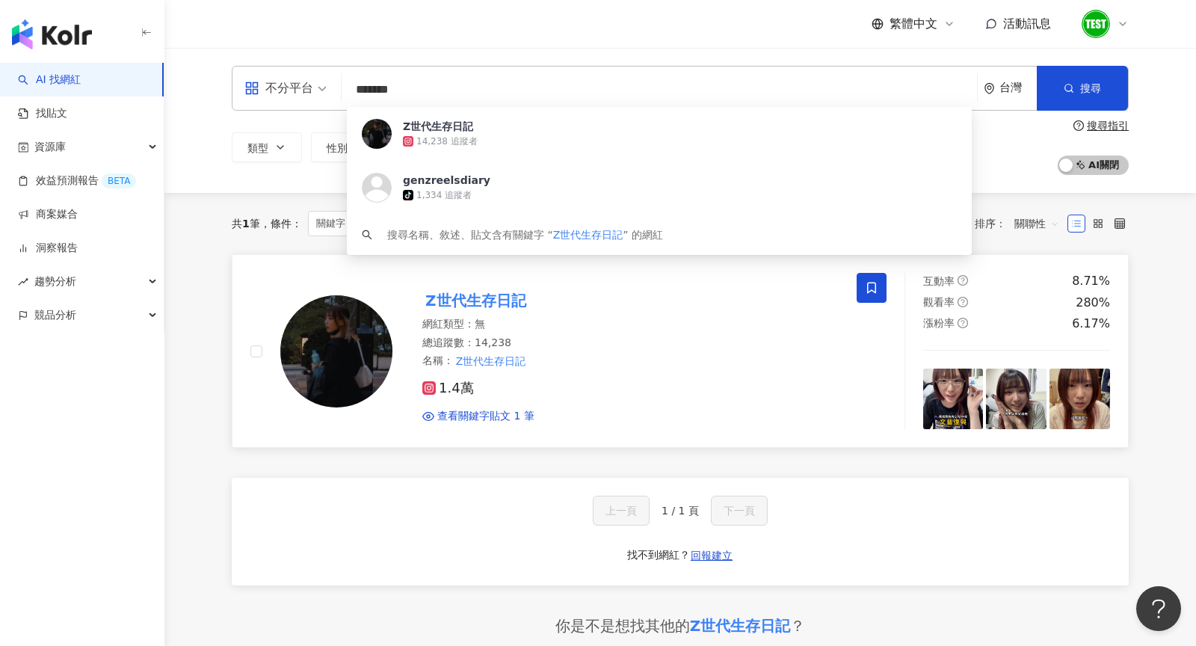
click at [641, 336] on div "總追蹤數 ： 14,238" at bounding box center [630, 343] width 416 height 15
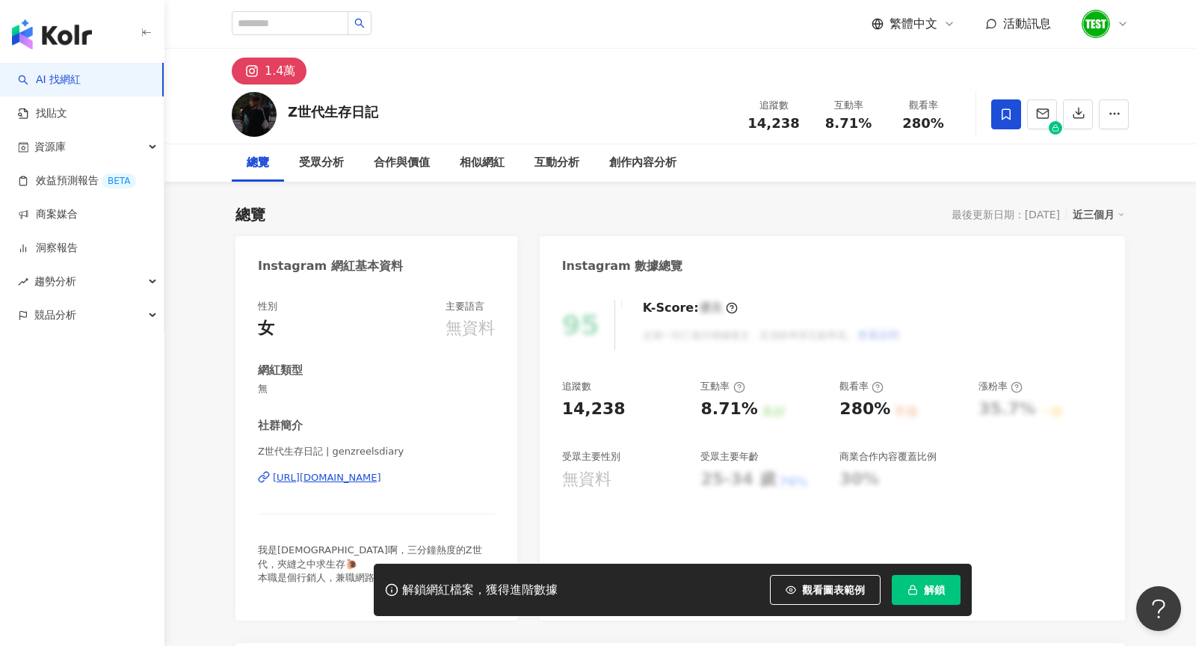
click at [923, 586] on button "解鎖" at bounding box center [926, 590] width 69 height 30
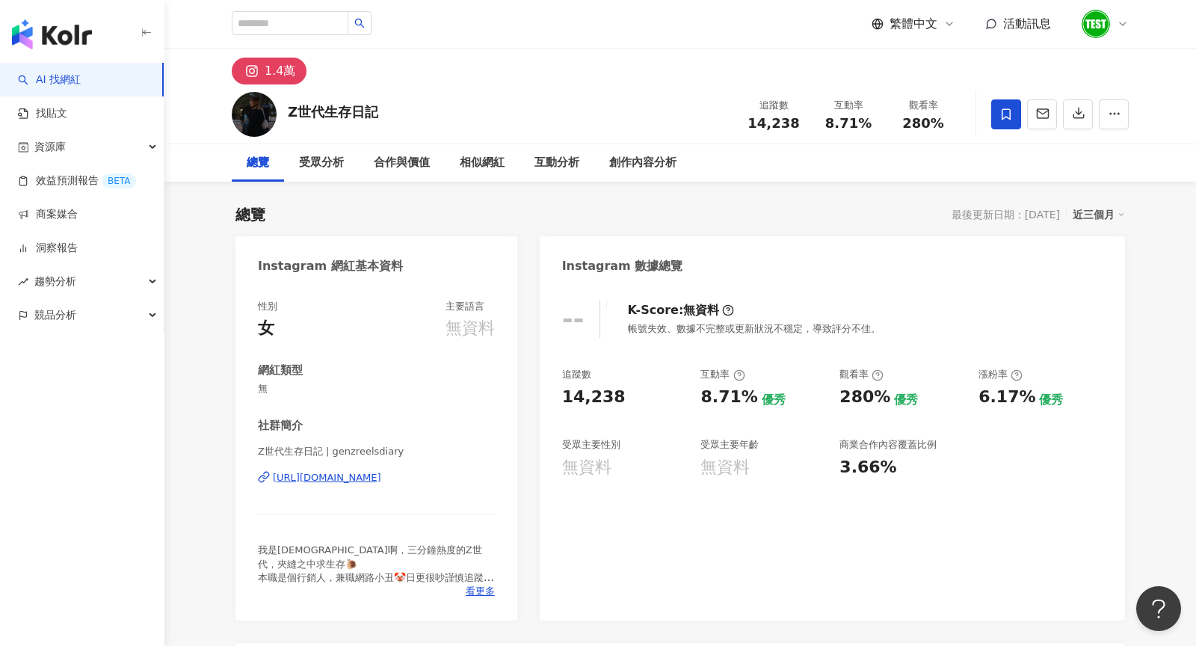
click at [1118, 19] on icon at bounding box center [1123, 24] width 12 height 12
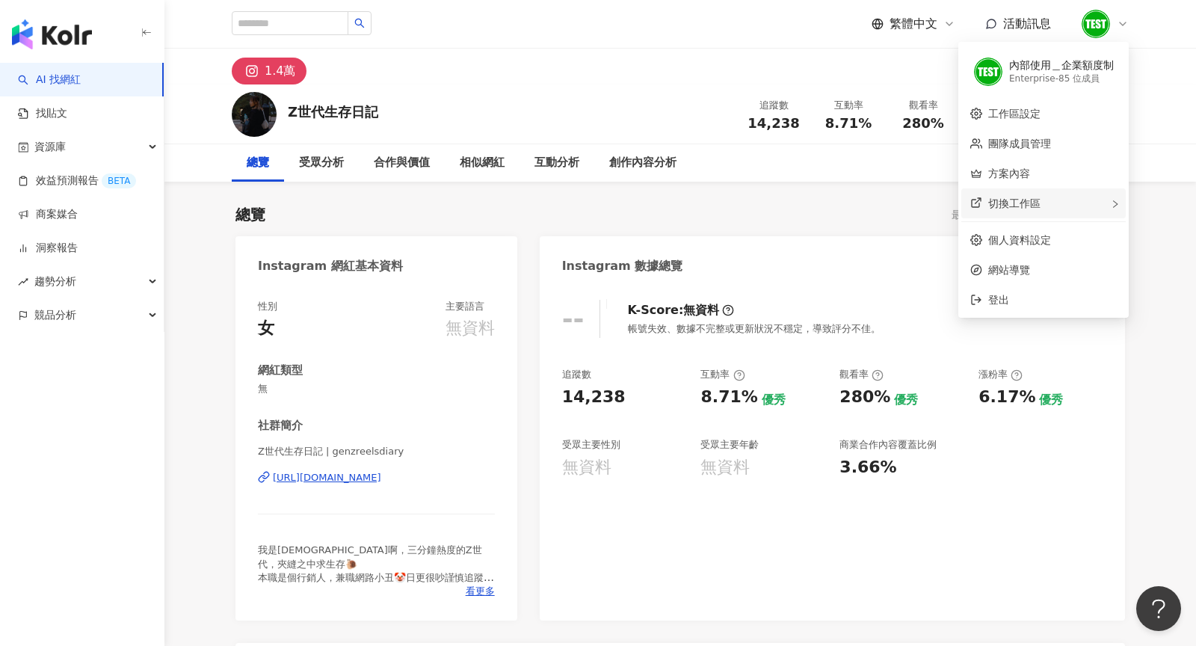
click at [1059, 202] on div "切換工作區" at bounding box center [1043, 203] width 164 height 30
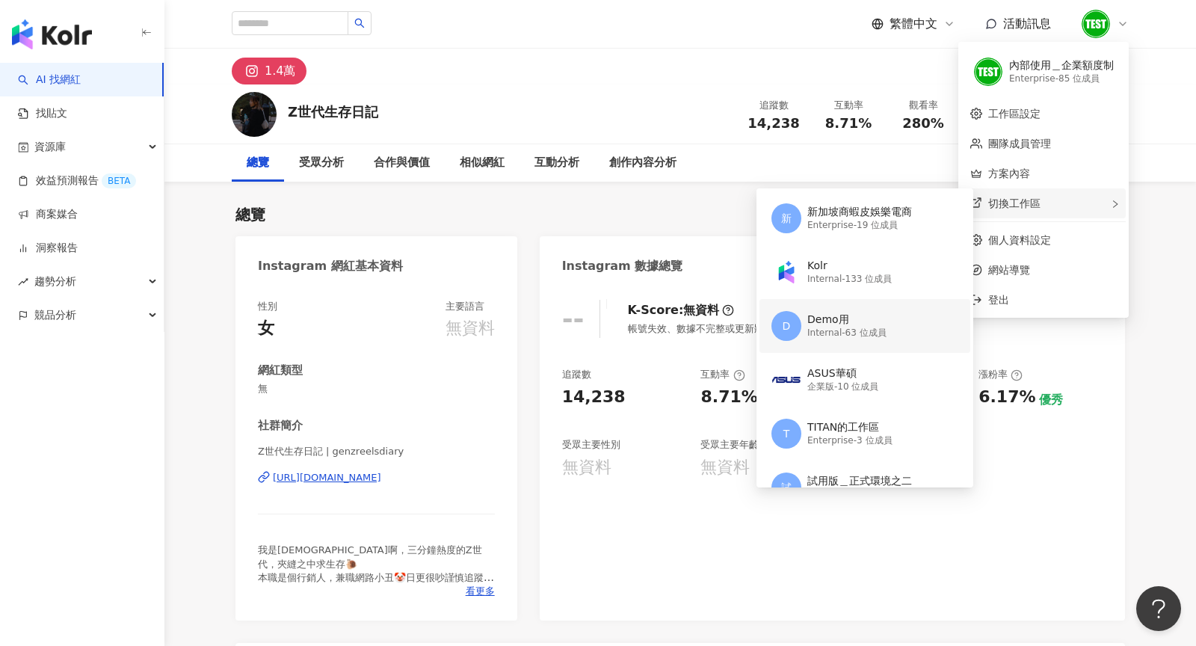
click at [872, 311] on div "Demo用 Internal - 63 位成員" at bounding box center [846, 326] width 79 height 30
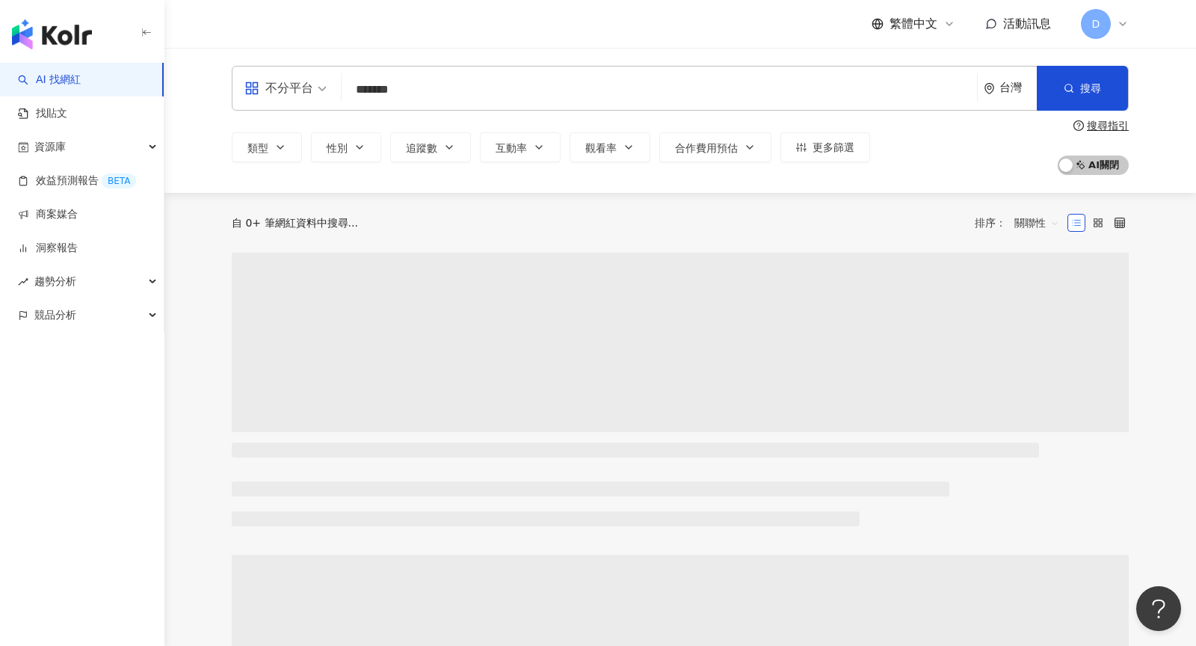
type input "*******"
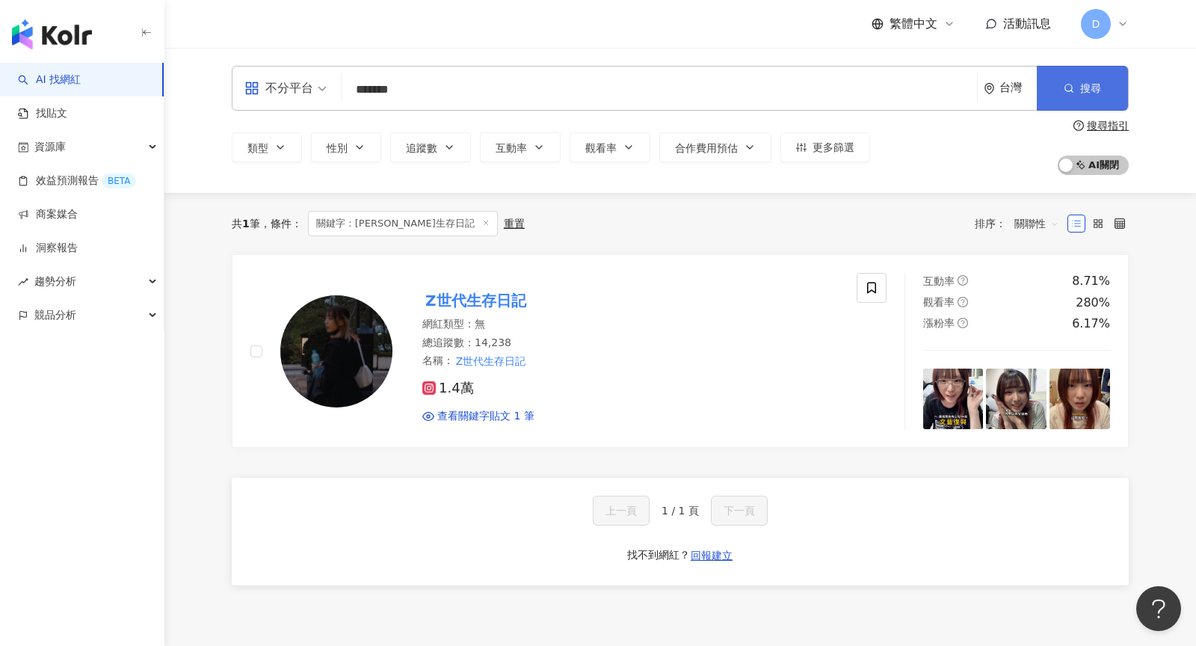
click at [1092, 81] on button "搜尋" at bounding box center [1082, 88] width 91 height 45
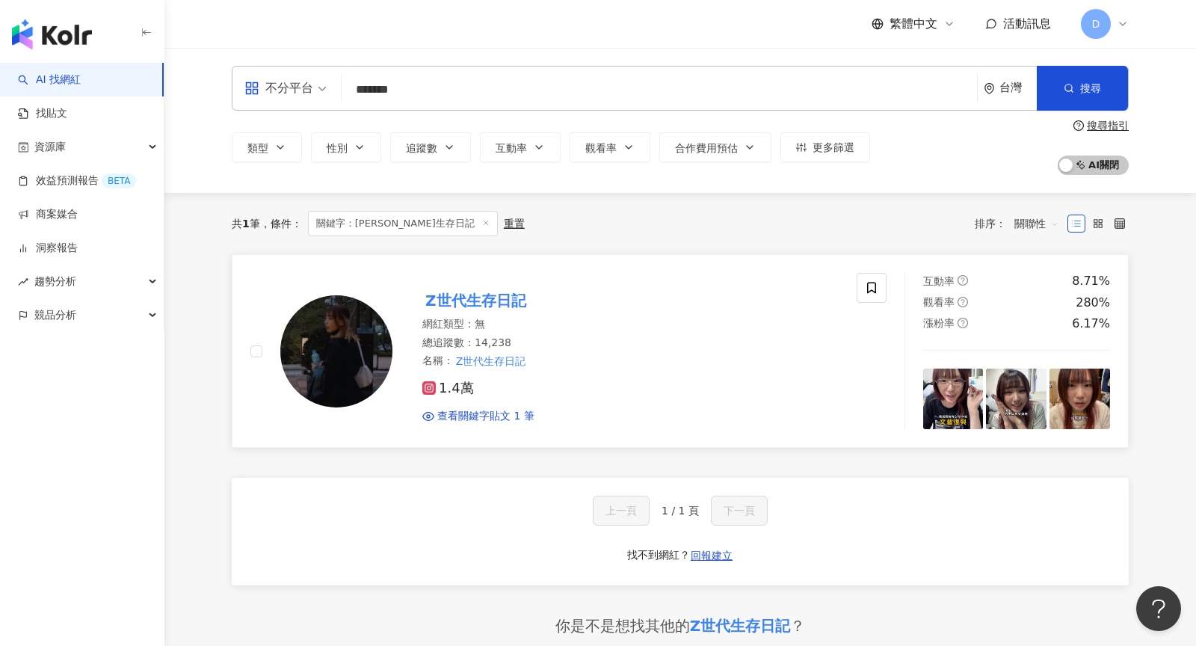
click at [721, 361] on div "名稱 ： Z世代生存日記" at bounding box center [630, 361] width 416 height 15
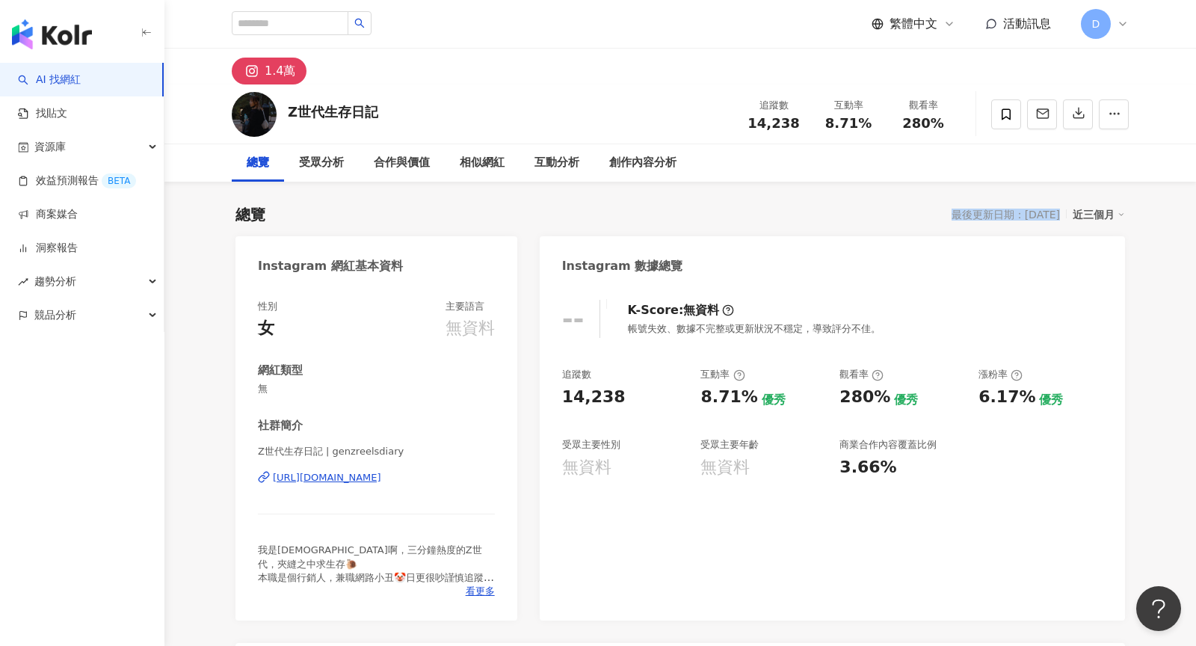
drag, startPoint x: 937, startPoint y: 215, endPoint x: 1068, endPoint y: 209, distance: 131.0
click at [1068, 209] on div "最後更新日期：[DATE] 近三個月" at bounding box center [1038, 214] width 173 height 19
